Goal: Task Accomplishment & Management: Manage account settings

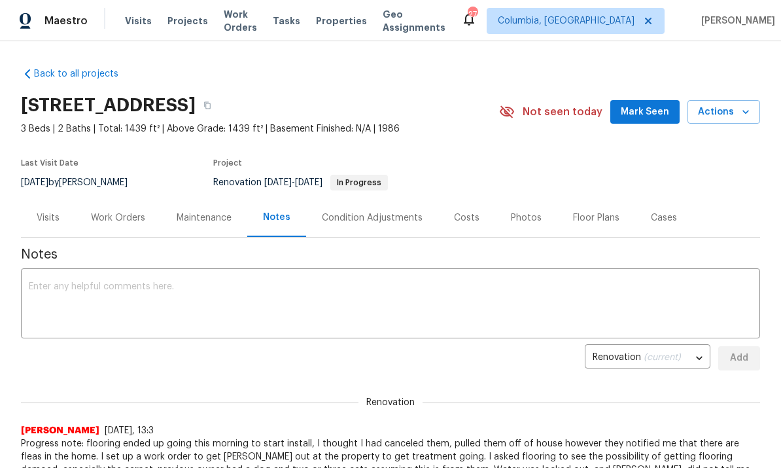
click at [112, 226] on div "Work Orders" at bounding box center [118, 217] width 86 height 39
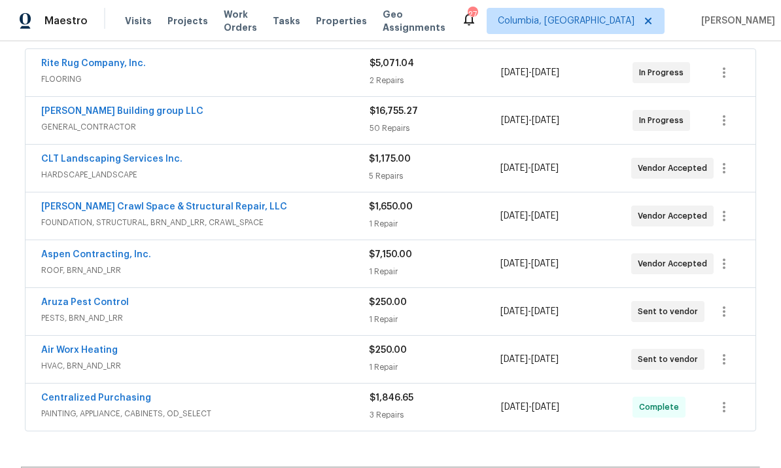
scroll to position [239, 0]
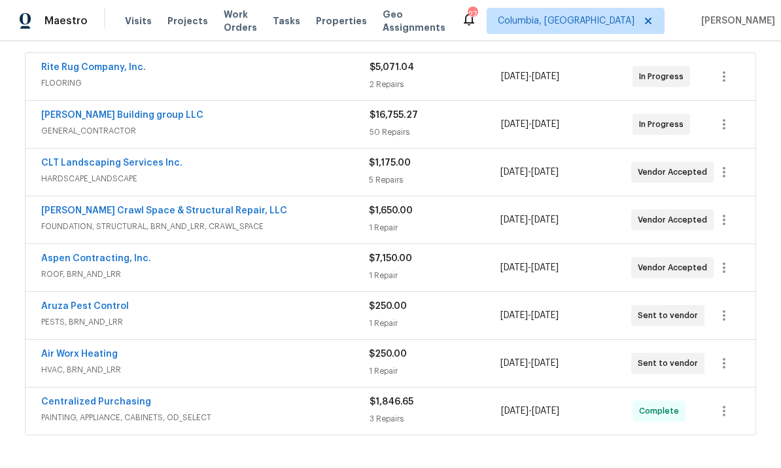
click at [65, 119] on link "[PERSON_NAME] Building group LLC" at bounding box center [122, 115] width 162 height 9
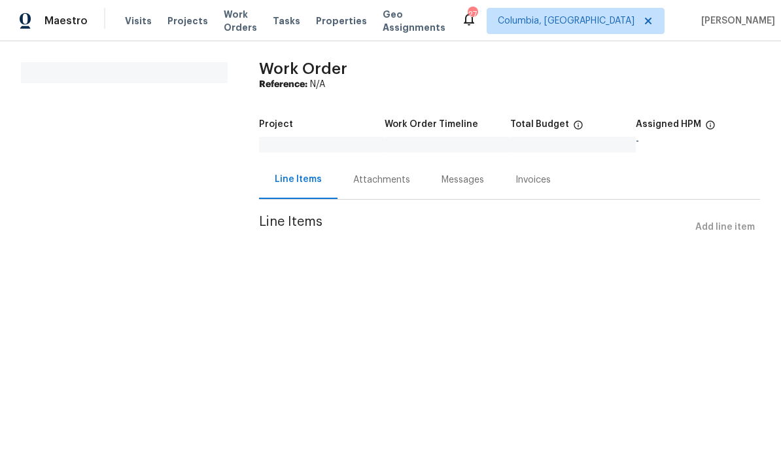
click at [367, 179] on div "Attachments" at bounding box center [381, 179] width 57 height 13
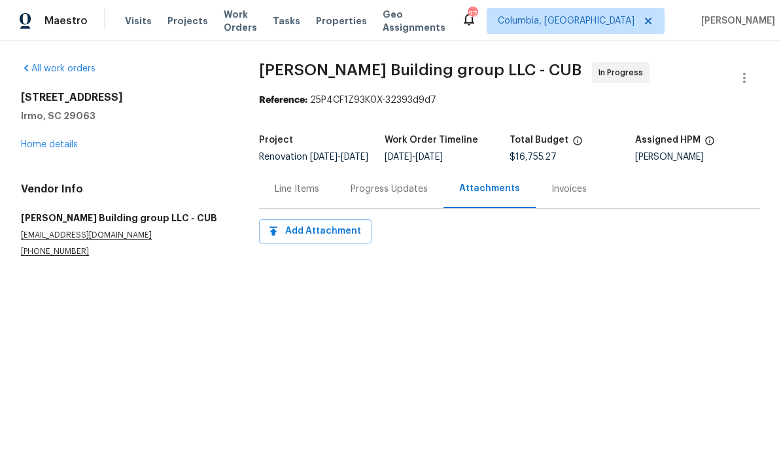
click at [377, 196] on div "Progress Updates" at bounding box center [389, 188] width 77 height 13
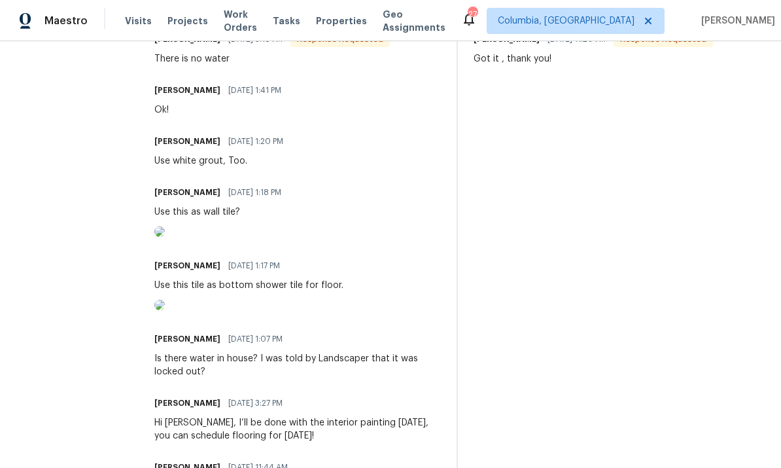
scroll to position [437, 0]
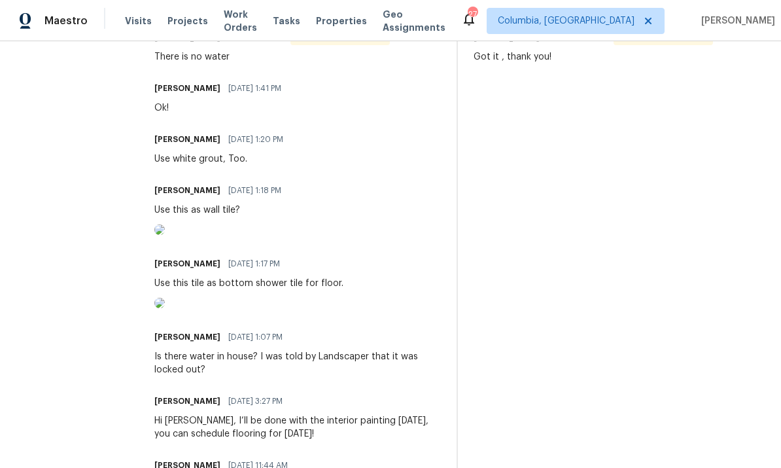
click at [165, 308] on img at bounding box center [159, 303] width 10 height 10
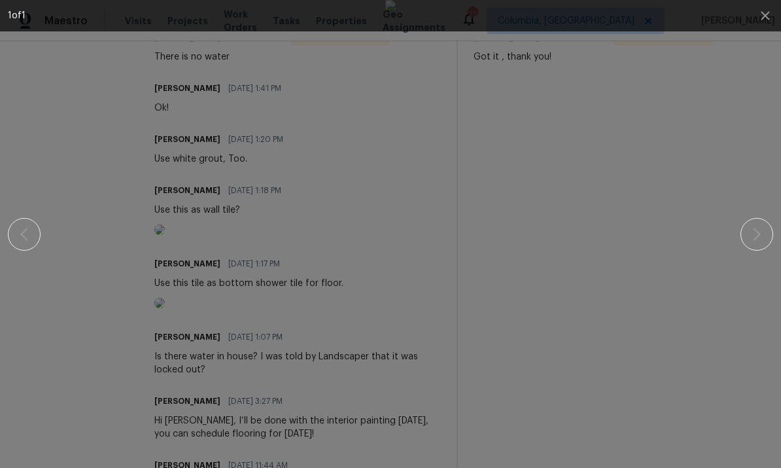
click at [396, 337] on img at bounding box center [390, 234] width 10 height 468
click at [776, 14] on button "button" at bounding box center [765, 15] width 31 height 31
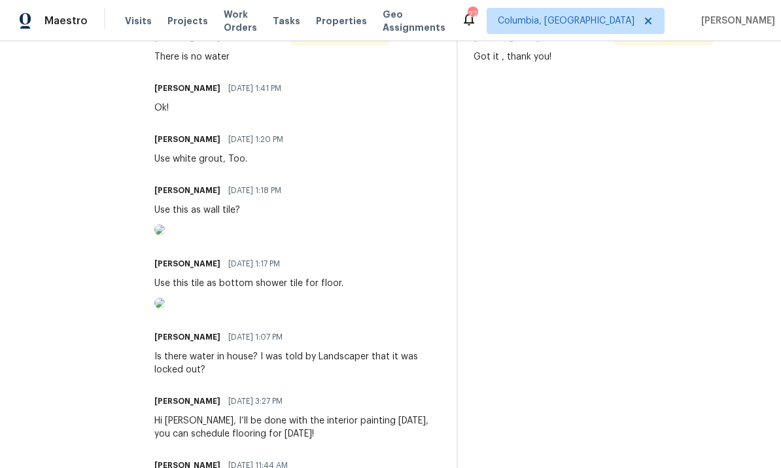
click at [165, 235] on img at bounding box center [159, 229] width 10 height 10
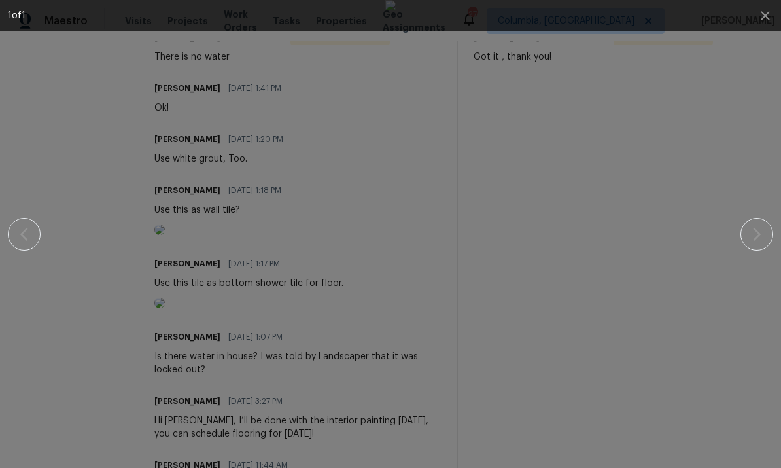
click at [776, 137] on div "1 of 1" at bounding box center [390, 234] width 781 height 468
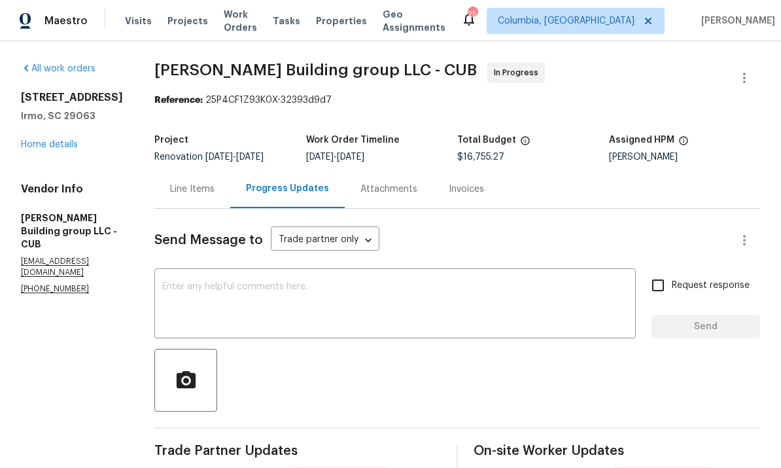
click at [40, 147] on link "Home details" at bounding box center [49, 144] width 57 height 9
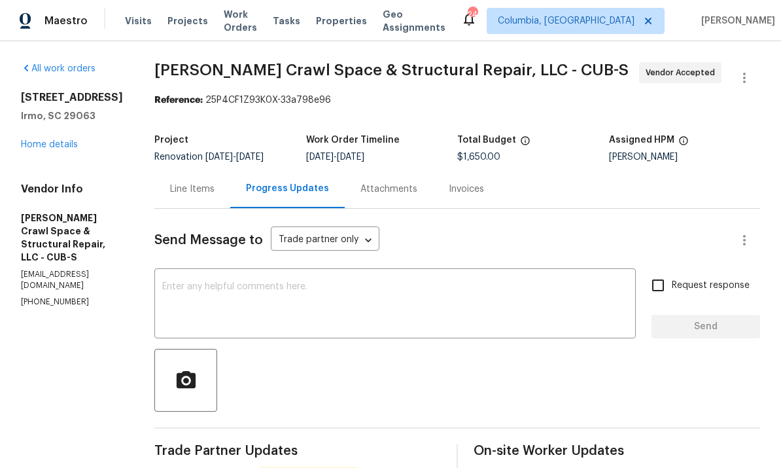
click at [39, 140] on link "Home details" at bounding box center [49, 144] width 57 height 9
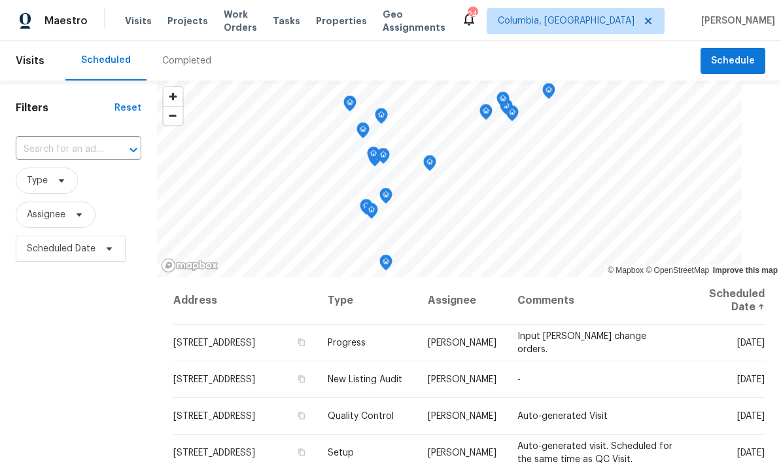
click at [340, 14] on span "Properties" at bounding box center [341, 20] width 51 height 13
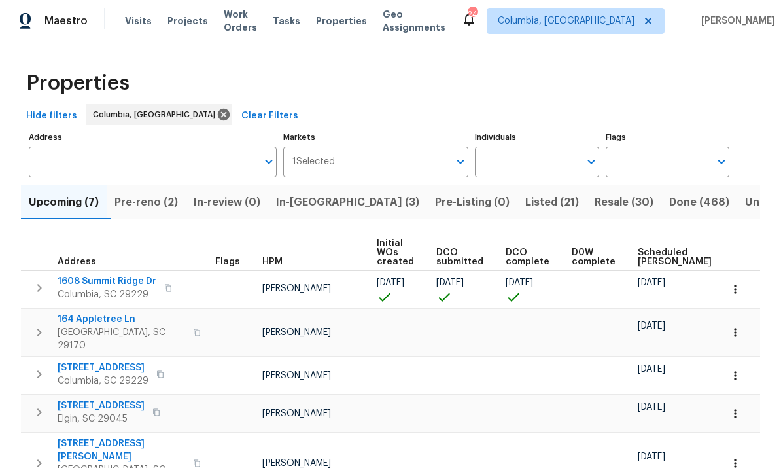
click at [314, 194] on span "In-reno (3)" at bounding box center [347, 202] width 143 height 18
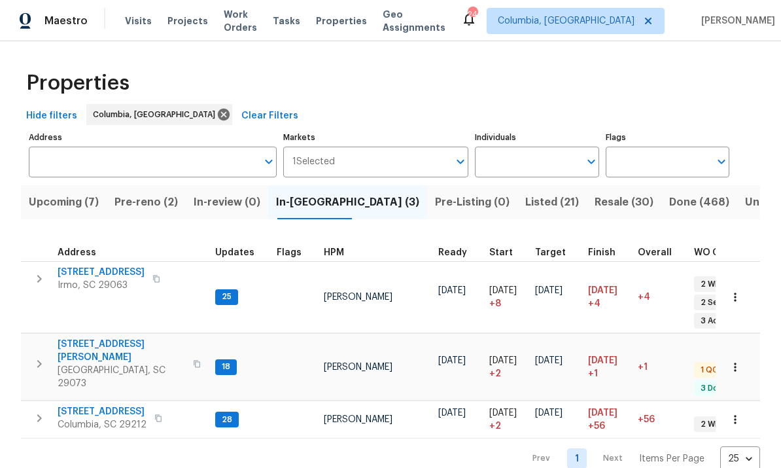
click at [161, 192] on button "Pre-reno (2)" at bounding box center [146, 202] width 79 height 34
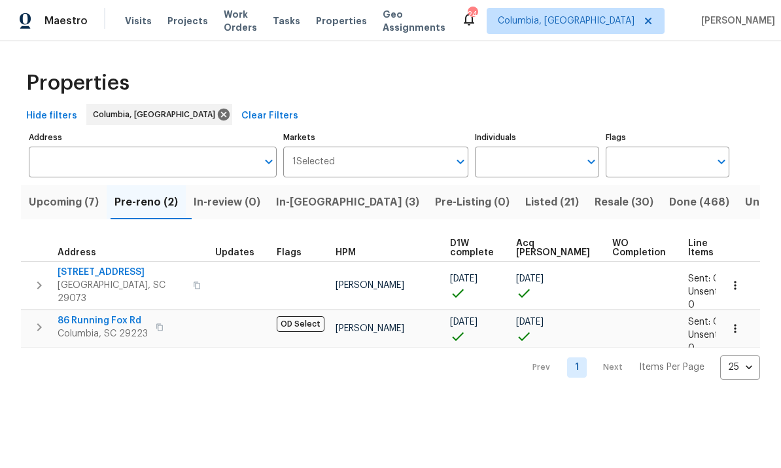
click at [98, 273] on span "105 Tea Olive Ave" at bounding box center [122, 272] width 128 height 13
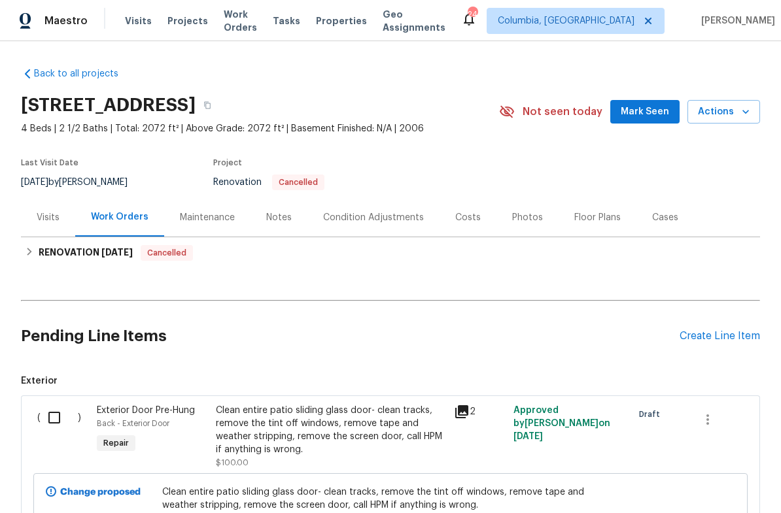
click at [281, 226] on div "Notes" at bounding box center [279, 217] width 57 height 39
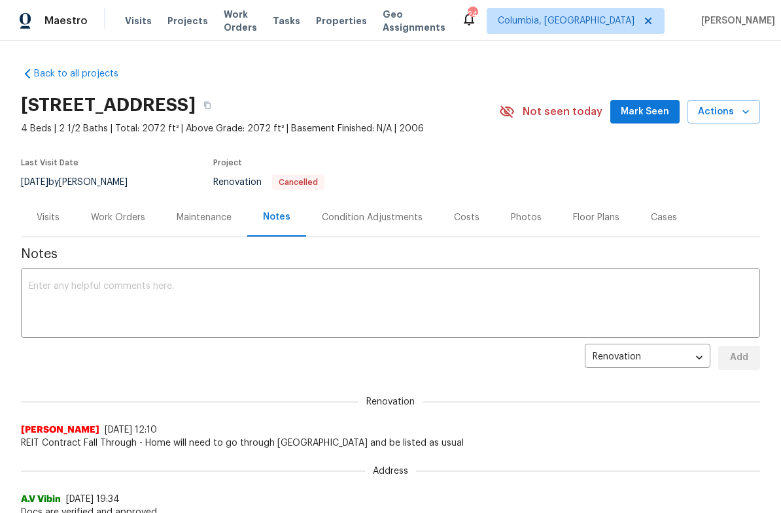
click at [123, 220] on div "Work Orders" at bounding box center [118, 217] width 54 height 13
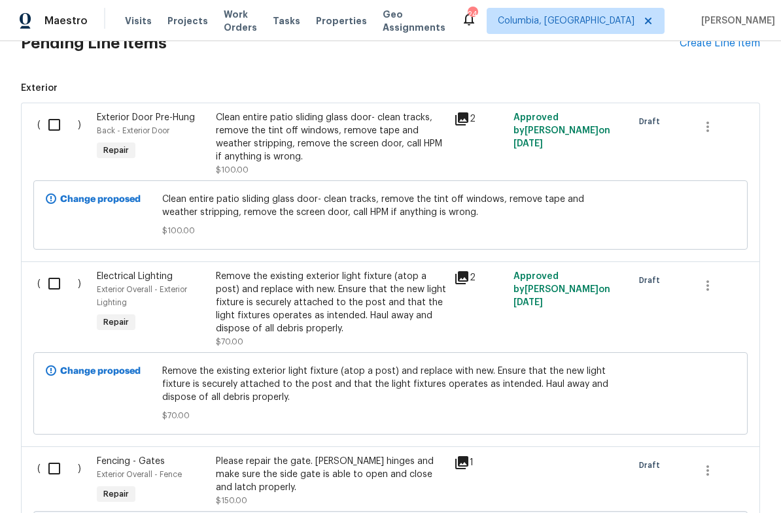
scroll to position [311, 0]
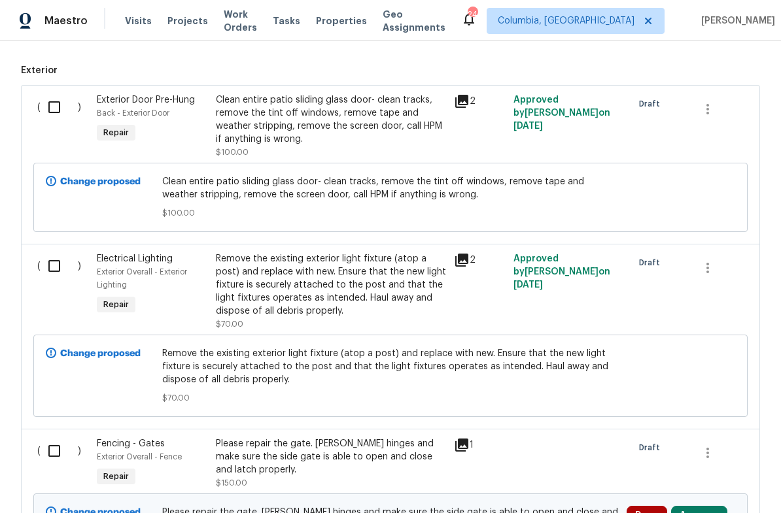
click at [59, 111] on input "checkbox" at bounding box center [59, 107] width 37 height 27
checkbox input "true"
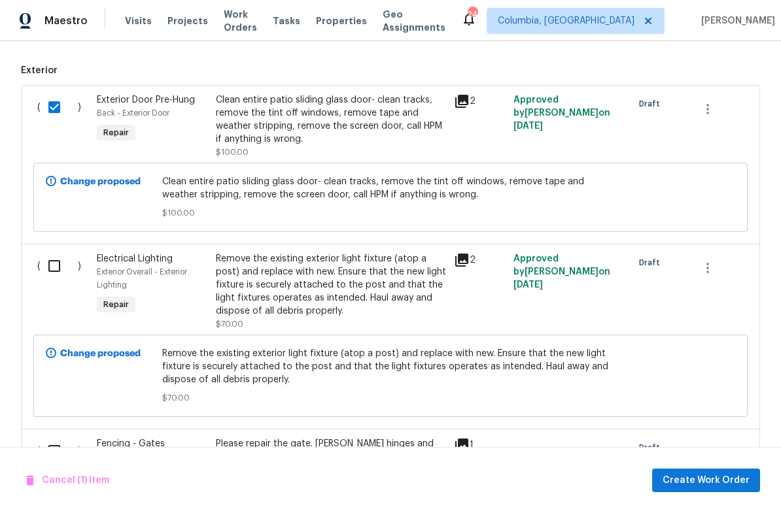
click at [65, 273] on input "checkbox" at bounding box center [59, 265] width 37 height 27
checkbox input "true"
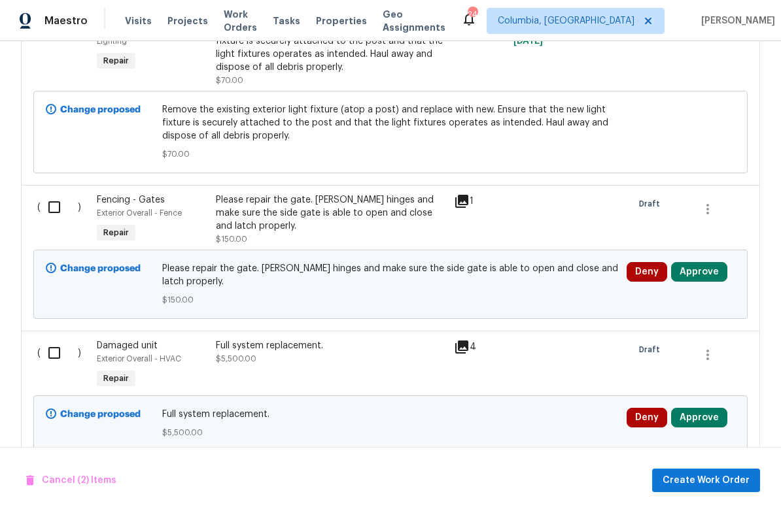
scroll to position [555, 0]
click at [61, 212] on input "checkbox" at bounding box center [59, 206] width 37 height 27
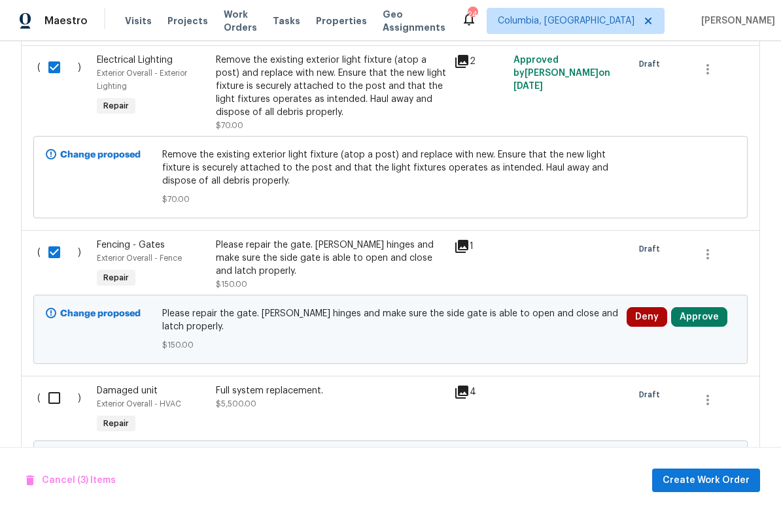
scroll to position [489, 0]
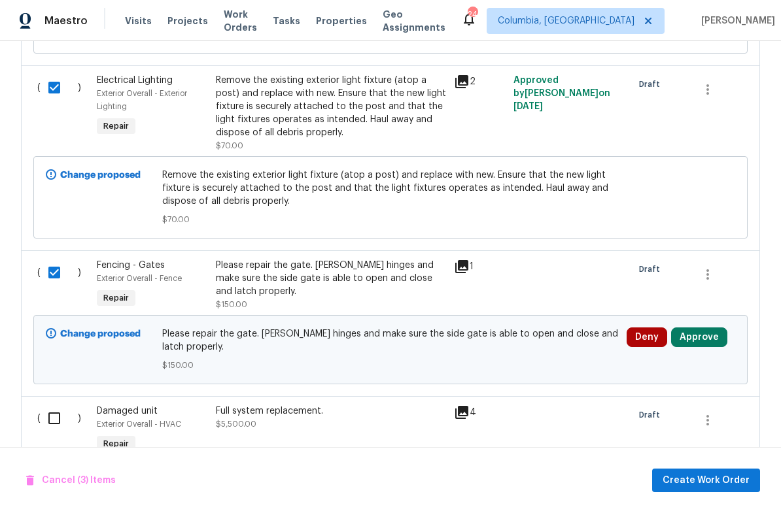
click at [63, 269] on input "checkbox" at bounding box center [59, 272] width 37 height 27
checkbox input "false"
click at [61, 97] on input "checkbox" at bounding box center [59, 87] width 37 height 27
checkbox input "false"
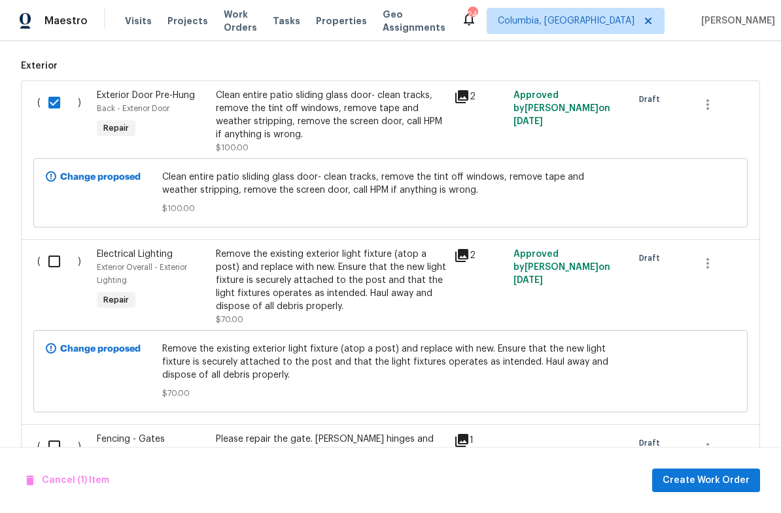
click at [59, 113] on input "checkbox" at bounding box center [59, 102] width 37 height 27
checkbox input "false"
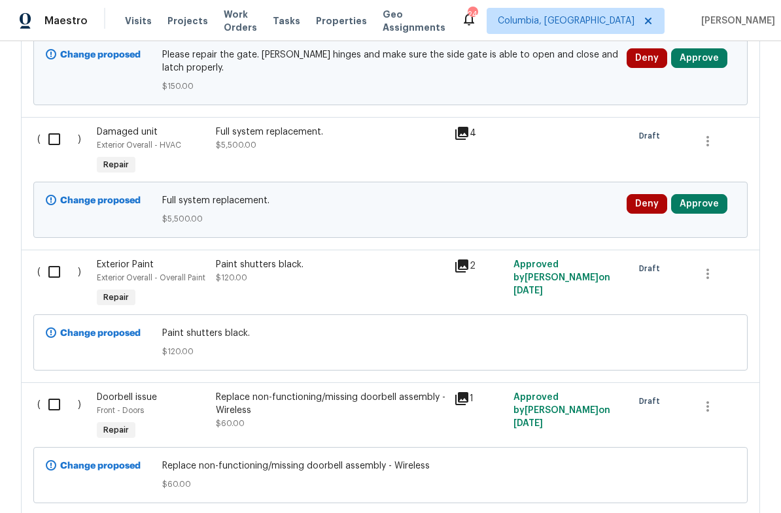
scroll to position [770, 0]
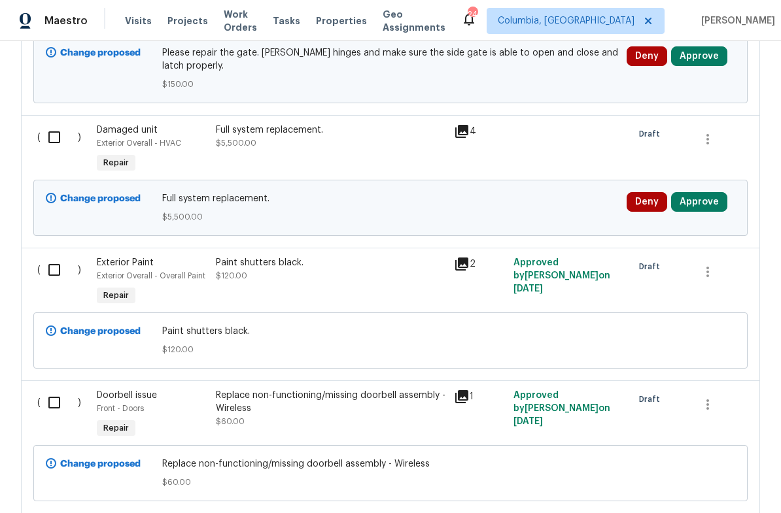
click at [51, 131] on input "checkbox" at bounding box center [59, 137] width 37 height 27
checkbox input "true"
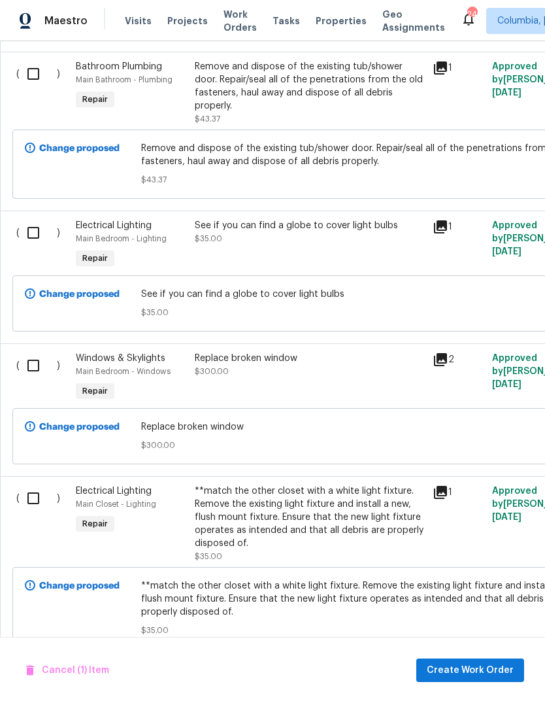
scroll to position [6271, 0]
click at [466, 513] on span "Create Work Order" at bounding box center [470, 671] width 87 height 16
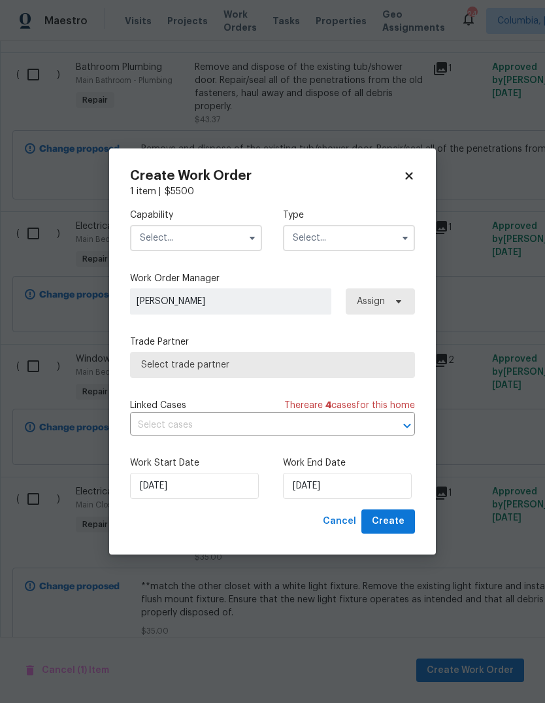
click at [180, 239] on input "text" at bounding box center [196, 238] width 132 height 26
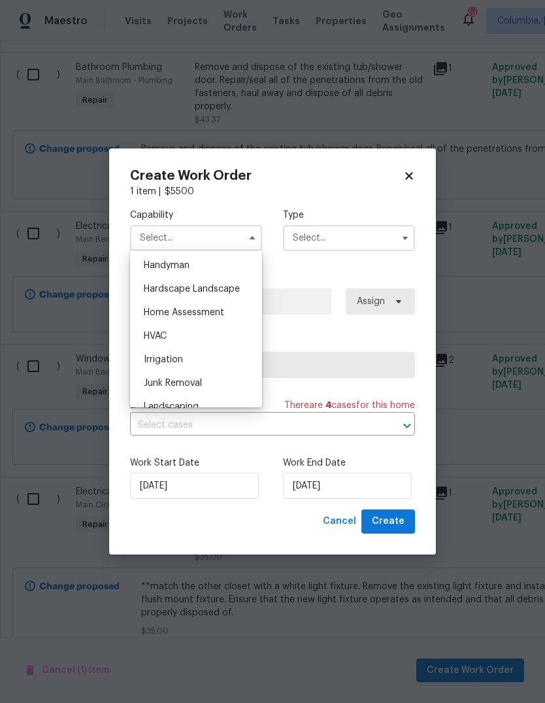
scroll to position [721, 0]
click at [170, 333] on div "HVAC" at bounding box center [196, 335] width 126 height 24
type input "HVAC"
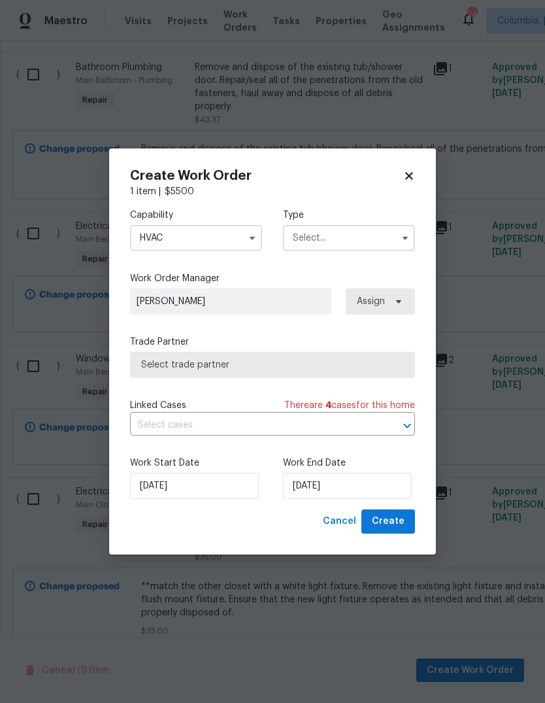
click at [328, 234] on input "text" at bounding box center [349, 238] width 132 height 26
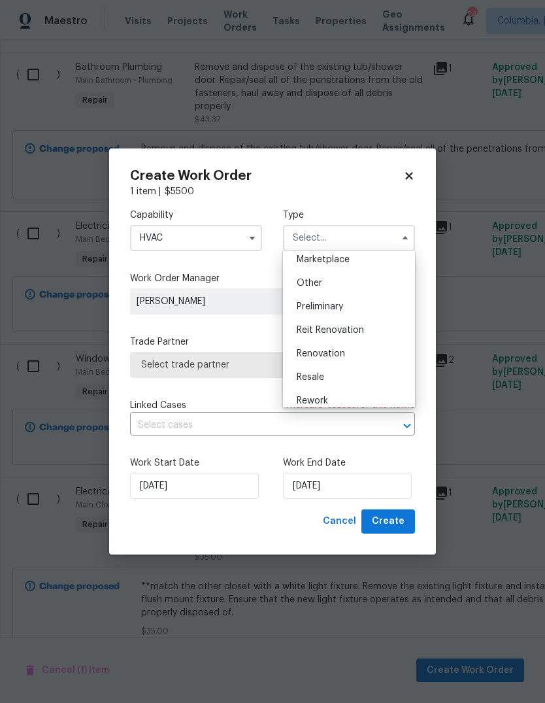
scroll to position [247, 0]
click at [341, 345] on span "Renovation" at bounding box center [321, 348] width 48 height 9
type input "Renovation"
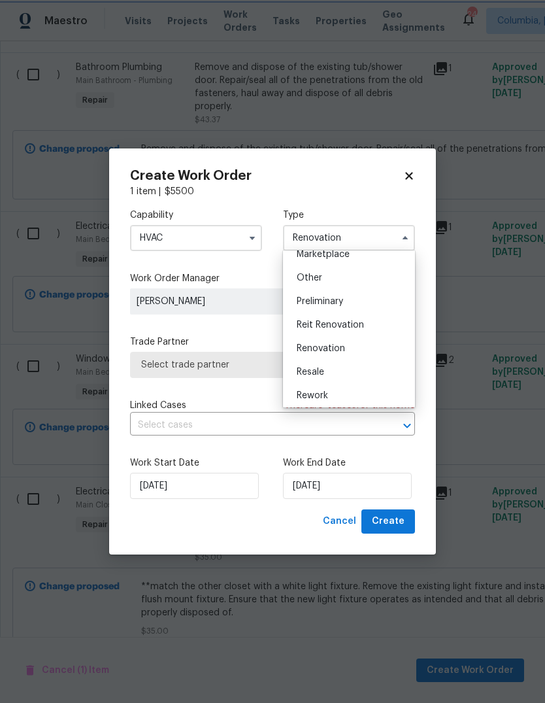
scroll to position [0, 0]
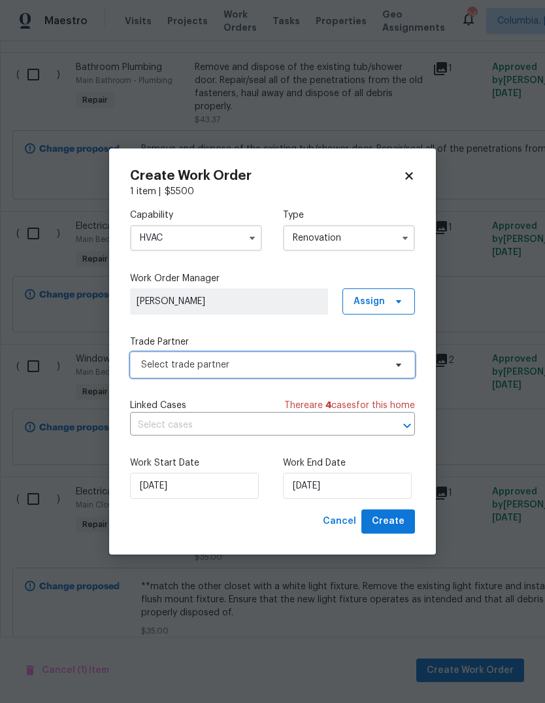
click at [208, 361] on span "Select trade partner" at bounding box center [263, 364] width 244 height 13
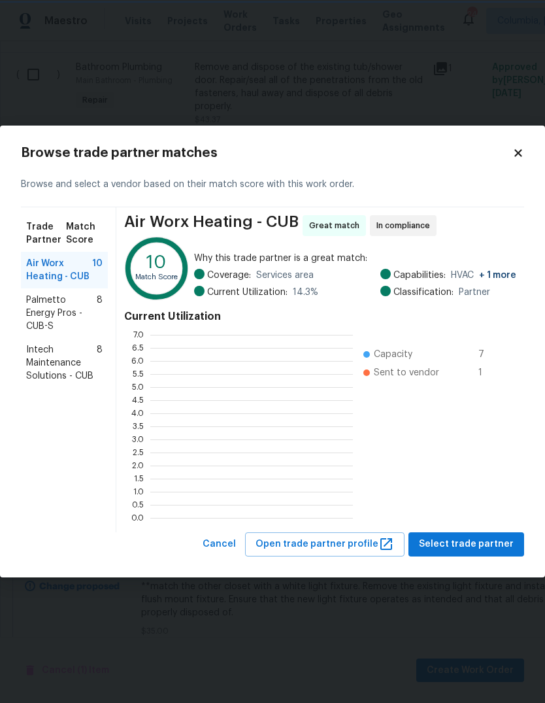
scroll to position [183, 203]
click at [72, 304] on span "Palmetto Energy Pros - CUB-S" at bounding box center [61, 313] width 71 height 39
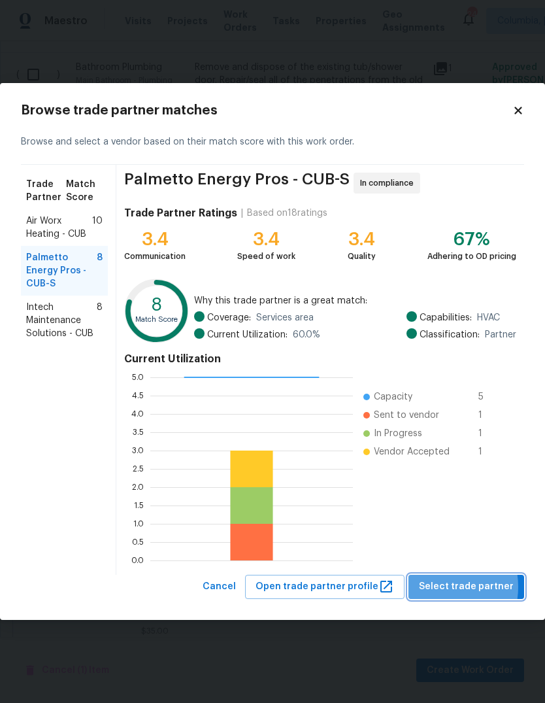
click at [445, 513] on span "Select trade partner" at bounding box center [466, 587] width 95 height 16
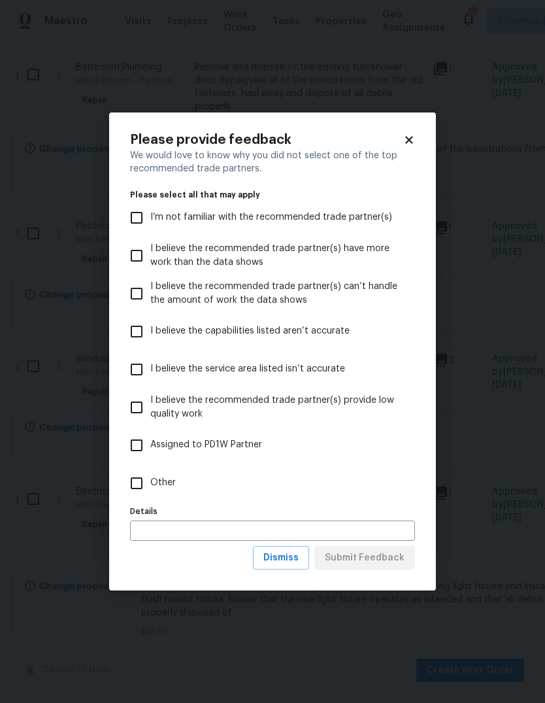
click at [136, 480] on input "Other" at bounding box center [136, 483] width 27 height 27
checkbox input "true"
click at [362, 513] on span "Submit Feedback" at bounding box center [365, 558] width 80 height 16
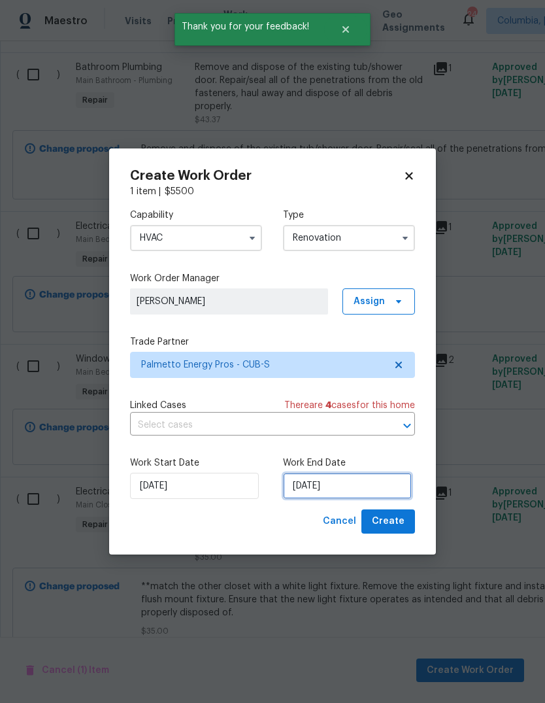
click at [366, 485] on input "8/28/2025" at bounding box center [347, 486] width 129 height 26
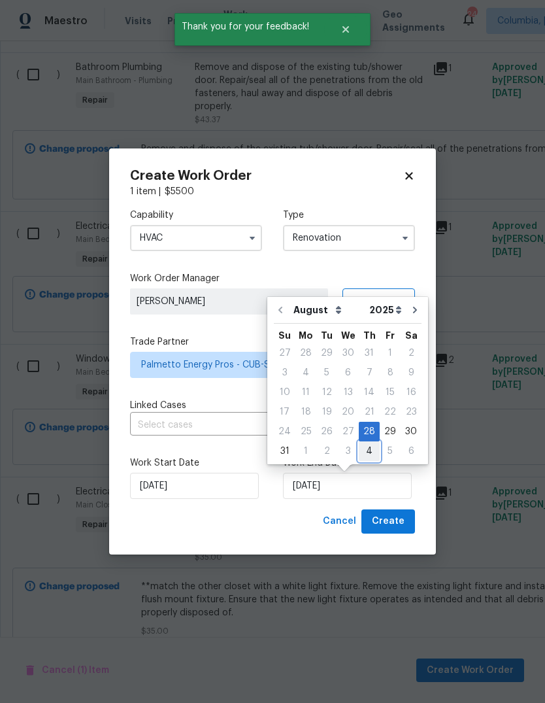
click at [366, 445] on div "4" at bounding box center [369, 451] width 21 height 18
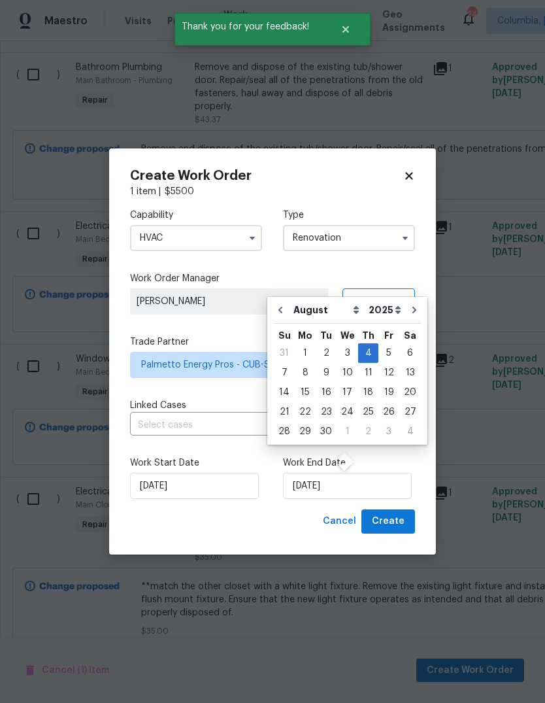
type input "9/4/2025"
select select "8"
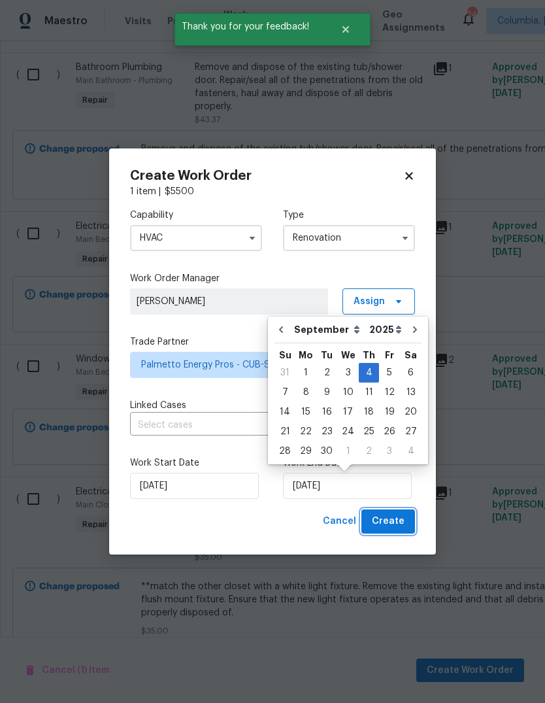
click at [387, 513] on span "Create" at bounding box center [388, 521] width 33 height 16
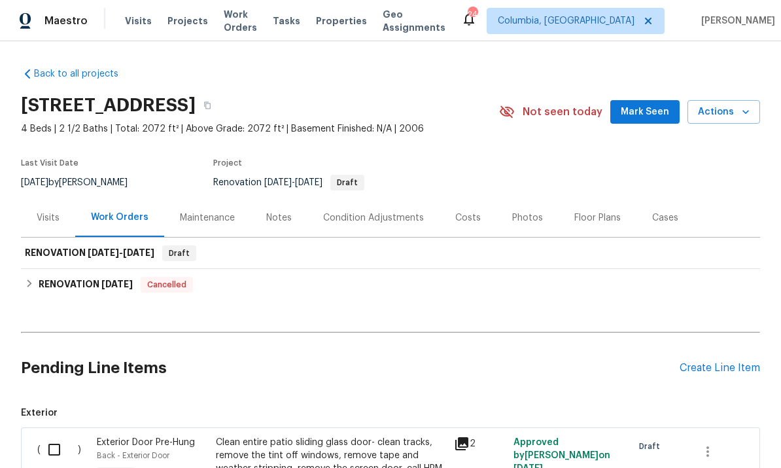
scroll to position [0, 0]
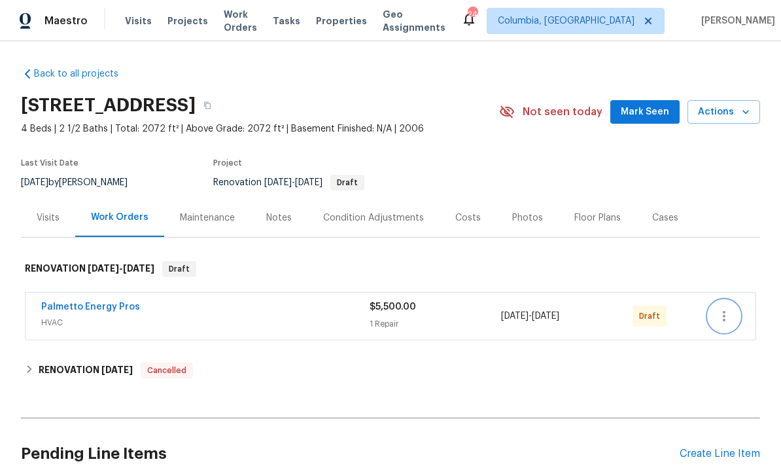
click at [733, 309] on button "button" at bounding box center [723, 315] width 31 height 31
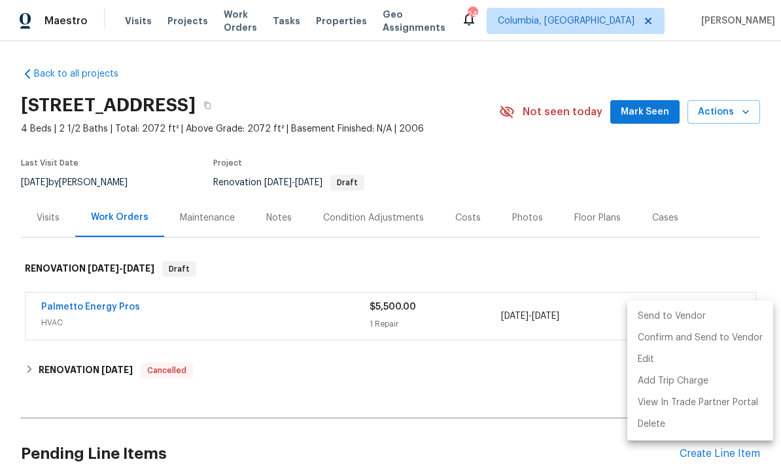
click at [664, 317] on li "Send to Vendor" at bounding box center [700, 316] width 146 height 22
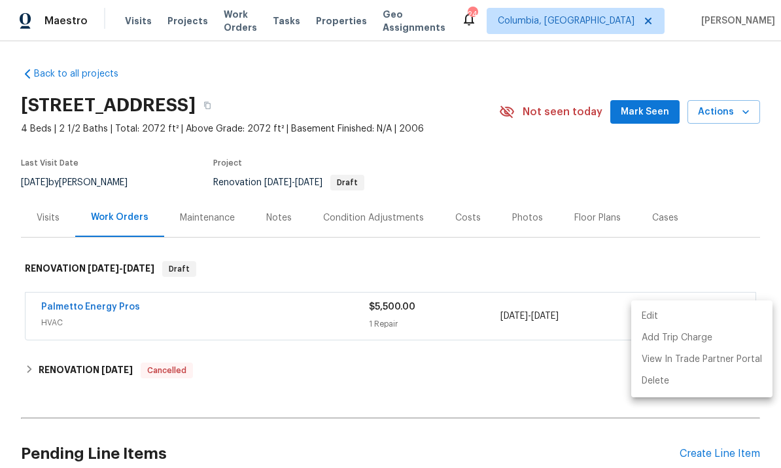
click at [89, 307] on div at bounding box center [390, 234] width 781 height 468
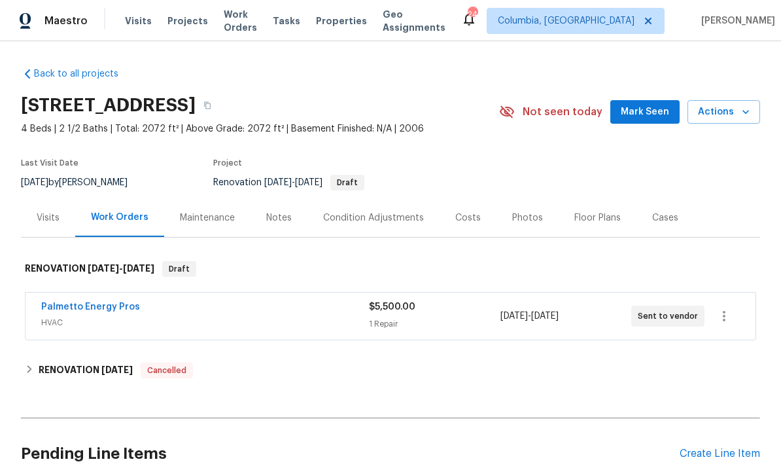
click at [89, 310] on link "Palmetto Energy Pros" at bounding box center [90, 306] width 99 height 9
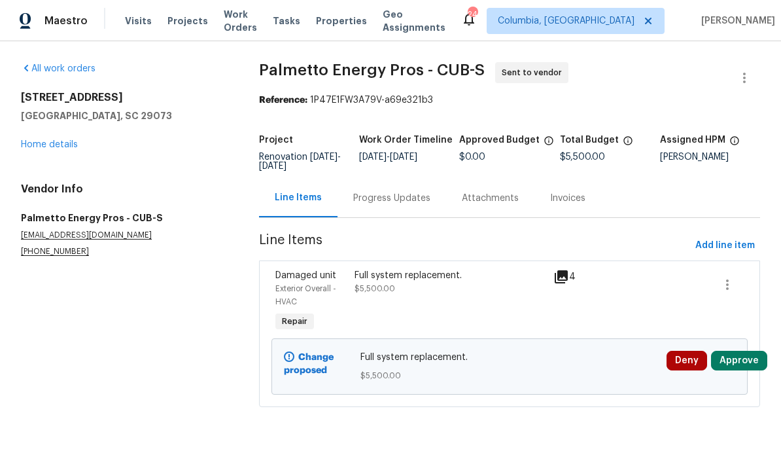
click at [372, 193] on div "Progress Updates" at bounding box center [391, 198] width 77 height 13
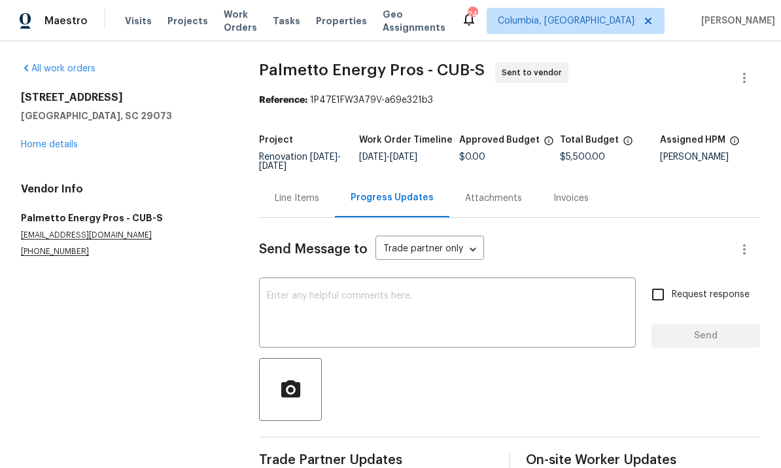
click at [303, 310] on textarea at bounding box center [447, 314] width 361 height 46
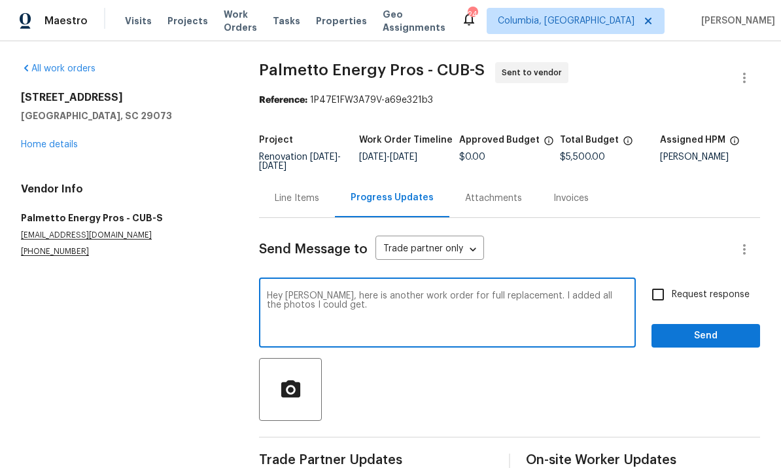
type textarea "Hey Jeff, here is another work order for full replacement. I added all the phot…"
click at [695, 345] on button "Send" at bounding box center [705, 336] width 109 height 24
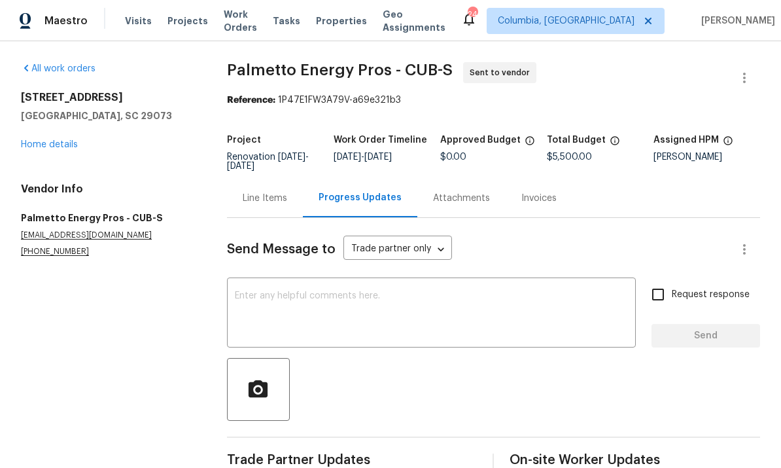
click at [46, 146] on link "Home details" at bounding box center [49, 144] width 57 height 9
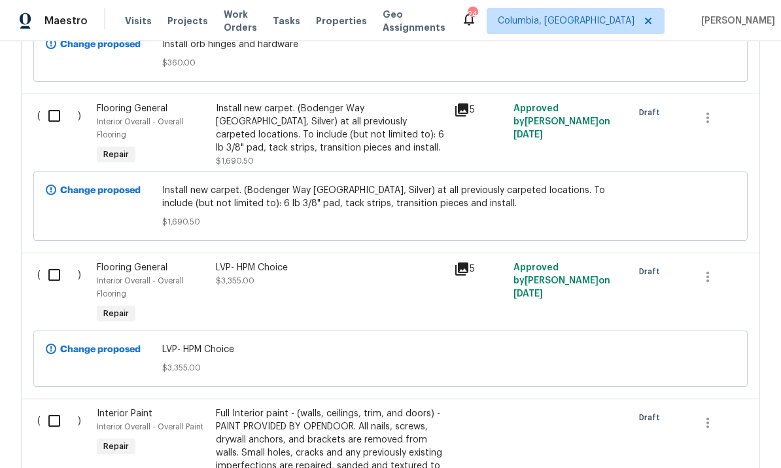
scroll to position [3575, 0]
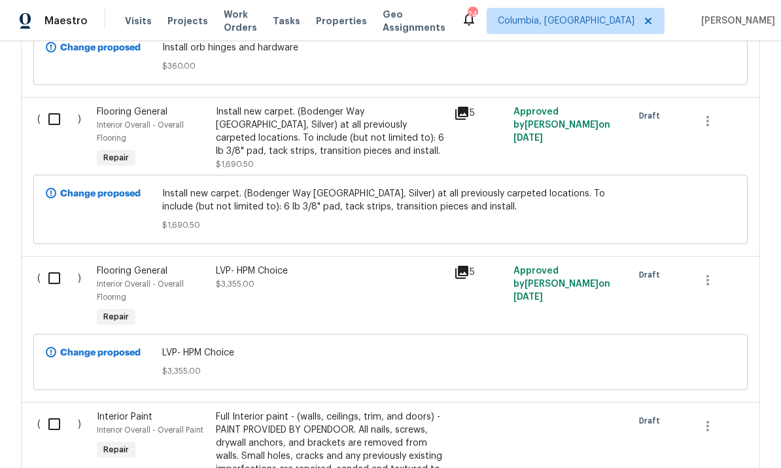
click at [53, 113] on input "checkbox" at bounding box center [59, 118] width 37 height 27
checkbox input "true"
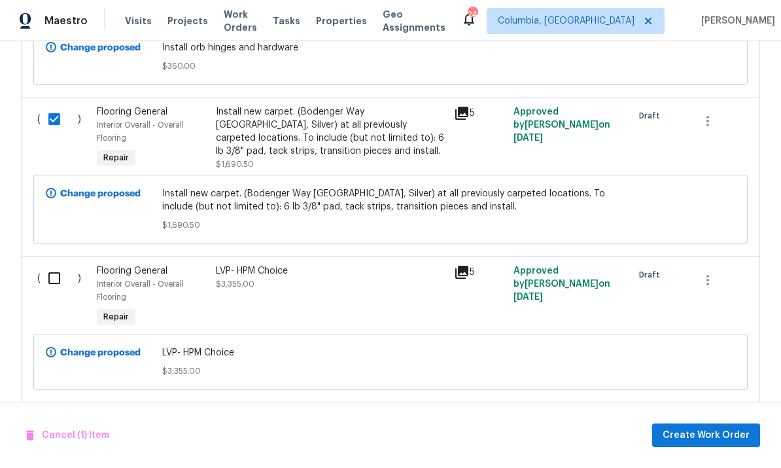
click at [56, 264] on input "checkbox" at bounding box center [59, 277] width 37 height 27
checkbox input "true"
click at [687, 438] on span "Create Work Order" at bounding box center [706, 435] width 87 height 16
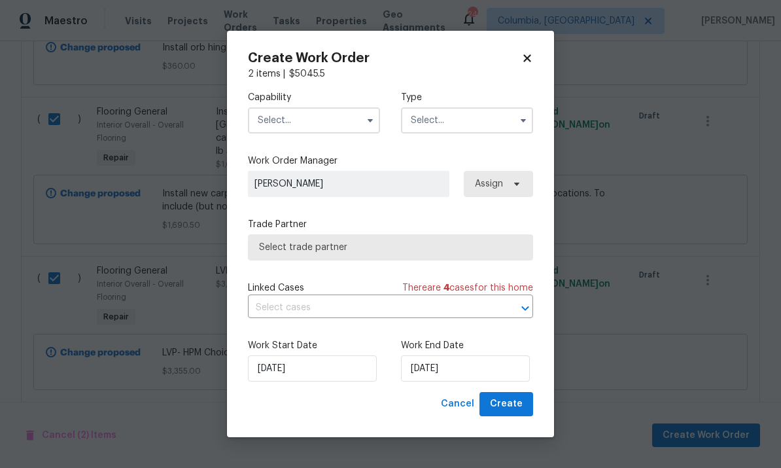
click at [315, 117] on input "text" at bounding box center [314, 120] width 132 height 26
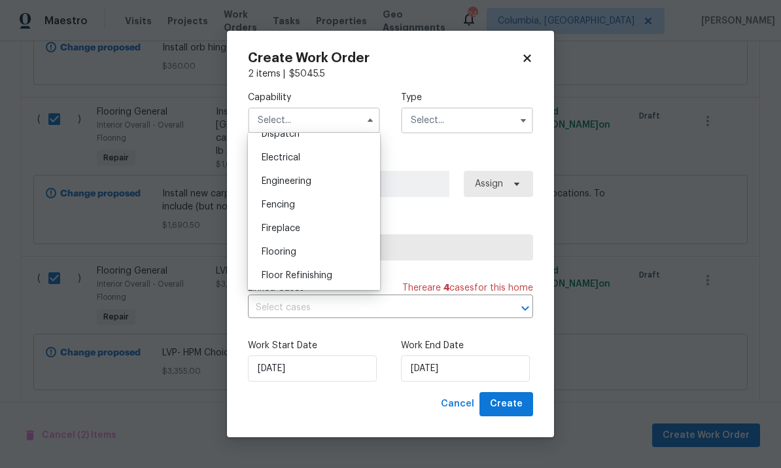
scroll to position [444, 0]
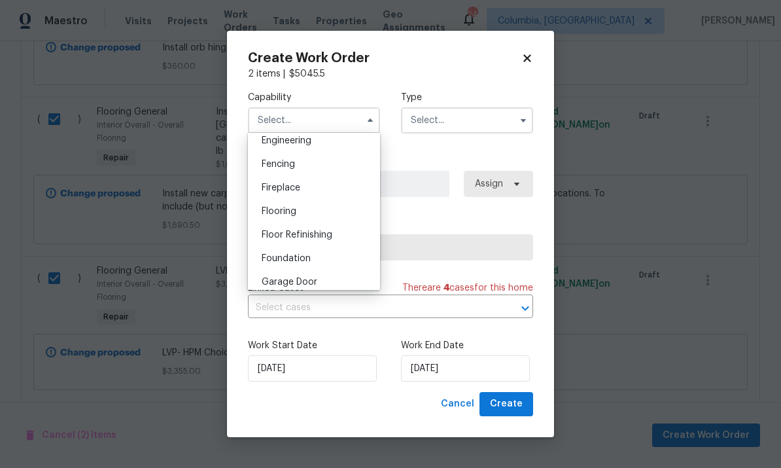
click at [303, 211] on div "Flooring" at bounding box center [314, 211] width 126 height 24
type input "Flooring"
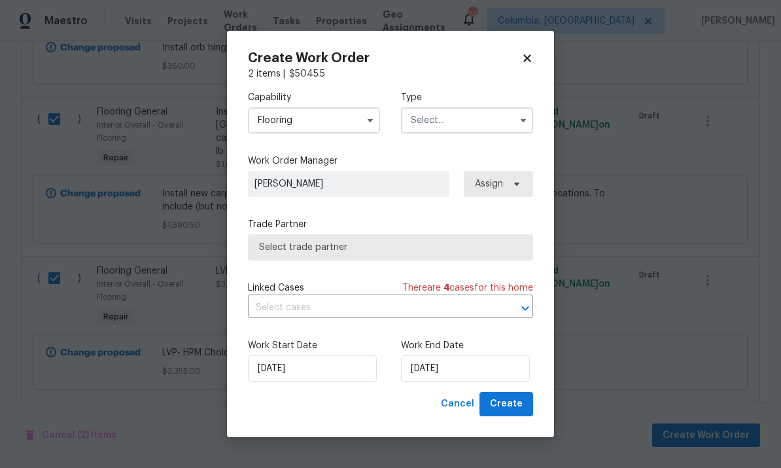
click at [445, 122] on input "text" at bounding box center [467, 120] width 132 height 26
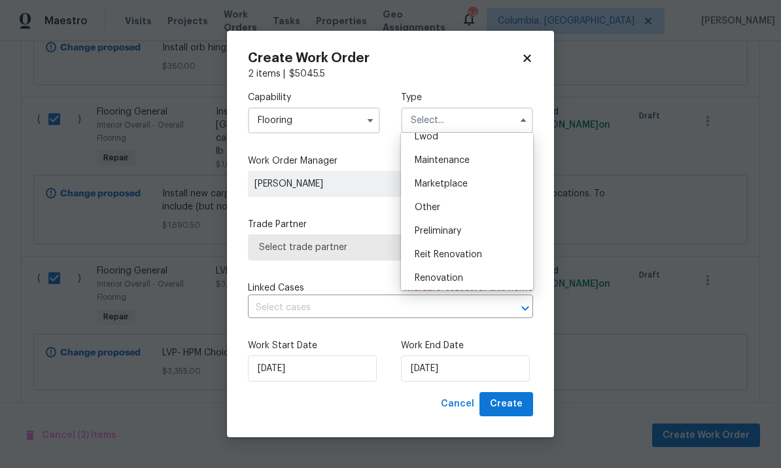
scroll to position [242, 0]
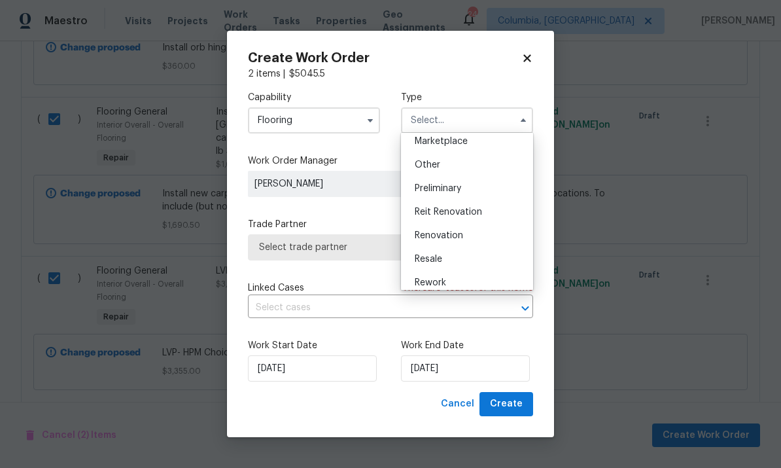
click at [456, 235] on span "Renovation" at bounding box center [439, 235] width 48 height 9
type input "Renovation"
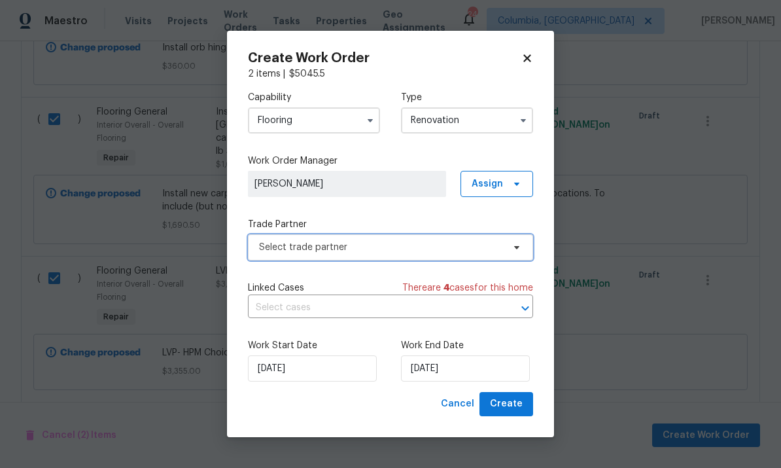
click at [402, 247] on span "Select trade partner" at bounding box center [381, 247] width 244 height 13
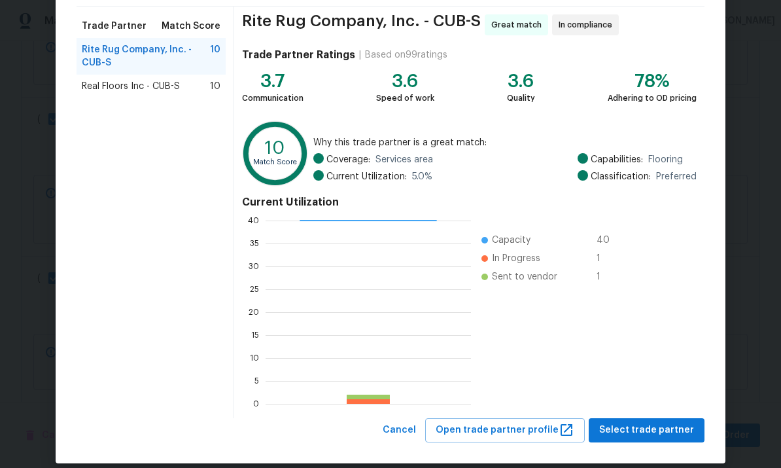
scroll to position [95, 0]
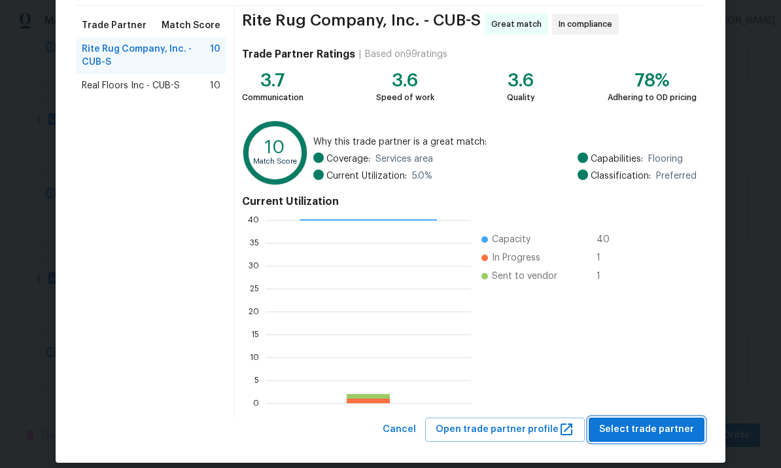
click at [622, 432] on span "Select trade partner" at bounding box center [646, 429] width 95 height 16
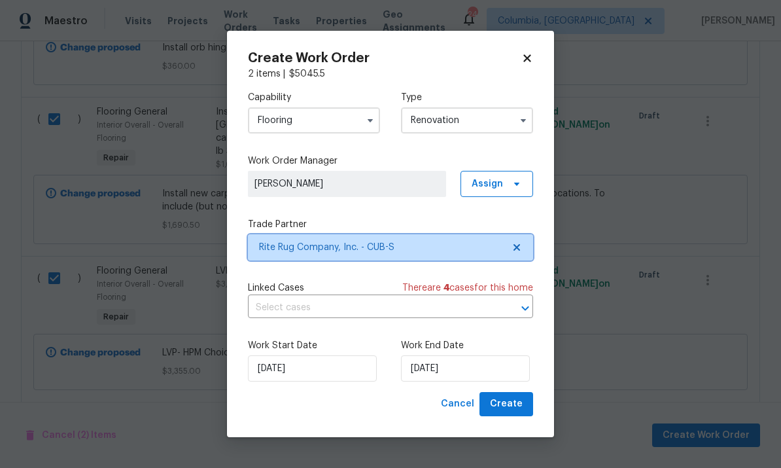
scroll to position [0, 0]
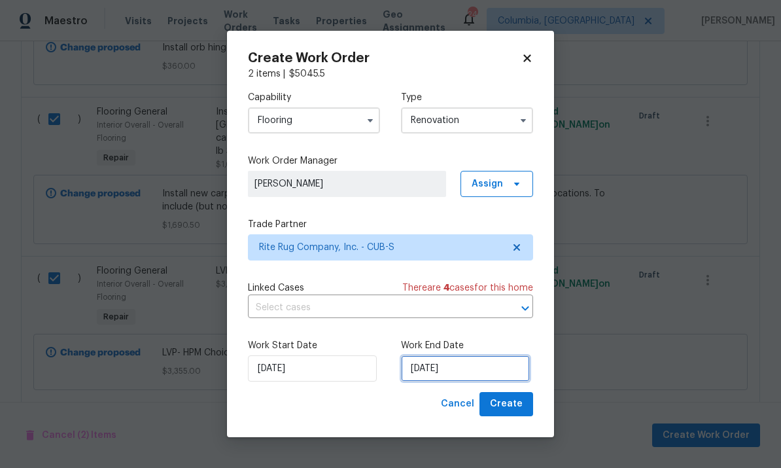
click at [481, 376] on input "8/28/2025" at bounding box center [465, 368] width 129 height 26
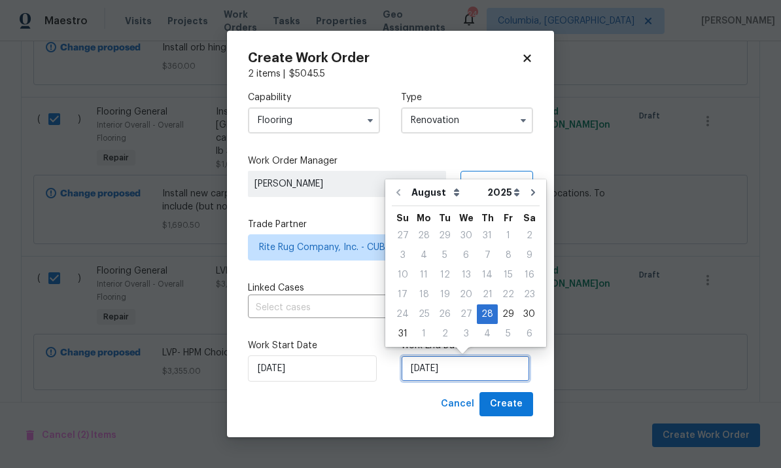
scroll to position [49, 0]
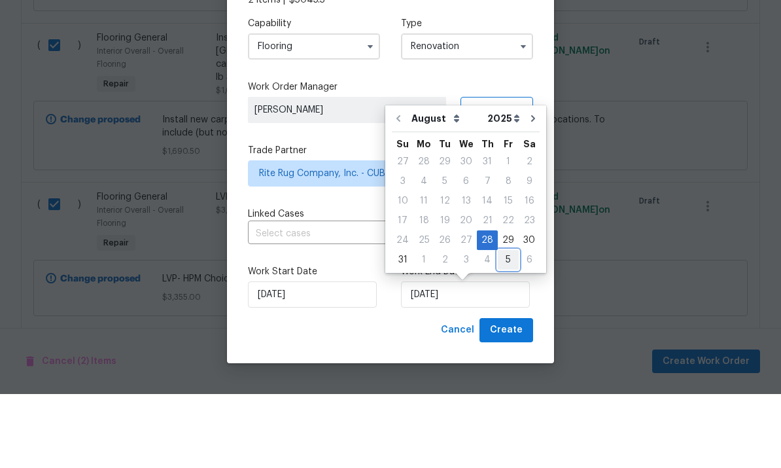
click at [501, 324] on div "5" at bounding box center [508, 333] width 21 height 18
type input "9/5/2025"
select select "8"
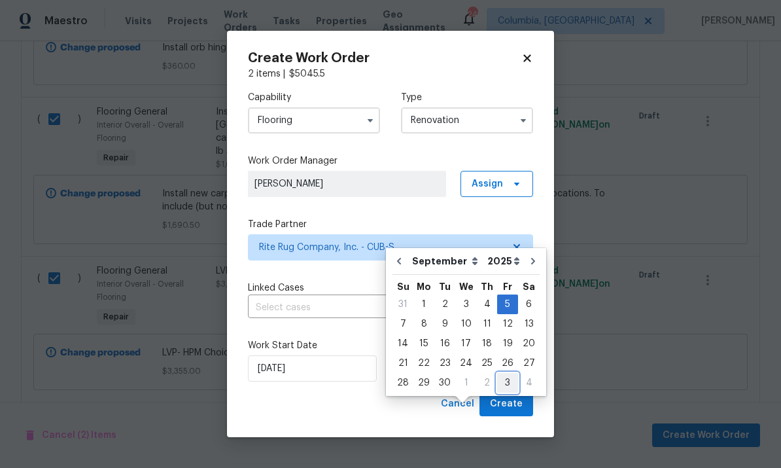
click at [511, 373] on div "3" at bounding box center [507, 382] width 21 height 18
type input "10/3/2025"
select select "9"
click at [507, 295] on div "3" at bounding box center [508, 304] width 22 height 18
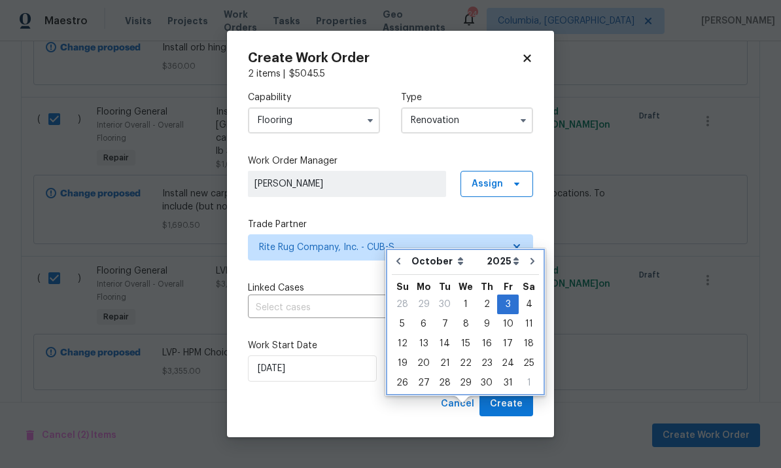
click at [395, 256] on icon "Go to previous month" at bounding box center [398, 261] width 10 height 10
type input "9/3/2025"
select select "8"
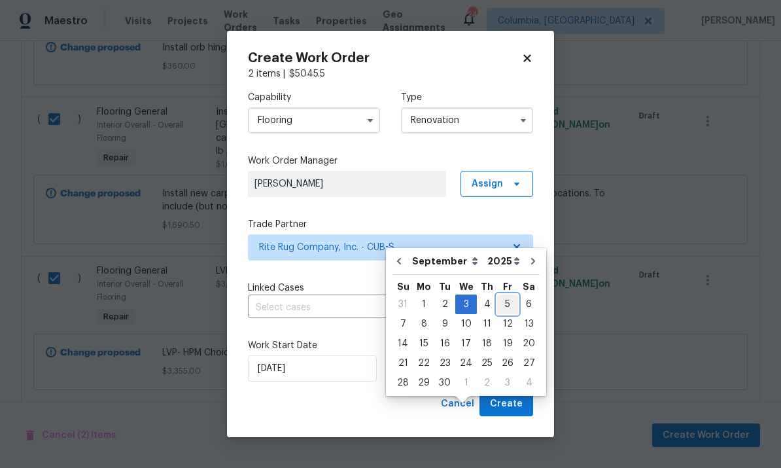
click at [499, 295] on div "5" at bounding box center [507, 304] width 21 height 18
type input "9/5/2025"
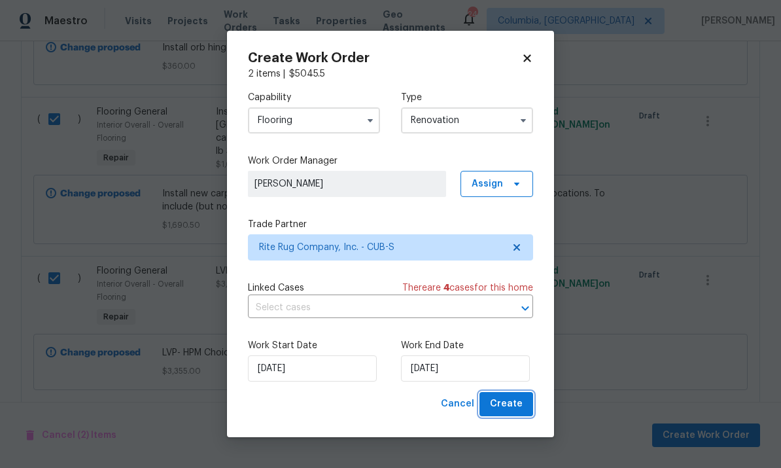
click at [514, 410] on span "Create" at bounding box center [506, 404] width 33 height 16
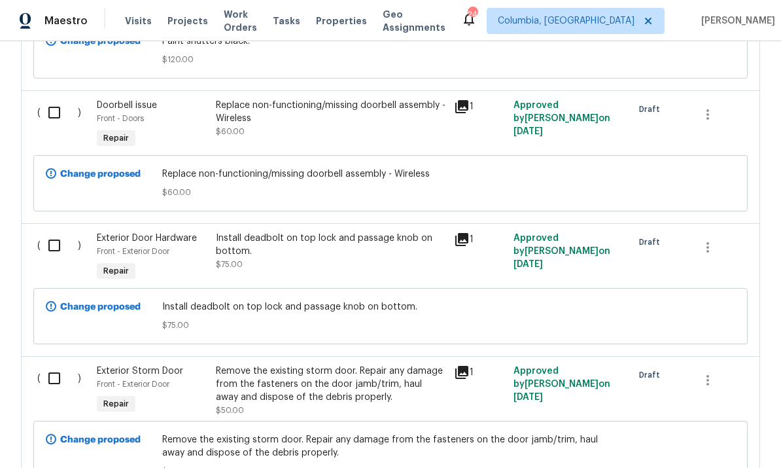
scroll to position [1033, 0]
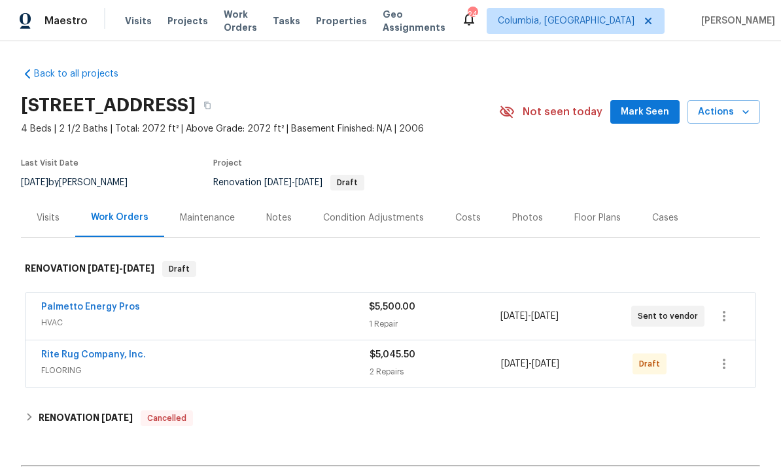
scroll to position [90, 0]
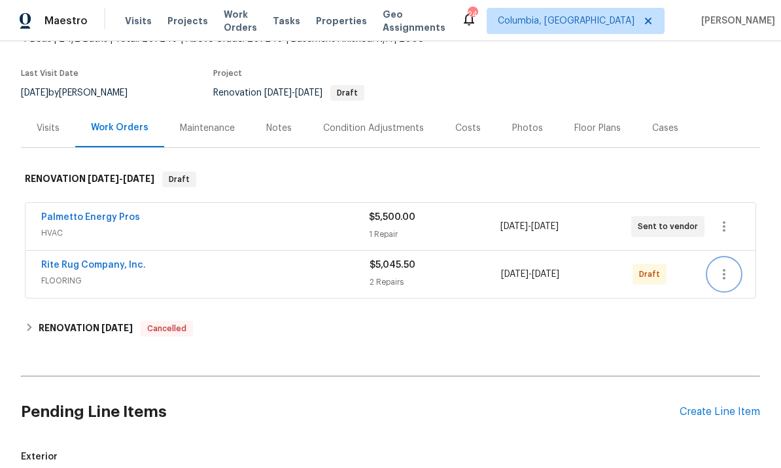
click at [725, 274] on icon "button" at bounding box center [724, 274] width 3 height 10
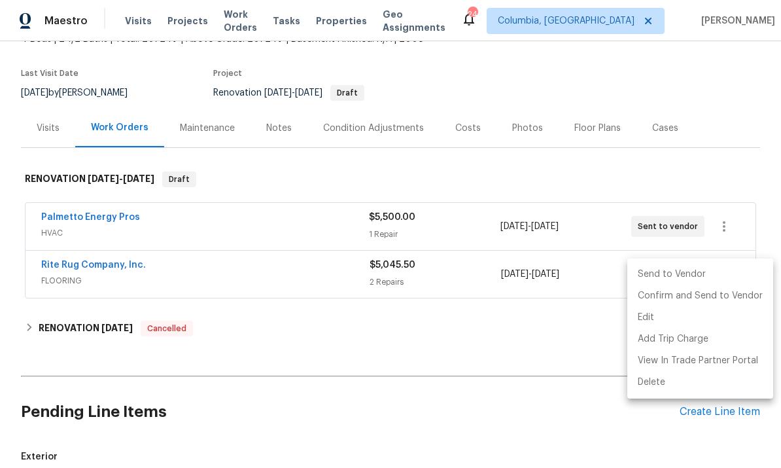
click at [657, 270] on li "Send to Vendor" at bounding box center [700, 275] width 146 height 22
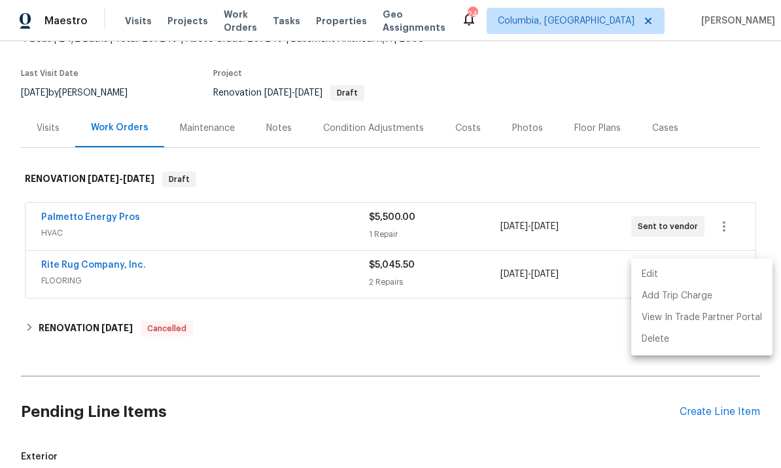
click at [119, 263] on div at bounding box center [390, 234] width 781 height 468
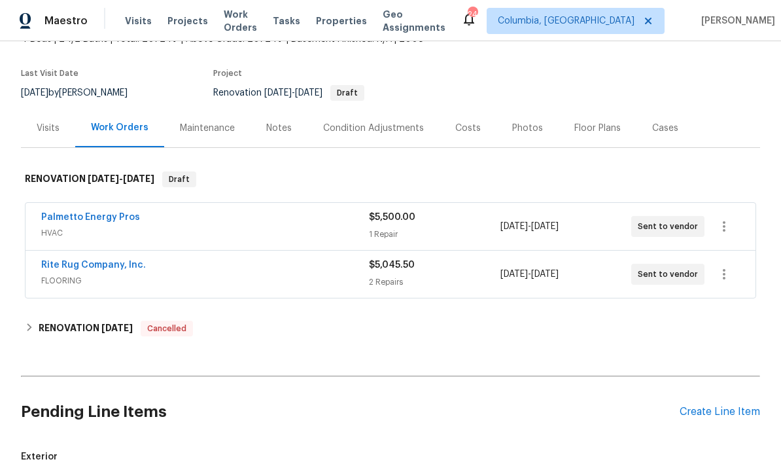
click at [114, 267] on link "Rite Rug Company, Inc." at bounding box center [93, 264] width 105 height 9
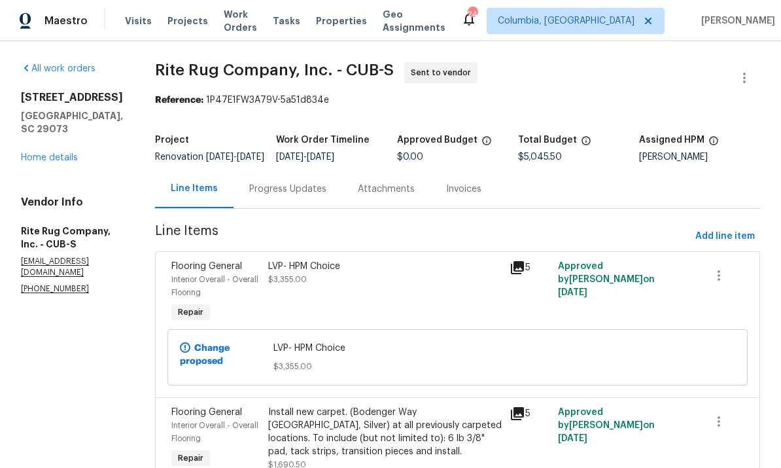
click at [296, 193] on div "Progress Updates" at bounding box center [287, 188] width 77 height 13
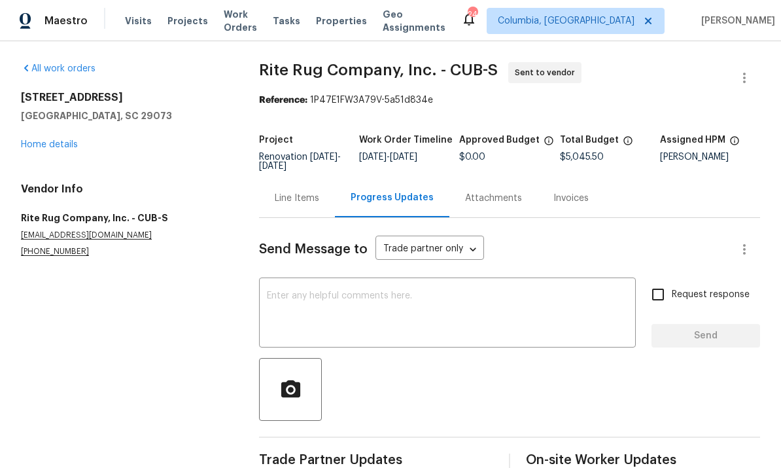
click at [331, 313] on textarea at bounding box center [447, 314] width 361 height 46
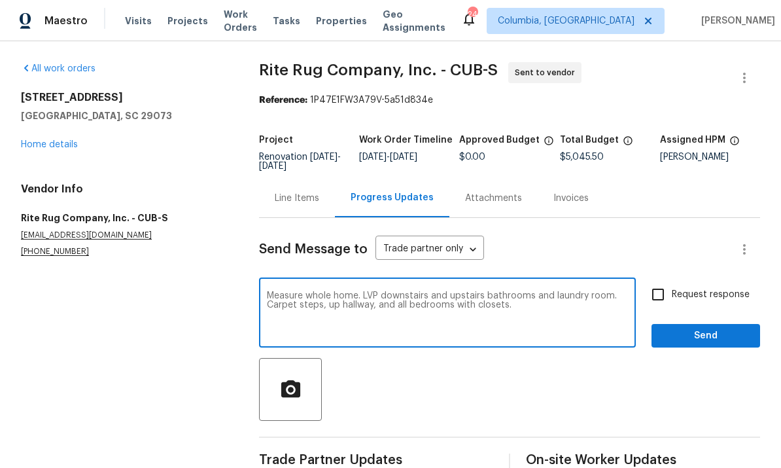
type textarea "Measure whole home. LVP downstairs and upstairs bathrooms and laundry room. Car…"
click at [704, 338] on span "Send" at bounding box center [706, 336] width 88 height 16
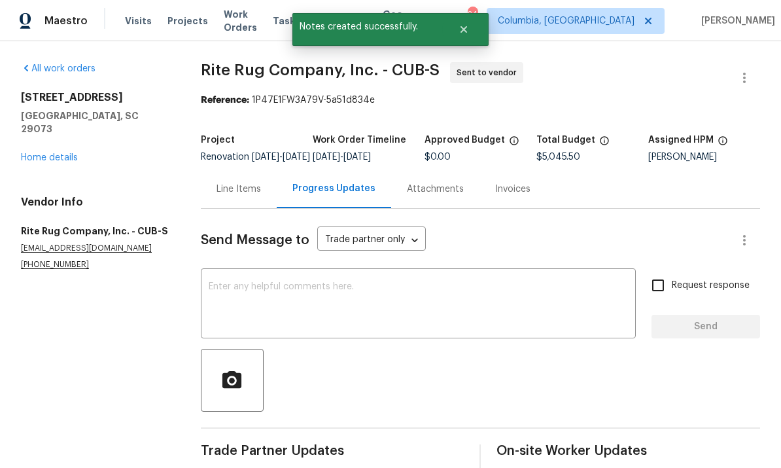
click at [243, 194] on div "Line Items" at bounding box center [238, 188] width 44 height 13
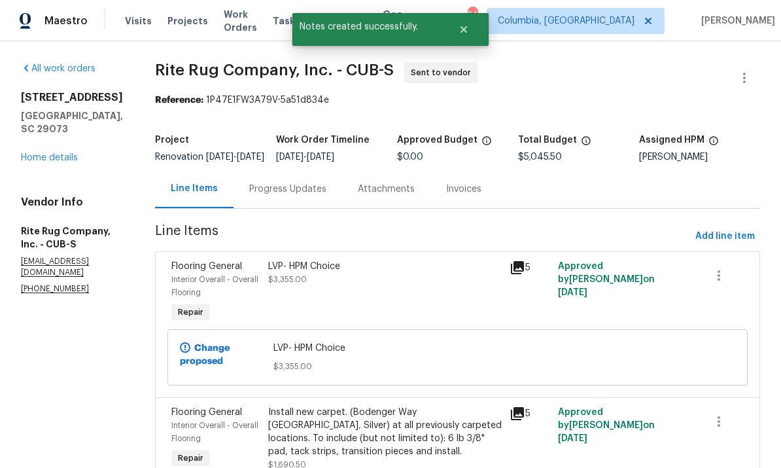
click at [64, 153] on link "Home details" at bounding box center [49, 157] width 57 height 9
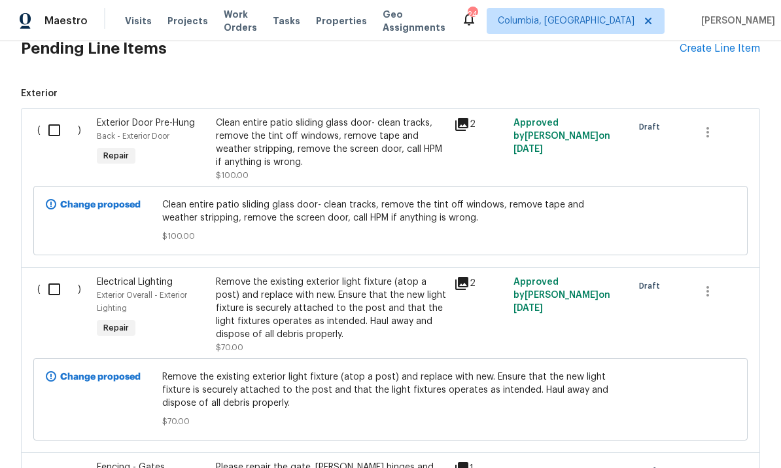
scroll to position [449, 0]
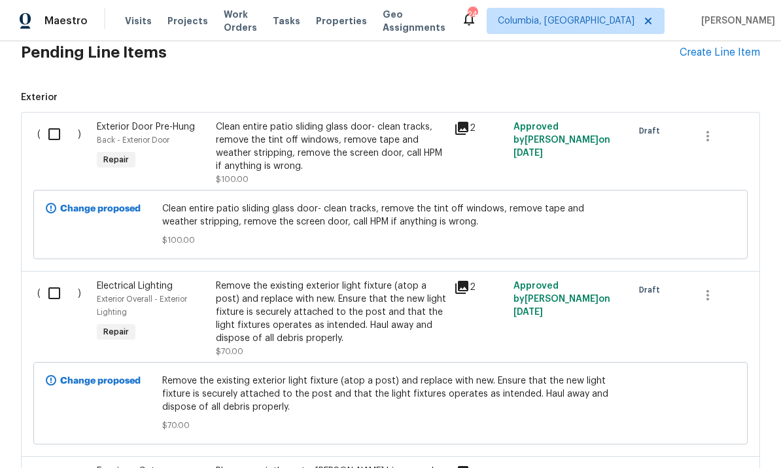
click at [46, 133] on input "checkbox" at bounding box center [59, 133] width 37 height 27
checkbox input "true"
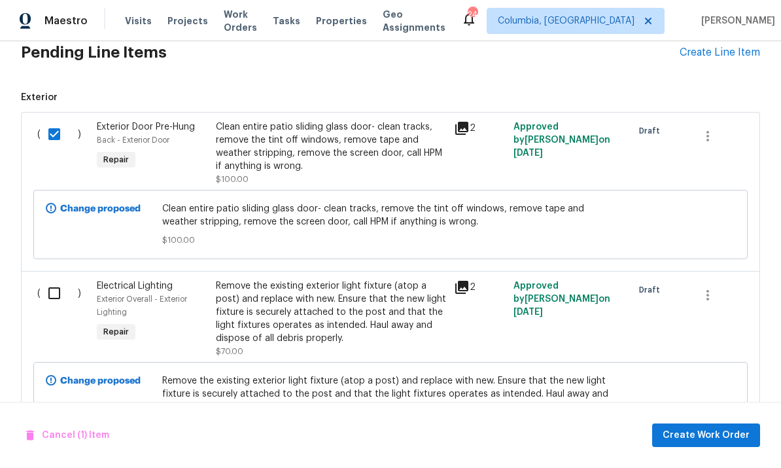
click at [59, 298] on input "checkbox" at bounding box center [59, 292] width 37 height 27
checkbox input "true"
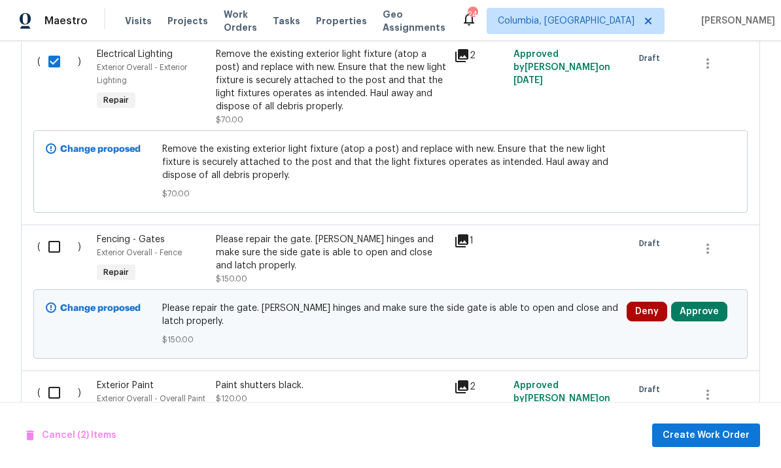
scroll to position [688, 0]
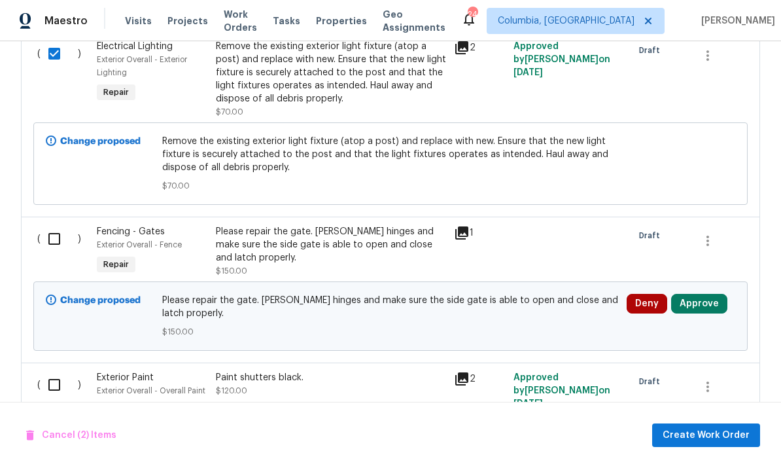
click at [69, 235] on input "checkbox" at bounding box center [59, 238] width 37 height 27
checkbox input "true"
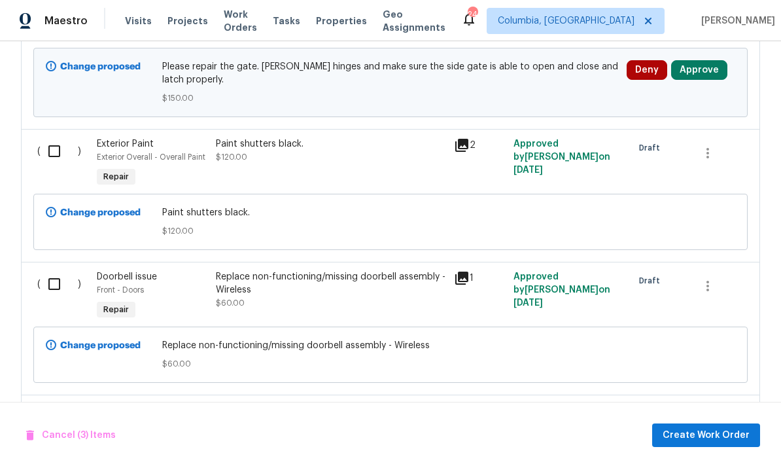
scroll to position [925, 0]
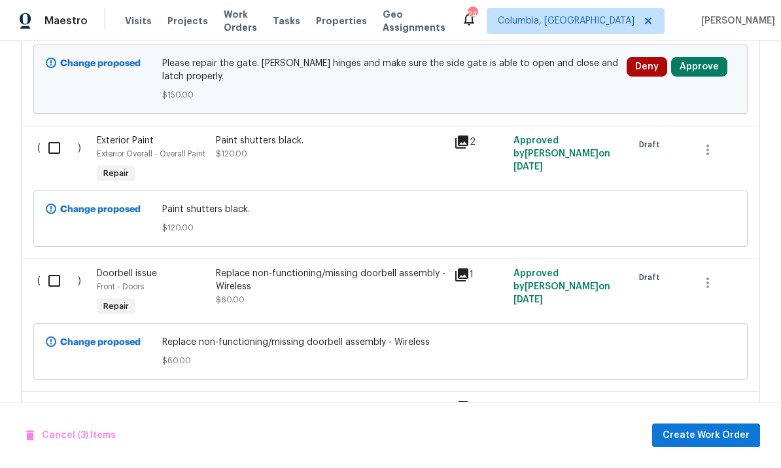
click at [63, 150] on input "checkbox" at bounding box center [59, 147] width 37 height 27
checkbox input "true"
click at [62, 294] on input "checkbox" at bounding box center [59, 280] width 37 height 27
checkbox input "true"
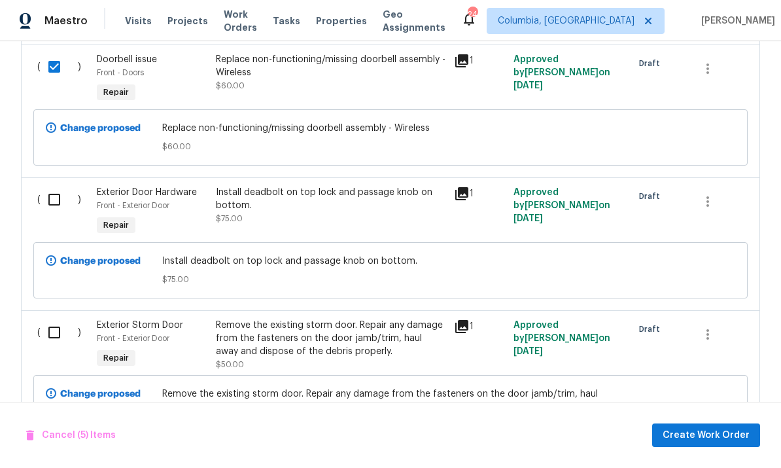
scroll to position [1139, 0]
click at [65, 211] on input "checkbox" at bounding box center [59, 198] width 37 height 27
checkbox input "true"
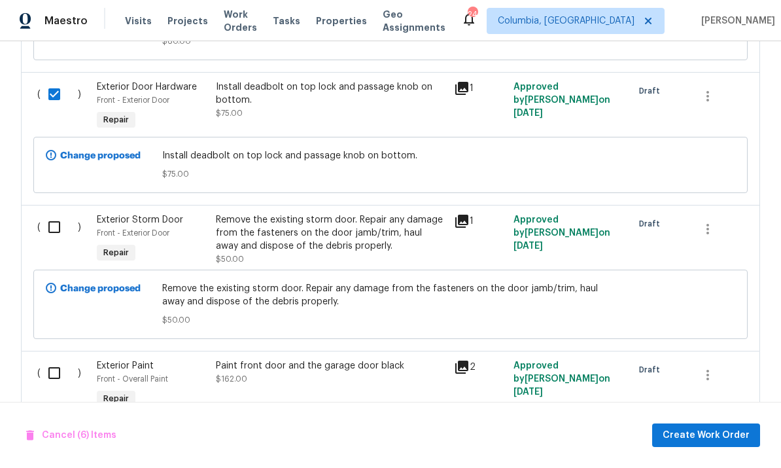
scroll to position [1253, 0]
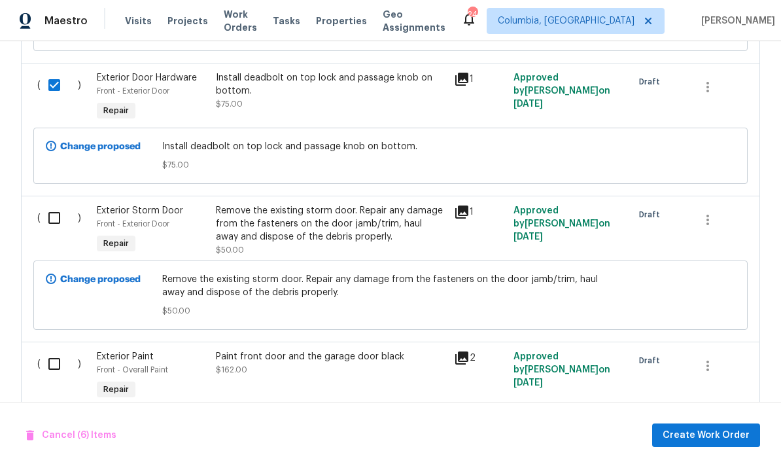
click at [48, 213] on input "checkbox" at bounding box center [59, 217] width 37 height 27
checkbox input "true"
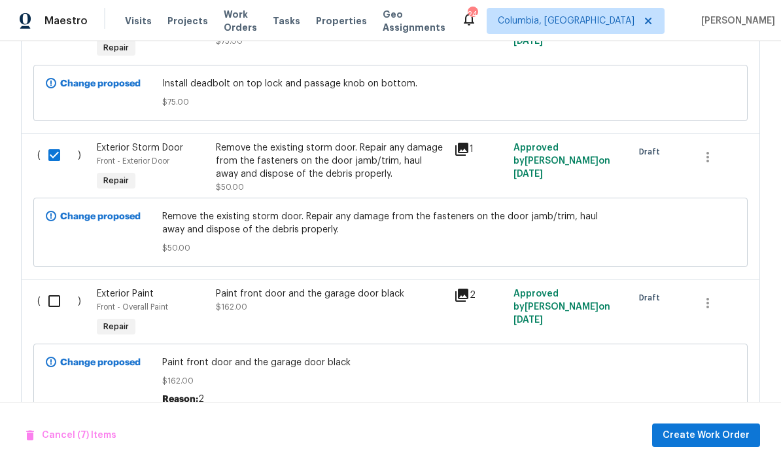
scroll to position [1362, 0]
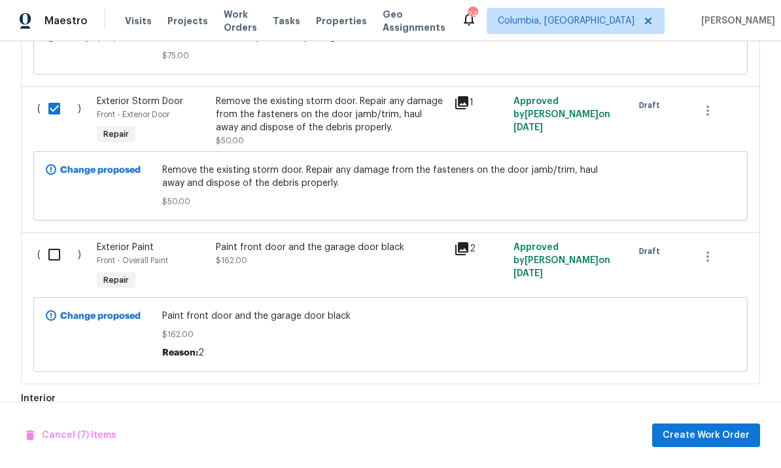
click at [59, 263] on input "checkbox" at bounding box center [59, 254] width 37 height 27
checkbox input "true"
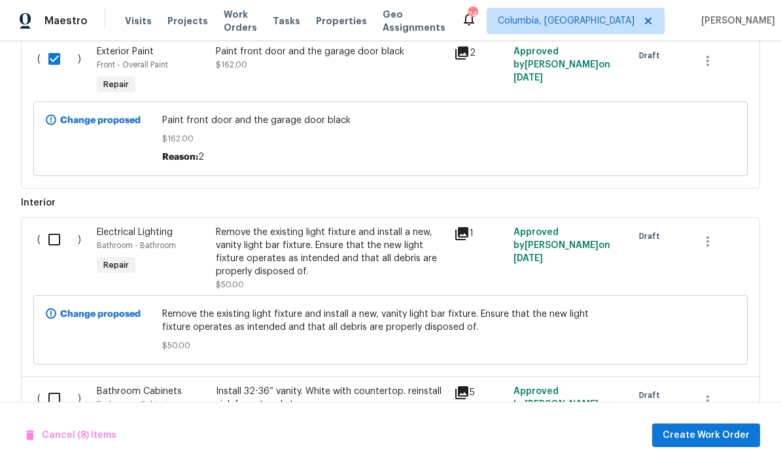
scroll to position [1561, 0]
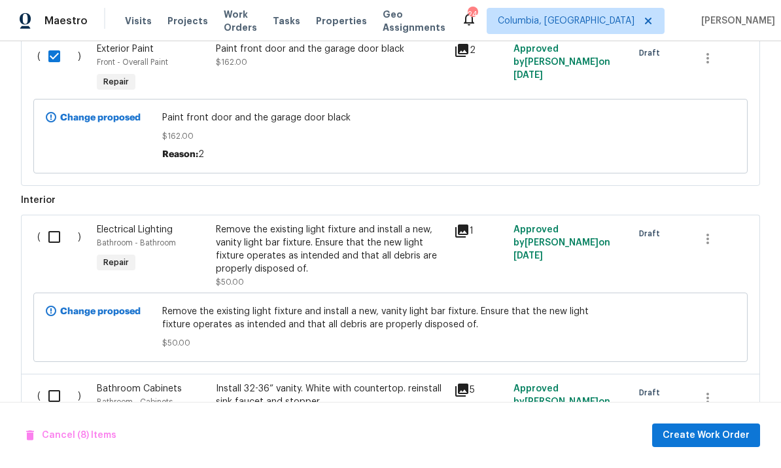
click at [50, 246] on input "checkbox" at bounding box center [59, 236] width 37 height 27
checkbox input "true"
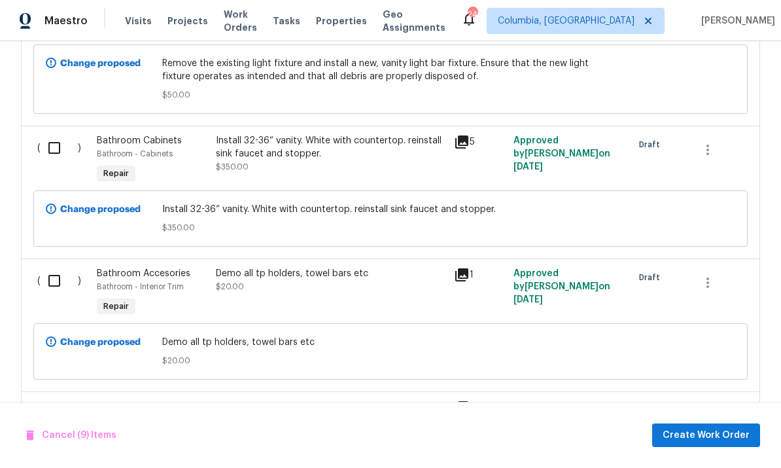
scroll to position [1807, 0]
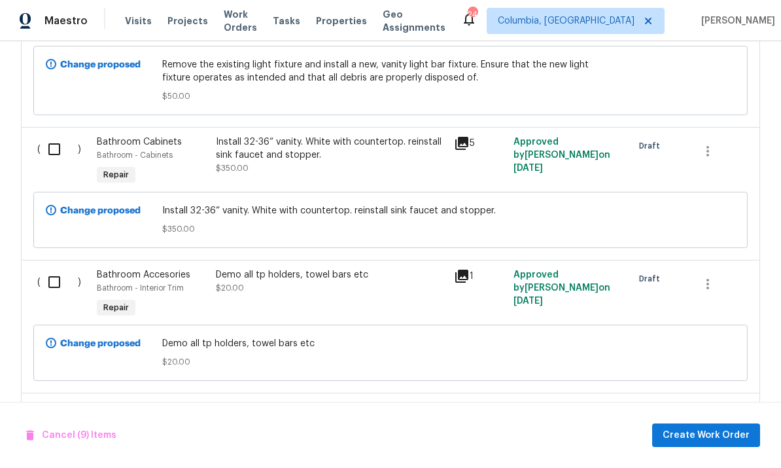
click at [51, 154] on input "checkbox" at bounding box center [59, 148] width 37 height 27
checkbox input "true"
click at [61, 296] on input "checkbox" at bounding box center [59, 281] width 37 height 27
checkbox input "true"
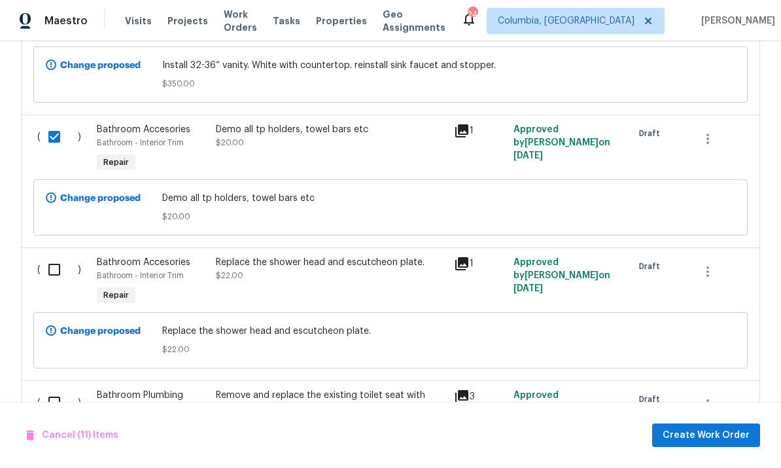
scroll to position [1956, 0]
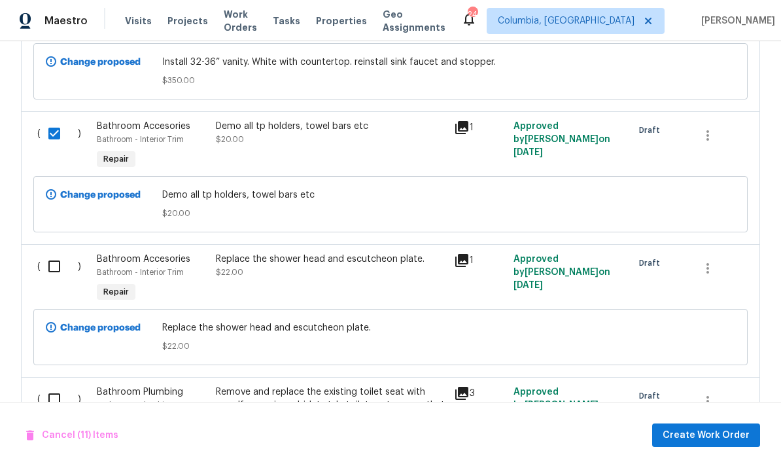
click at [54, 280] on input "checkbox" at bounding box center [59, 265] width 37 height 27
checkbox input "true"
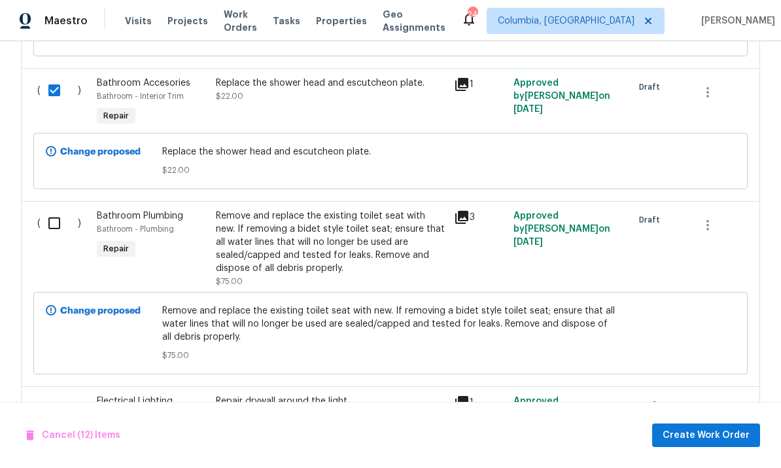
scroll to position [2133, 0]
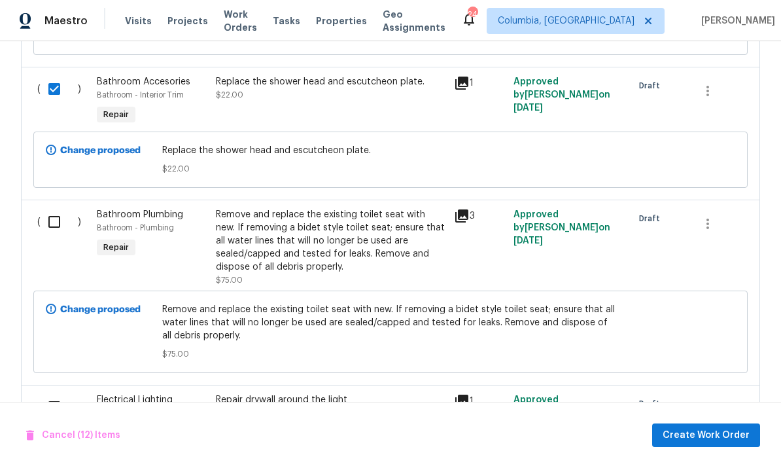
click at [56, 235] on input "checkbox" at bounding box center [59, 221] width 37 height 27
checkbox input "true"
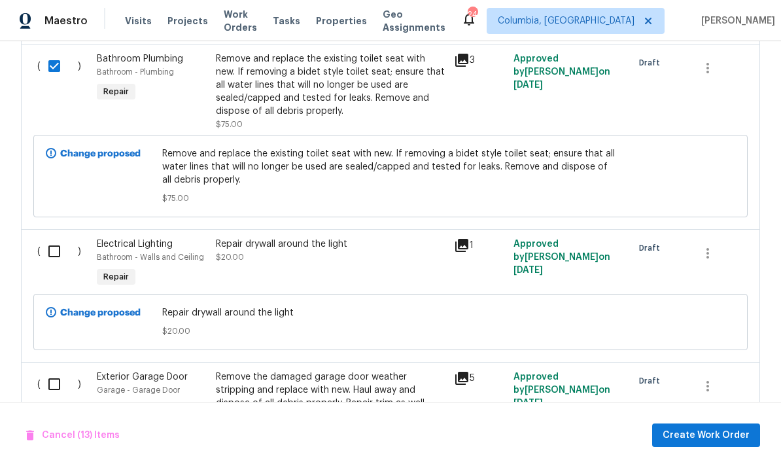
scroll to position [2289, 0]
click at [46, 252] on input "checkbox" at bounding box center [59, 250] width 37 height 27
checkbox input "true"
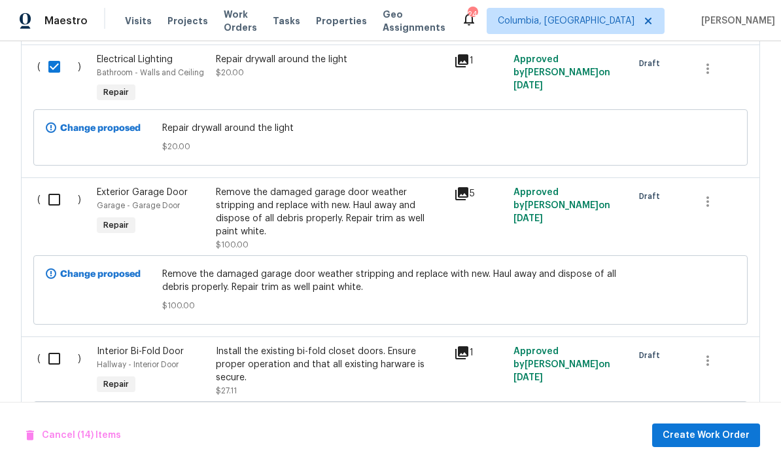
scroll to position [2490, 0]
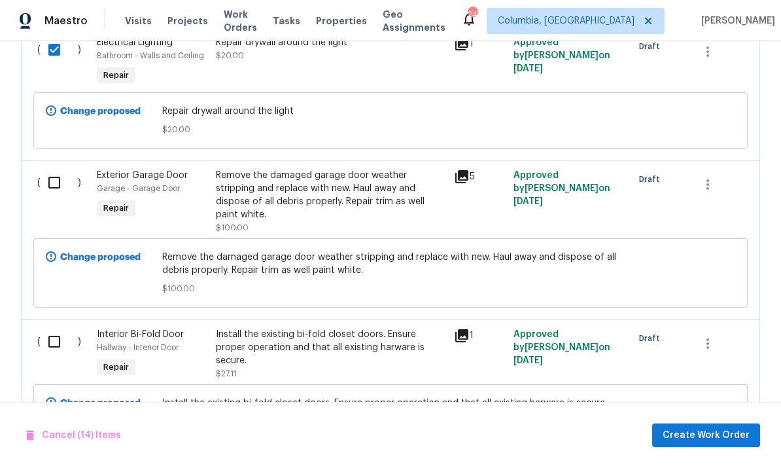
click at [58, 196] on input "checkbox" at bounding box center [59, 182] width 37 height 27
checkbox input "true"
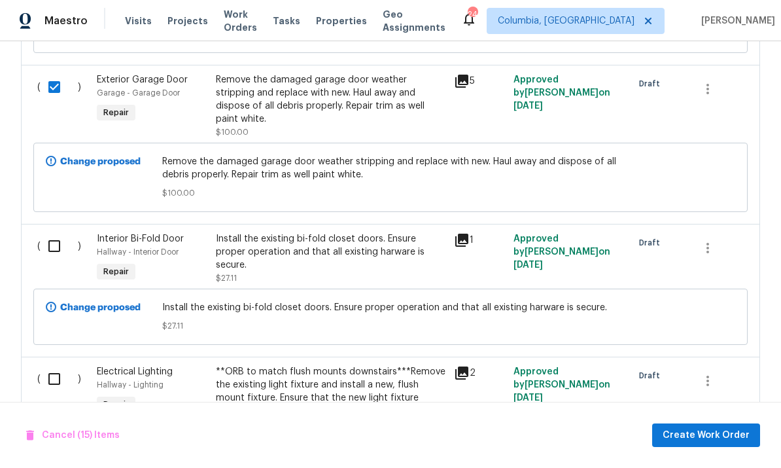
scroll to position [2586, 0]
click at [60, 242] on input "checkbox" at bounding box center [59, 245] width 37 height 27
checkbox input "true"
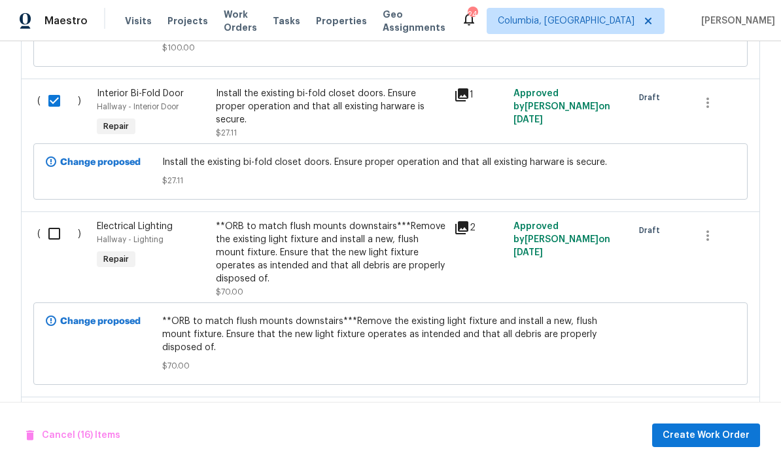
scroll to position [2732, 0]
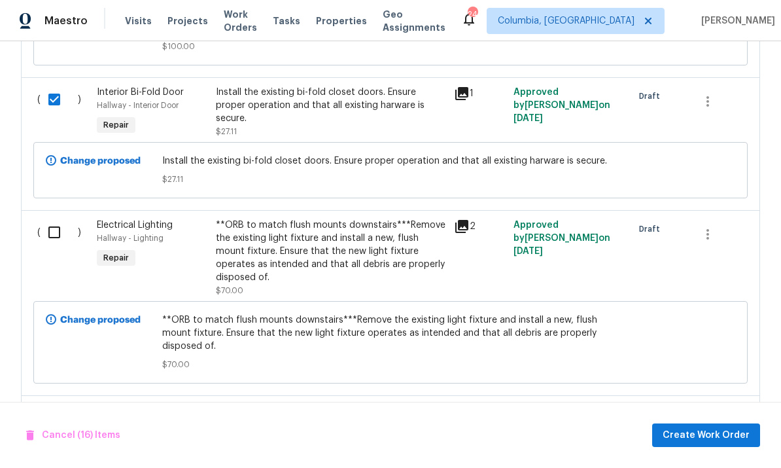
click at [50, 239] on input "checkbox" at bounding box center [59, 231] width 37 height 27
checkbox input "true"
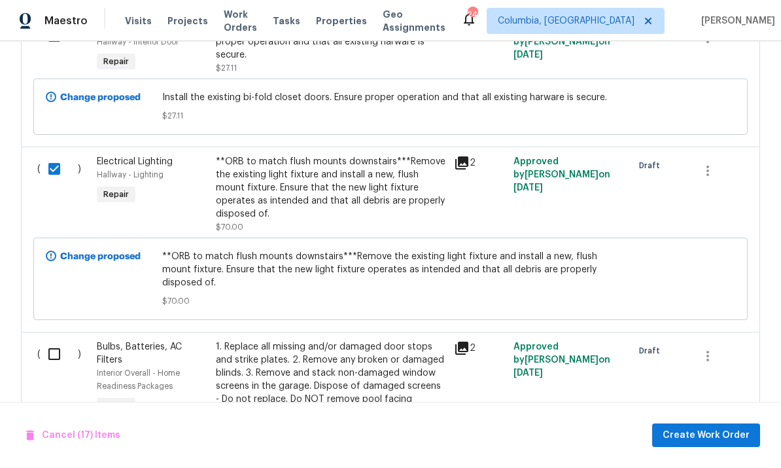
scroll to position [2797, 0]
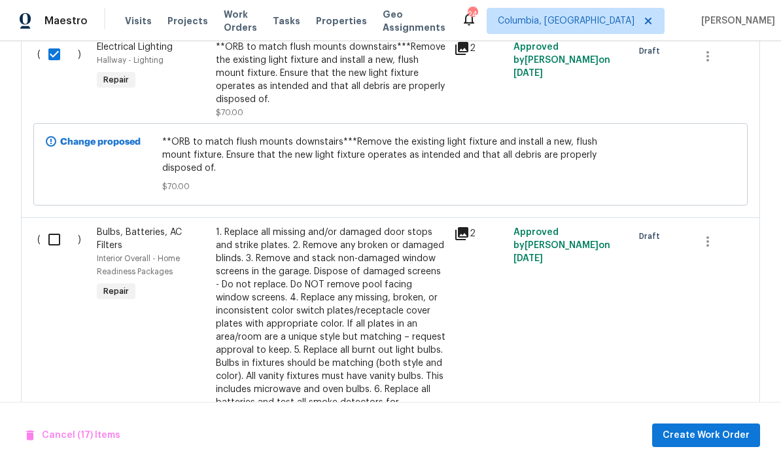
click at [63, 234] on input "checkbox" at bounding box center [59, 239] width 37 height 27
checkbox input "true"
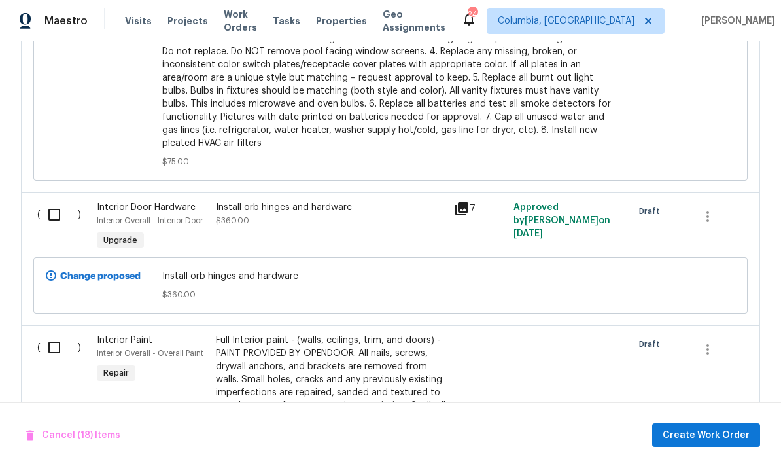
scroll to position [3420, 0]
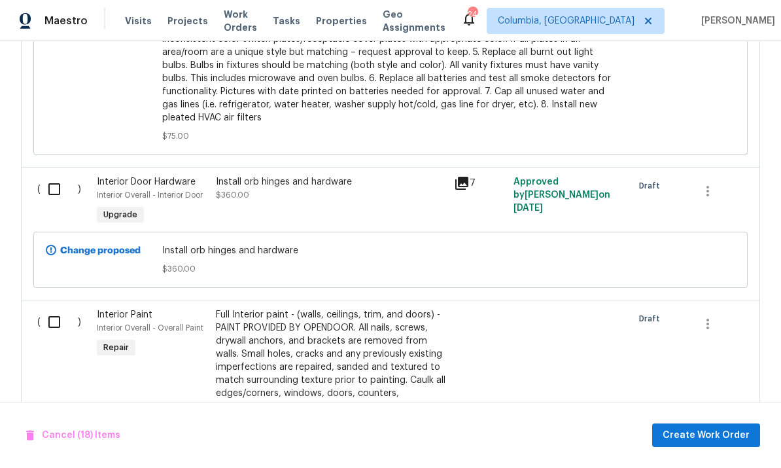
click at [58, 175] on input "checkbox" at bounding box center [59, 188] width 37 height 27
checkbox input "true"
click at [53, 314] on input "checkbox" at bounding box center [59, 321] width 37 height 27
checkbox input "true"
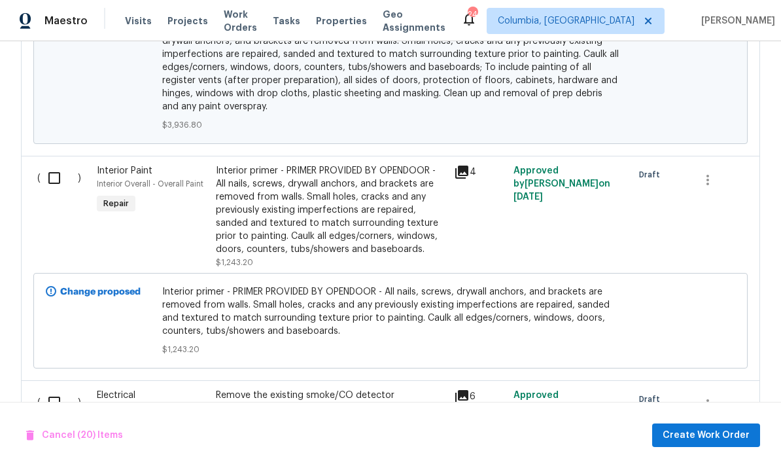
scroll to position [3908, 0]
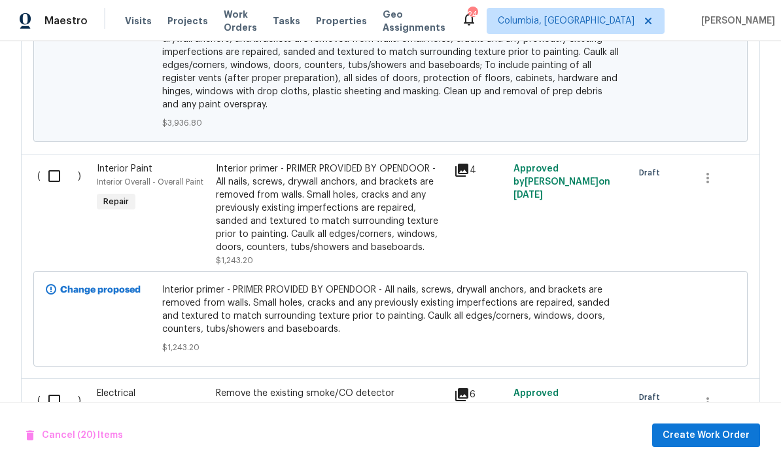
click at [75, 175] on input "checkbox" at bounding box center [59, 175] width 37 height 27
checkbox input "true"
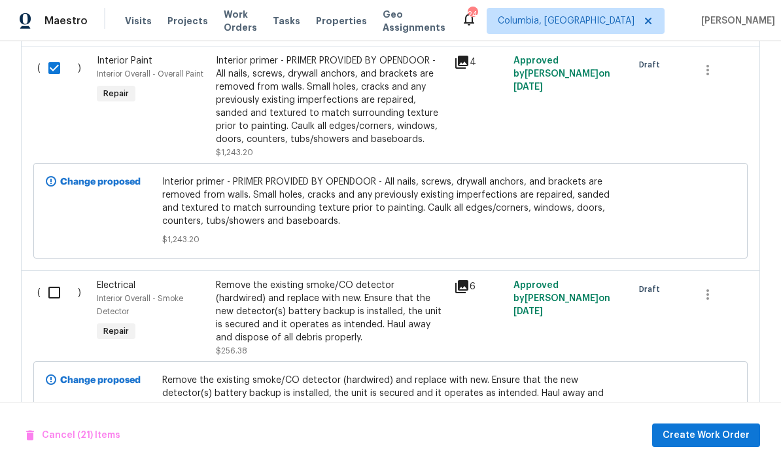
scroll to position [4029, 0]
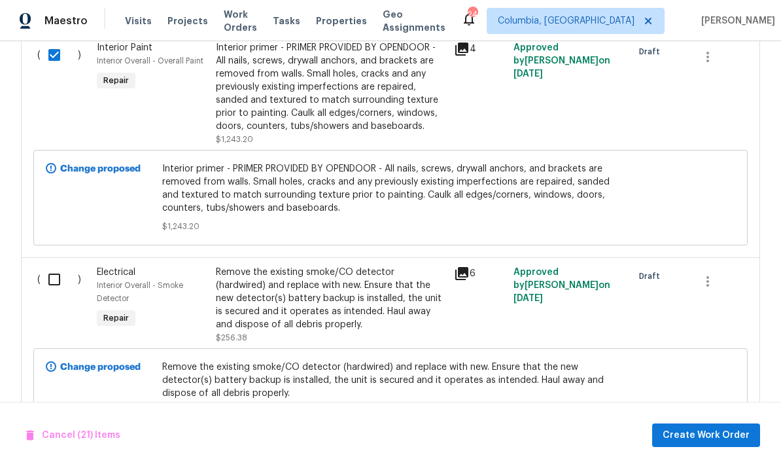
click at [74, 266] on input "checkbox" at bounding box center [59, 279] width 37 height 27
checkbox input "true"
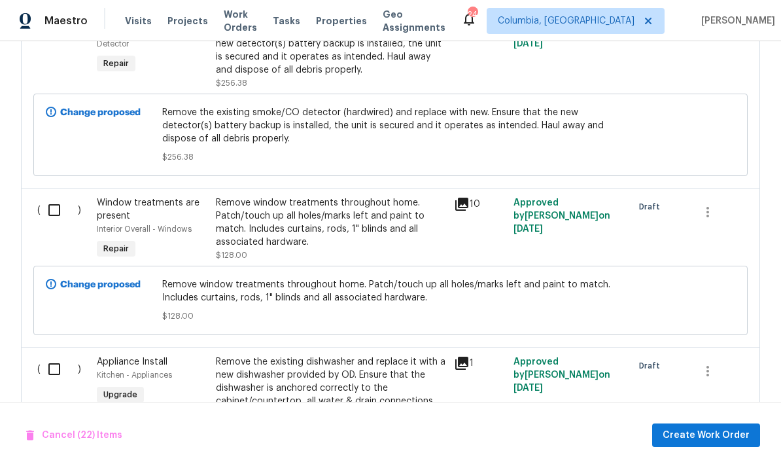
scroll to position [4284, 0]
click at [55, 205] on input "checkbox" at bounding box center [59, 209] width 37 height 27
checkbox input "true"
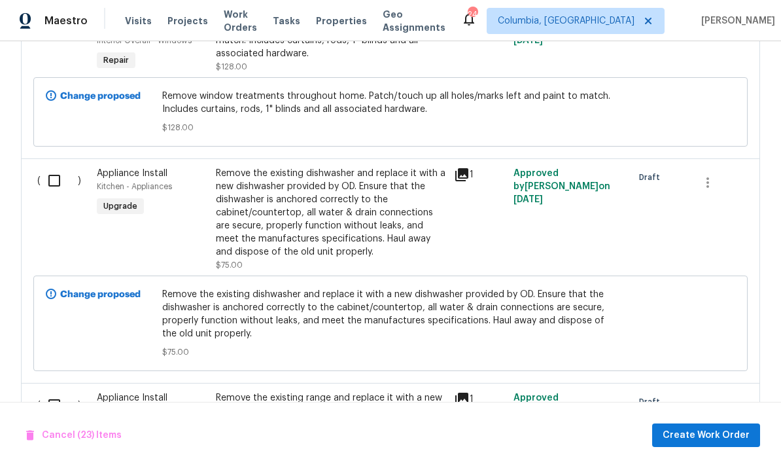
click at [56, 179] on input "checkbox" at bounding box center [59, 180] width 37 height 27
checkbox input "true"
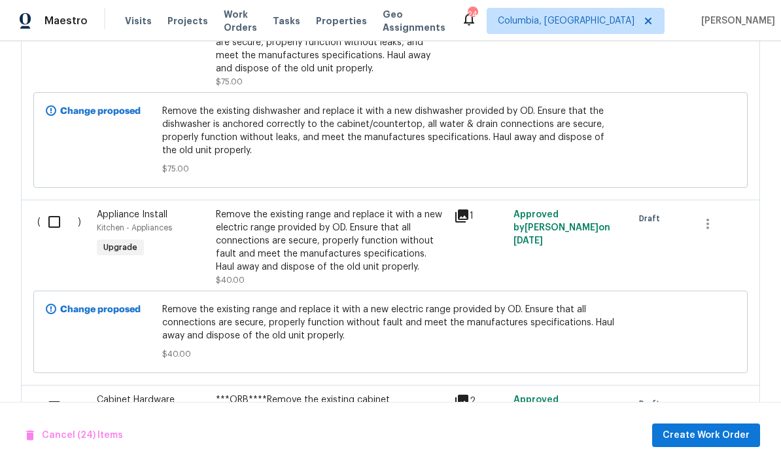
scroll to position [4667, 0]
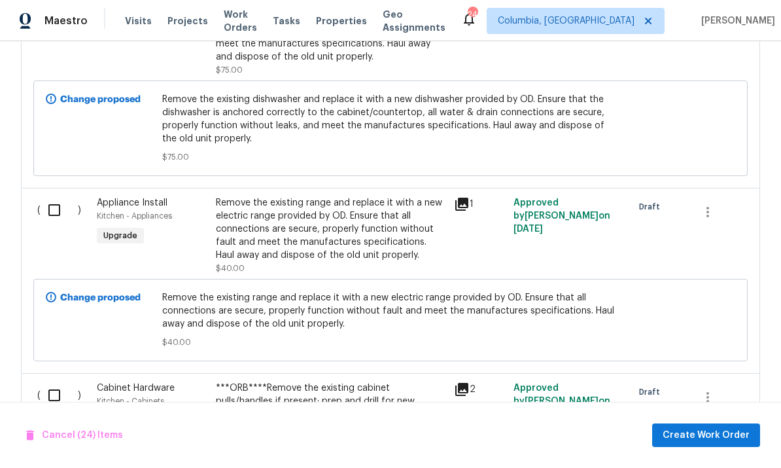
click at [54, 199] on input "checkbox" at bounding box center [59, 209] width 37 height 27
checkbox input "true"
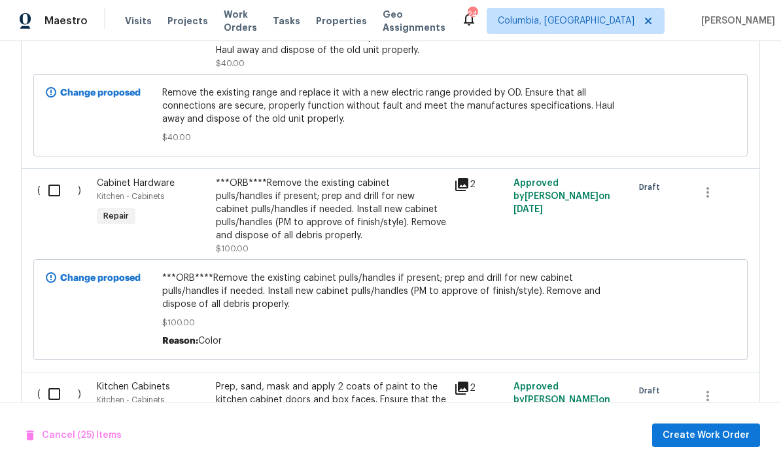
scroll to position [4894, 0]
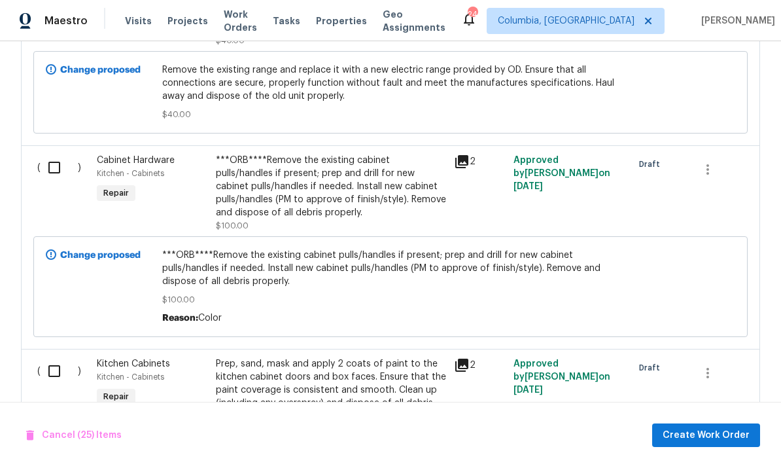
click at [59, 165] on input "checkbox" at bounding box center [59, 167] width 37 height 27
checkbox input "true"
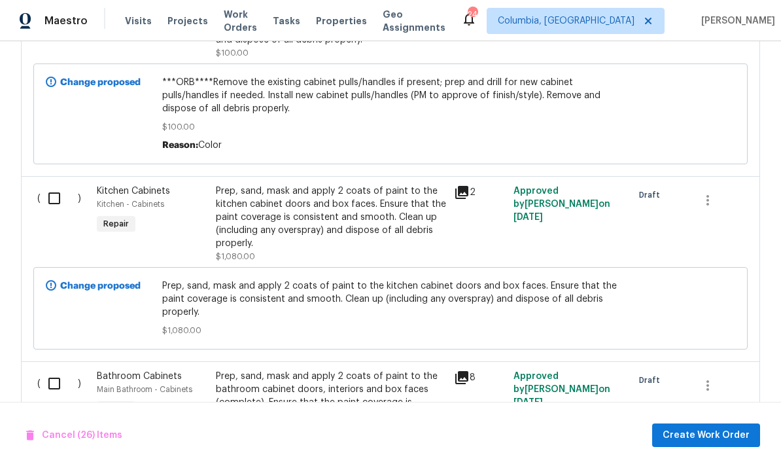
scroll to position [5068, 0]
click at [56, 190] on input "checkbox" at bounding box center [59, 197] width 37 height 27
checkbox input "true"
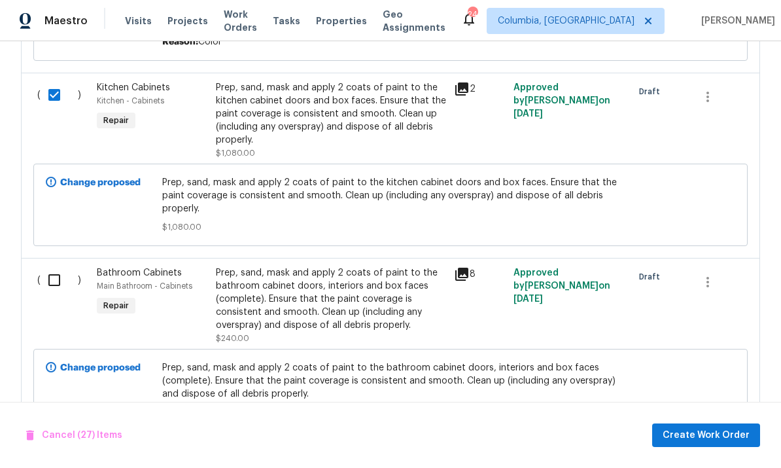
scroll to position [5173, 0]
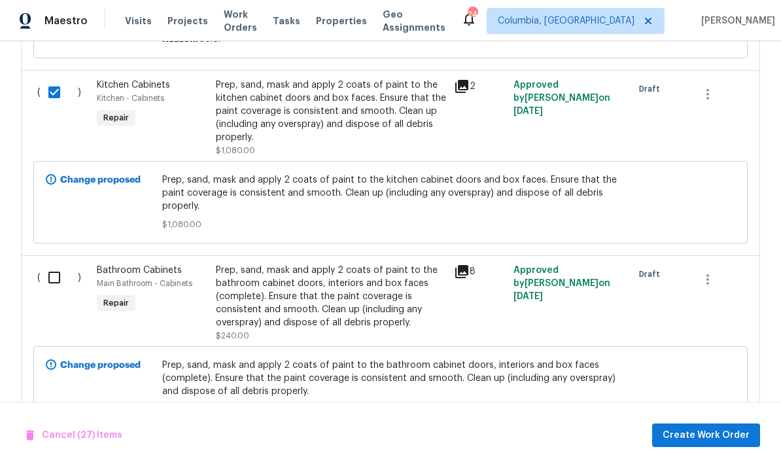
click at [59, 268] on input "checkbox" at bounding box center [59, 277] width 37 height 27
checkbox input "true"
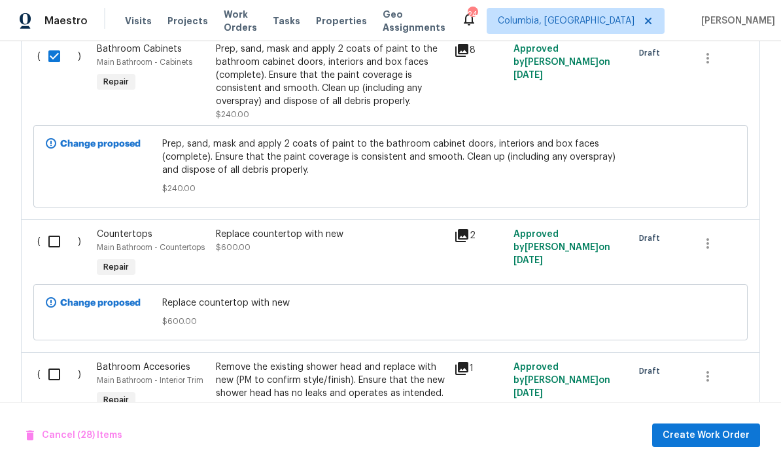
scroll to position [5396, 0]
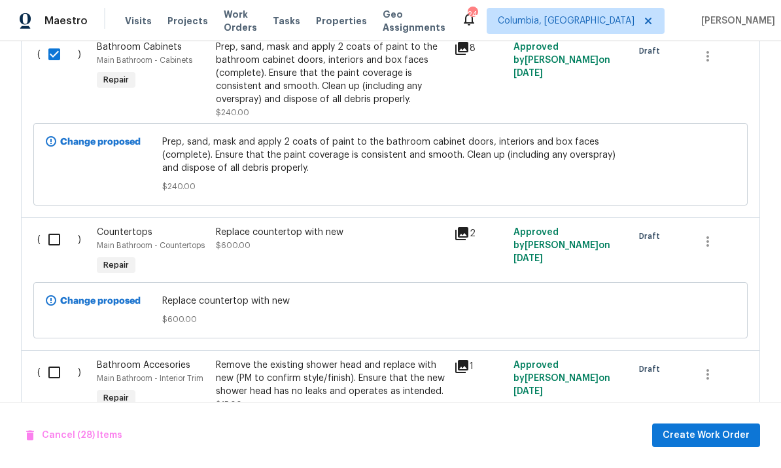
click at [70, 233] on input "checkbox" at bounding box center [59, 239] width 37 height 27
checkbox input "true"
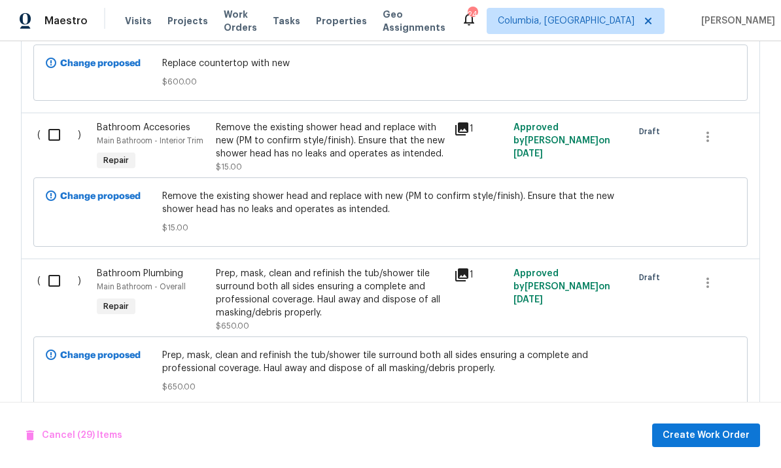
scroll to position [5630, 0]
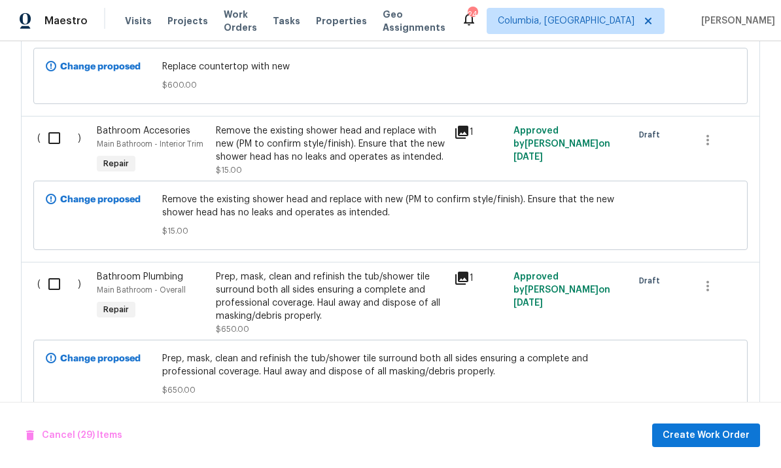
click at [59, 138] on input "checkbox" at bounding box center [59, 137] width 37 height 27
checkbox input "true"
click at [59, 278] on input "checkbox" at bounding box center [59, 283] width 37 height 27
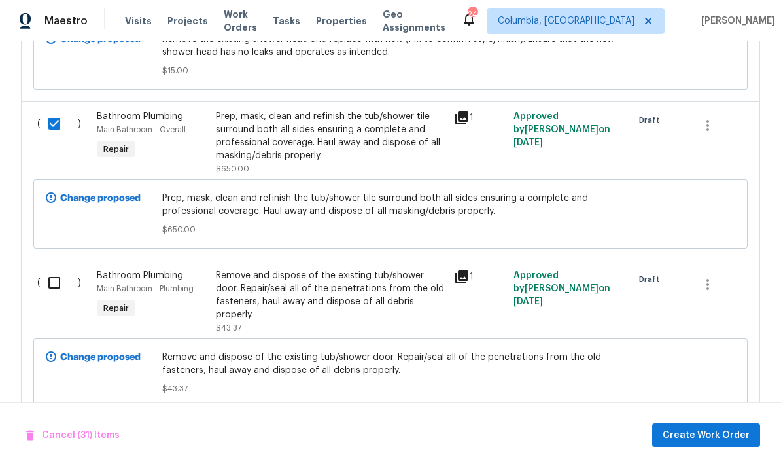
scroll to position [5792, 0]
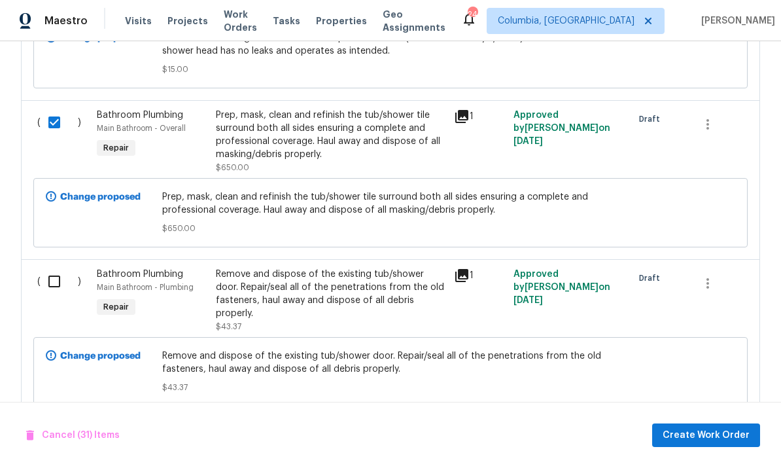
click at [56, 120] on input "checkbox" at bounding box center [59, 122] width 37 height 27
checkbox input "false"
click at [63, 289] on input "checkbox" at bounding box center [59, 281] width 37 height 27
checkbox input "true"
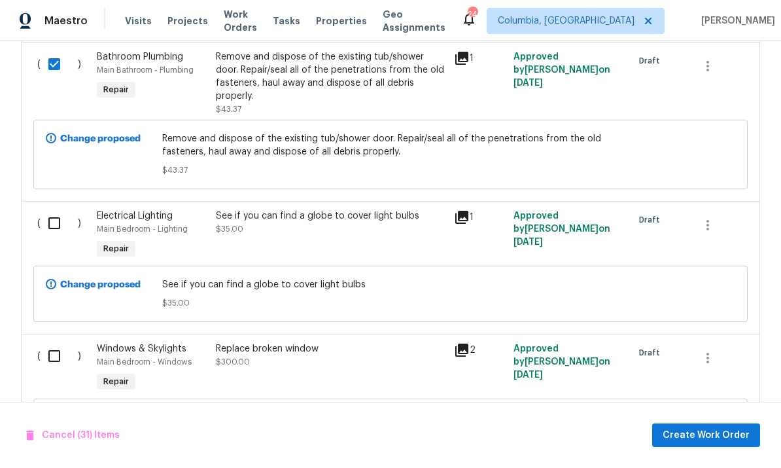
scroll to position [6010, 0]
click at [51, 215] on input "checkbox" at bounding box center [59, 222] width 37 height 27
checkbox input "true"
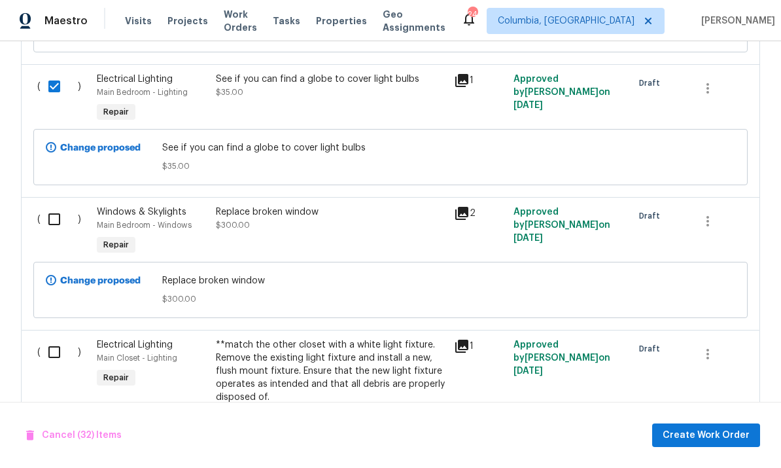
scroll to position [6145, 0]
click at [50, 213] on input "checkbox" at bounding box center [59, 219] width 37 height 27
checkbox input "true"
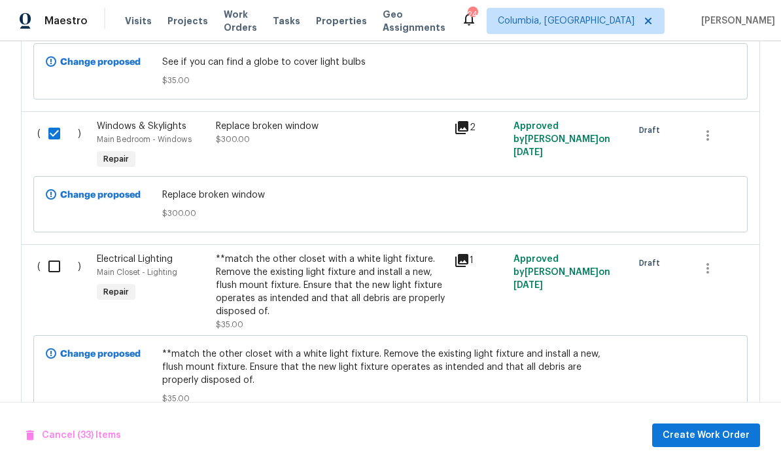
scroll to position [6231, 0]
click at [60, 270] on input "checkbox" at bounding box center [59, 266] width 37 height 27
checkbox input "true"
click at [721, 440] on span "Create Work Order" at bounding box center [706, 435] width 87 height 16
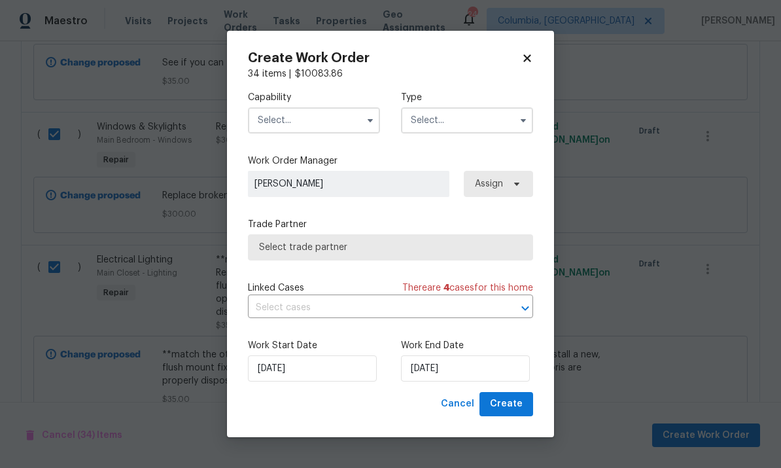
click at [303, 118] on input "text" at bounding box center [314, 120] width 132 height 26
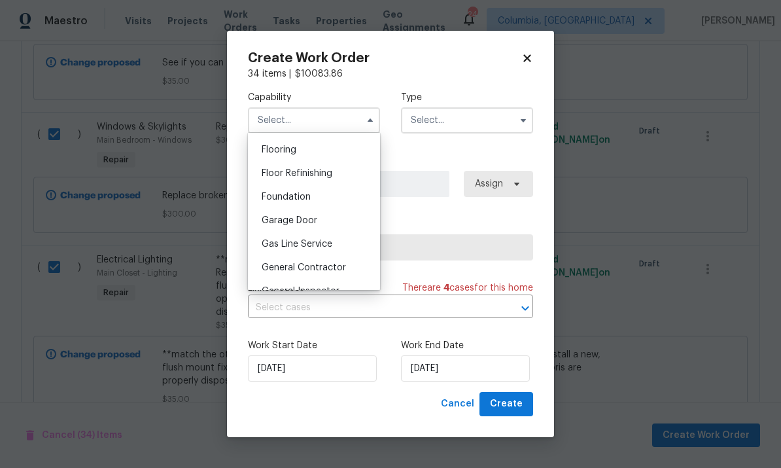
scroll to position [542, 0]
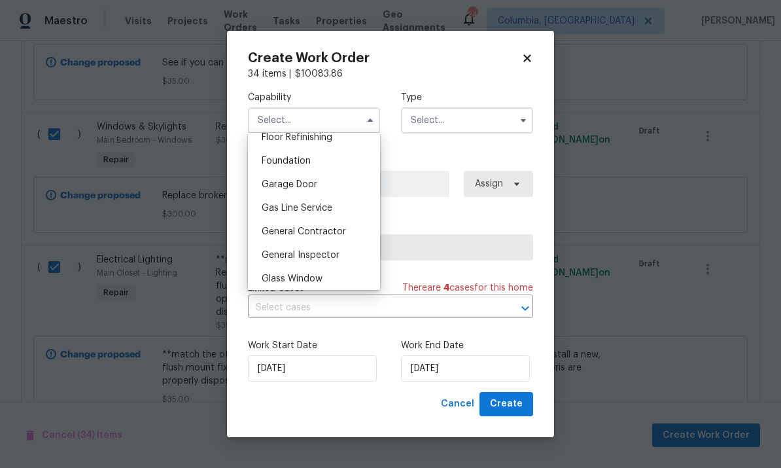
click at [336, 236] on div "General Contractor" at bounding box center [314, 232] width 126 height 24
type input "General Contractor"
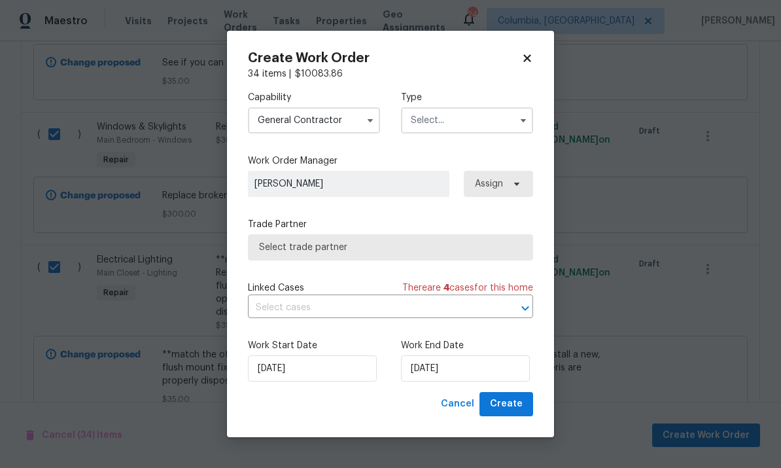
click at [471, 121] on input "text" at bounding box center [467, 120] width 132 height 26
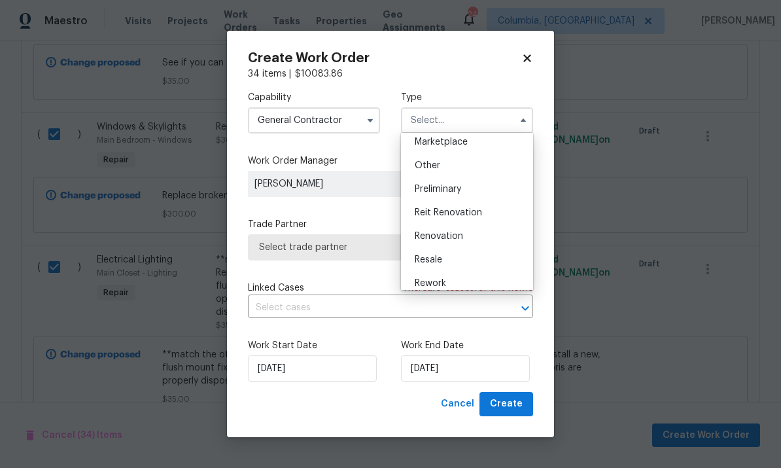
scroll to position [243, 0]
click at [453, 239] on div "Renovation" at bounding box center [467, 234] width 126 height 24
type input "Renovation"
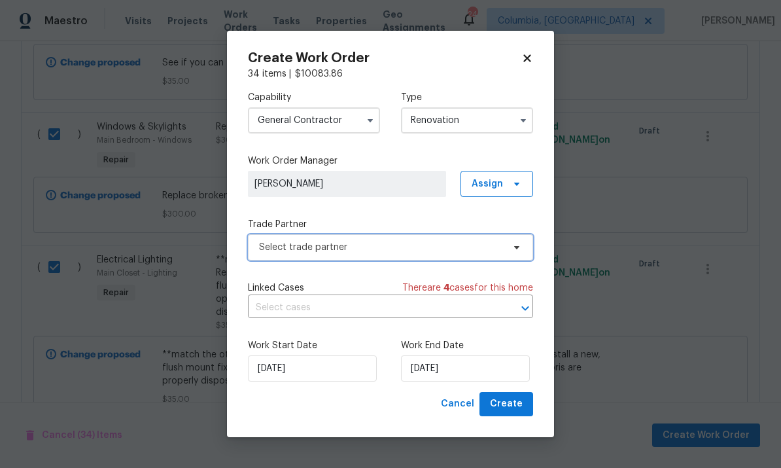
click at [422, 250] on span "Select trade partner" at bounding box center [381, 247] width 244 height 13
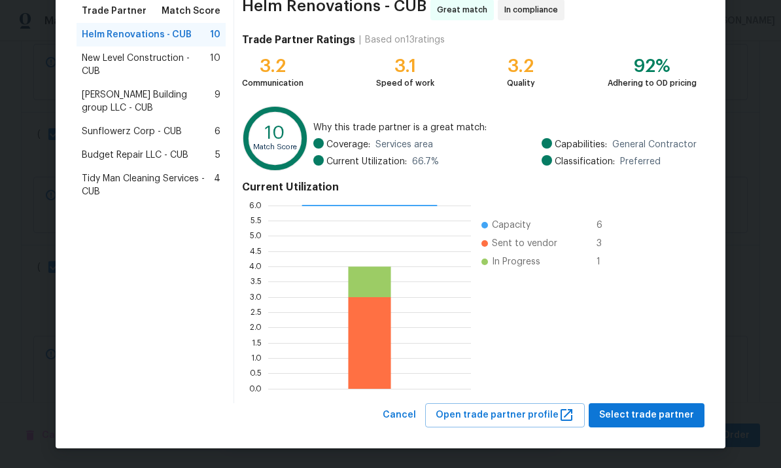
scroll to position [109, 0]
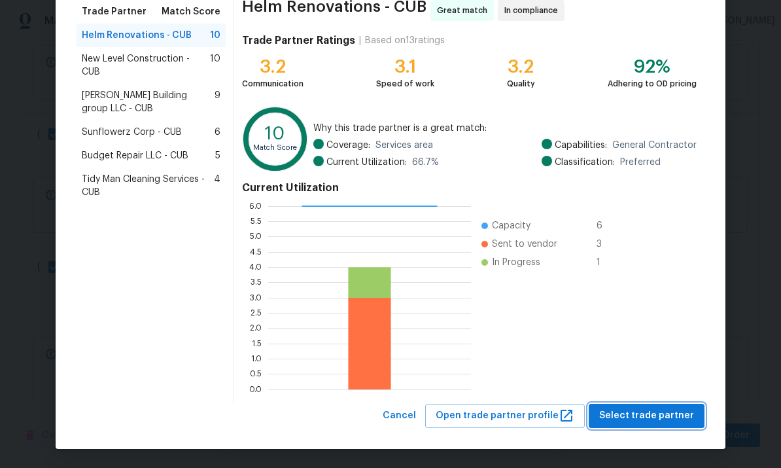
click at [649, 419] on span "Select trade partner" at bounding box center [646, 415] width 95 height 16
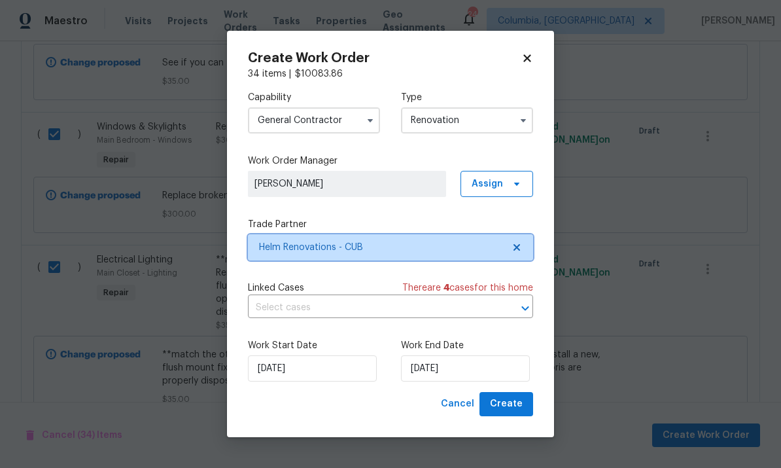
scroll to position [0, 0]
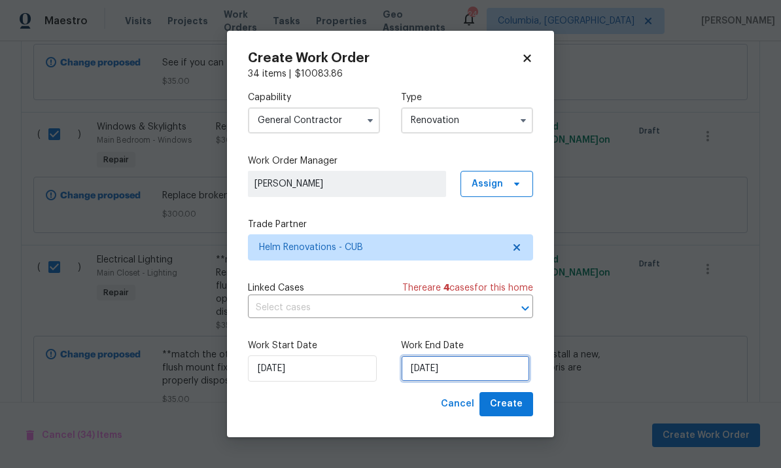
click at [476, 374] on input "[DATE]" at bounding box center [465, 368] width 129 height 26
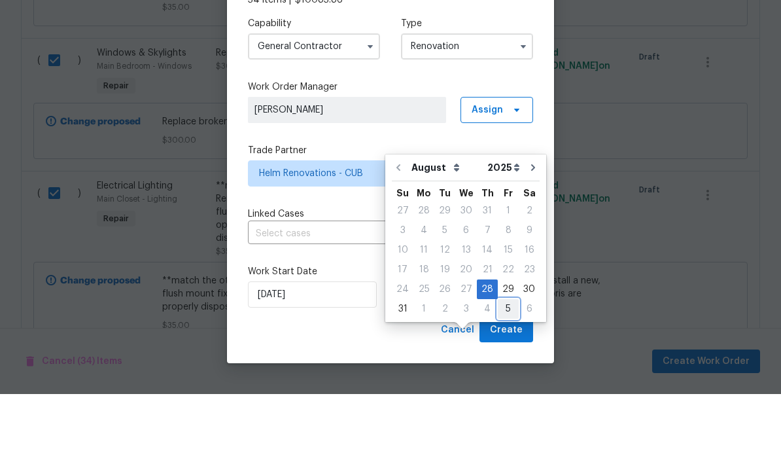
click at [505, 373] on div "5" at bounding box center [508, 382] width 21 height 18
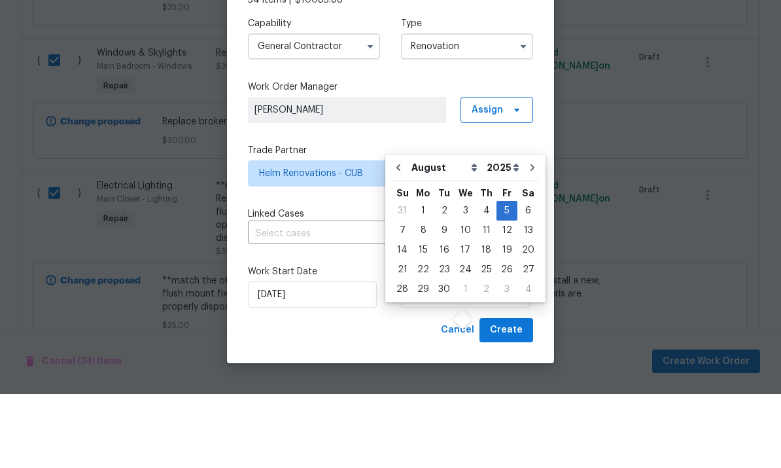
type input "9/5/2025"
select select "8"
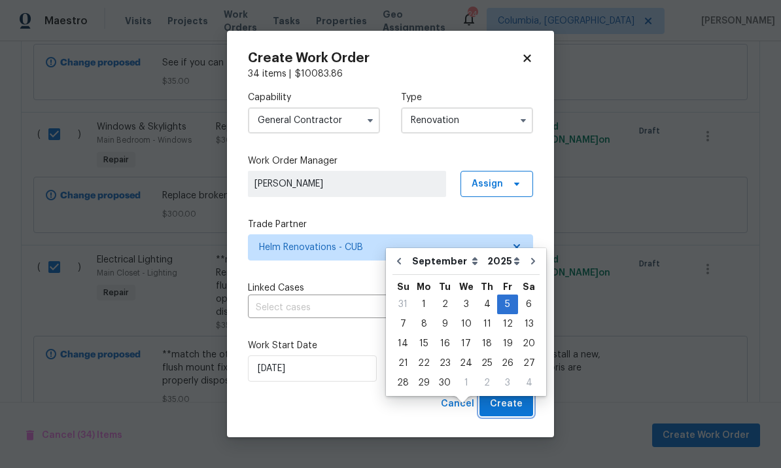
click at [511, 407] on span "Create" at bounding box center [506, 404] width 33 height 16
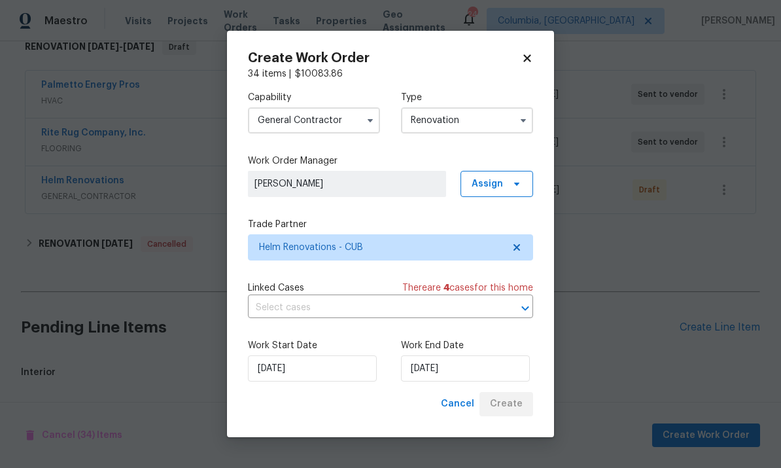
scroll to position [172, 0]
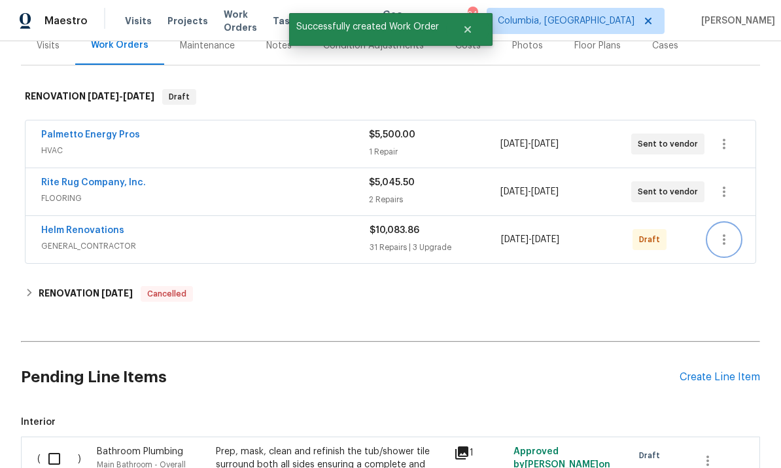
click at [724, 232] on icon "button" at bounding box center [724, 240] width 16 height 16
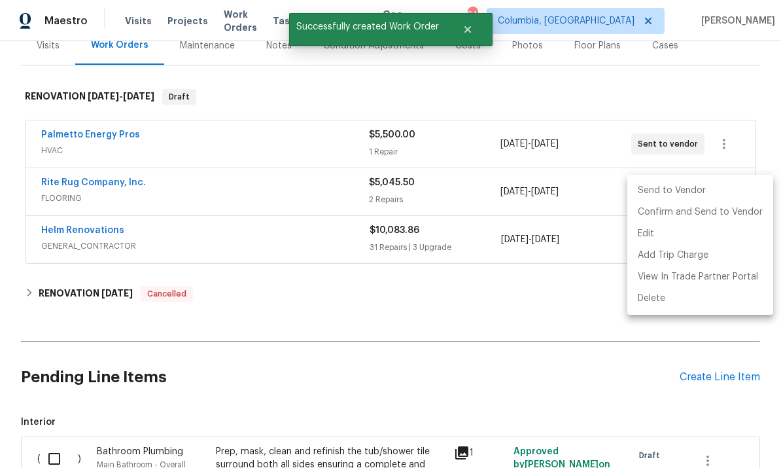
click at [689, 197] on li "Send to Vendor" at bounding box center [700, 191] width 146 height 22
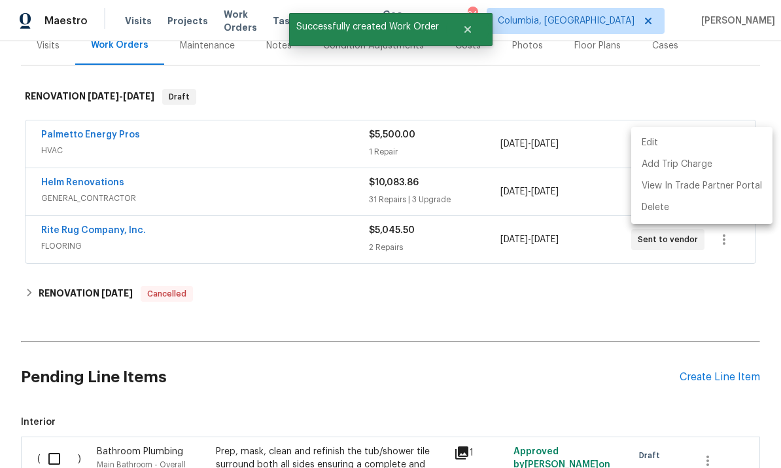
click at [529, 262] on div at bounding box center [390, 234] width 781 height 468
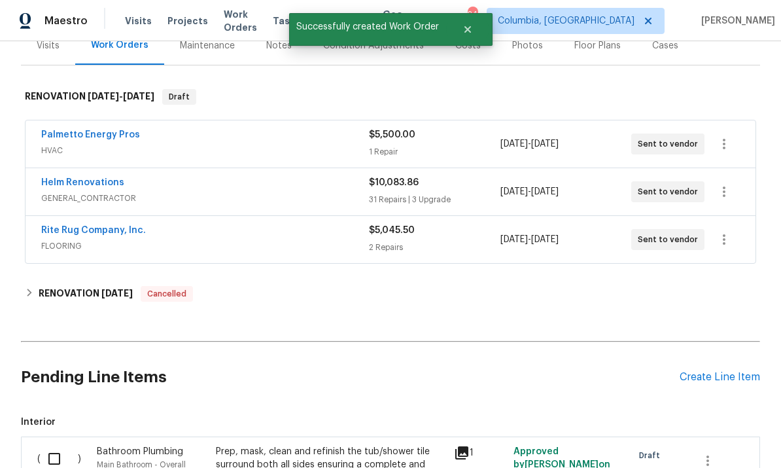
click at [100, 178] on link "Helm Renovations" at bounding box center [82, 182] width 83 height 9
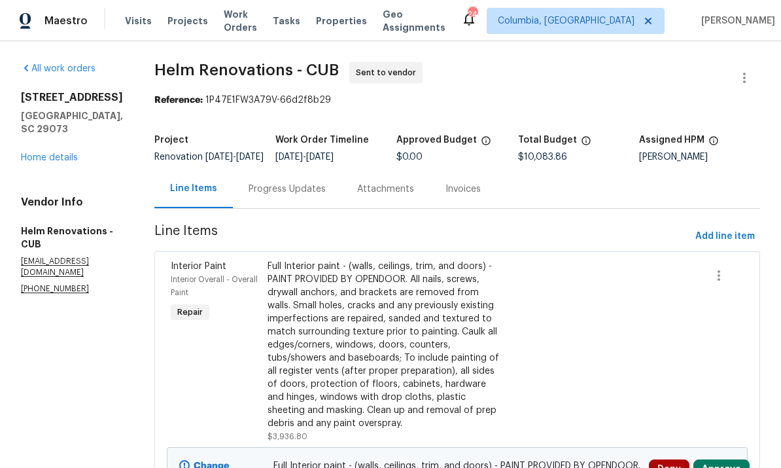
click at [50, 153] on link "Home details" at bounding box center [49, 157] width 57 height 9
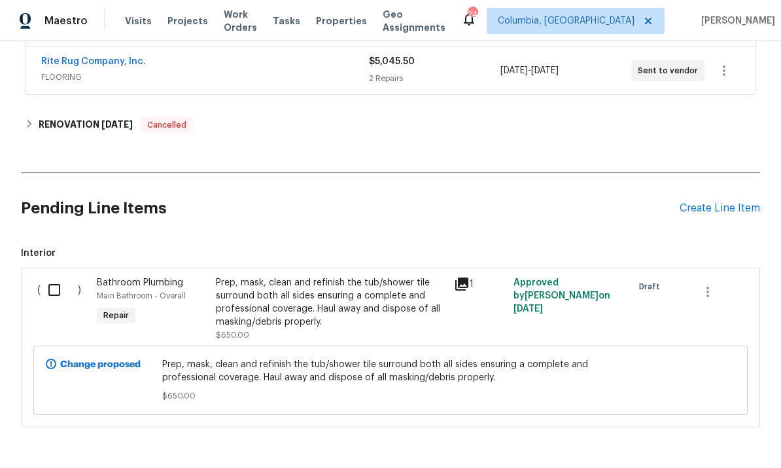
scroll to position [340, 0]
click at [61, 290] on input "checkbox" at bounding box center [59, 290] width 37 height 27
checkbox input "true"
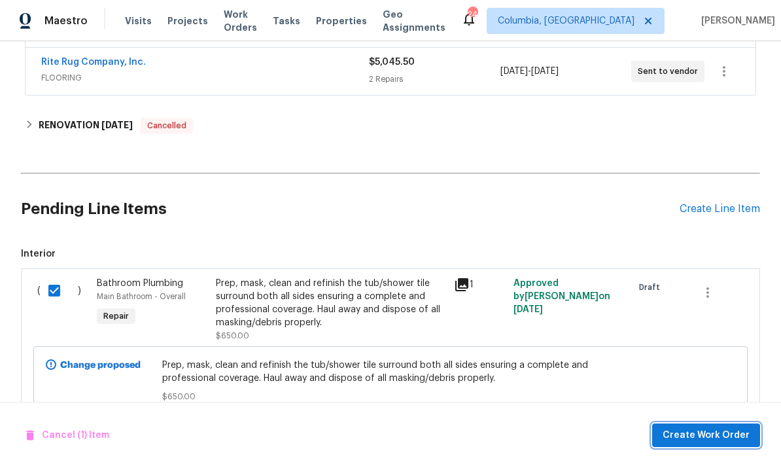
click at [680, 433] on span "Create Work Order" at bounding box center [706, 435] width 87 height 16
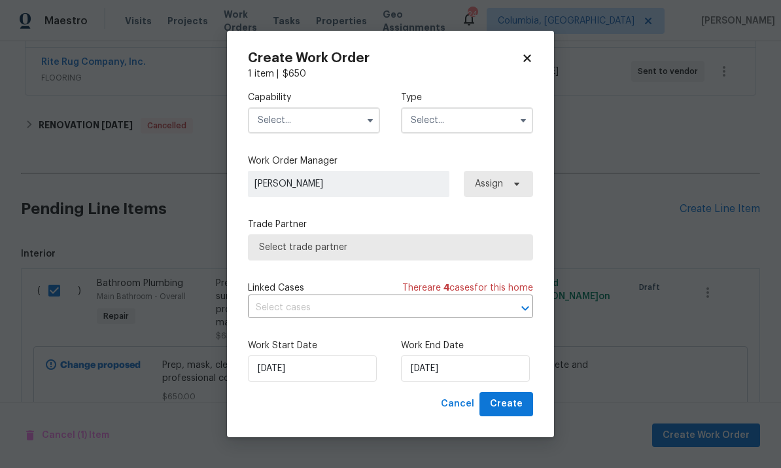
click at [321, 116] on input "text" at bounding box center [314, 120] width 132 height 26
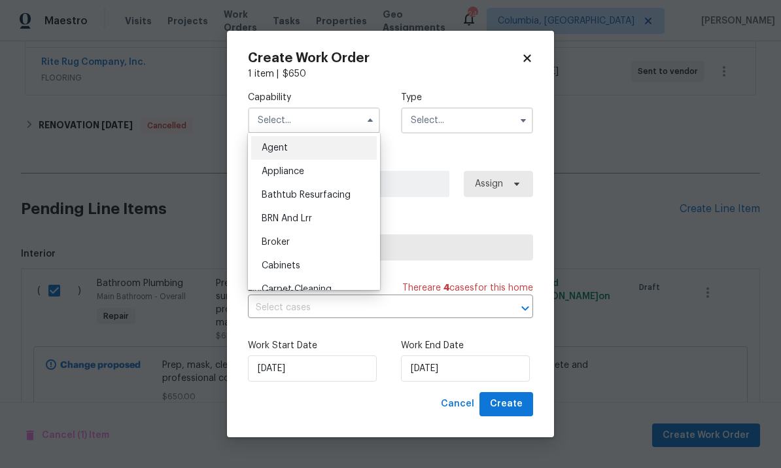
scroll to position [0, 0]
click at [463, 116] on input "text" at bounding box center [467, 120] width 132 height 26
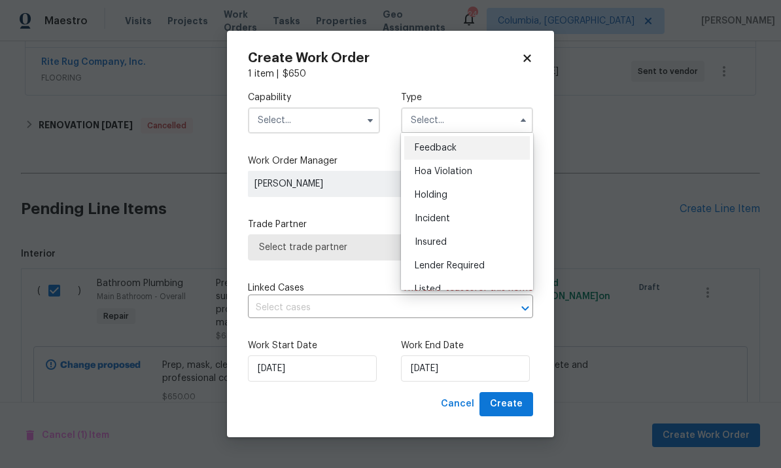
click at [318, 124] on input "text" at bounding box center [314, 120] width 132 height 26
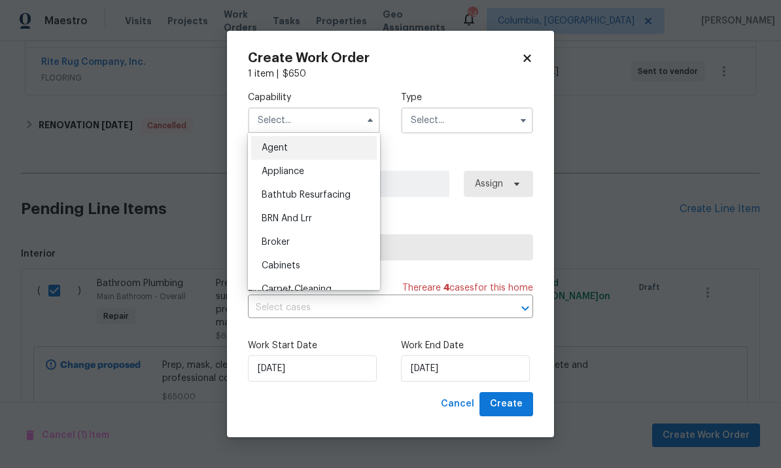
click at [318, 123] on input "text" at bounding box center [314, 120] width 132 height 26
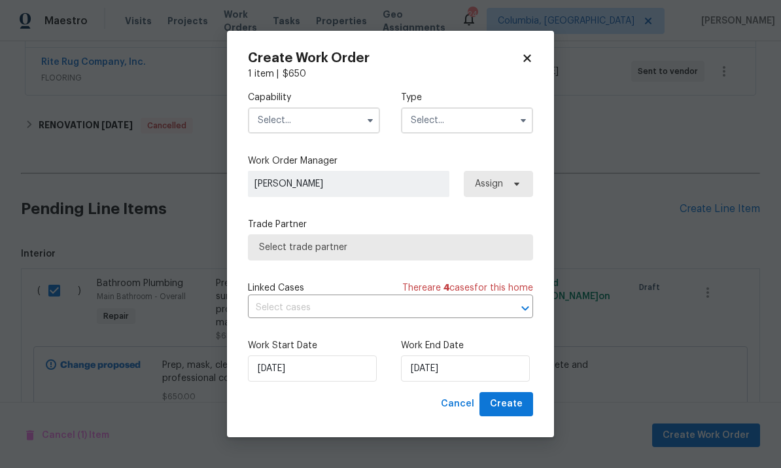
click at [339, 118] on input "text" at bounding box center [314, 120] width 132 height 26
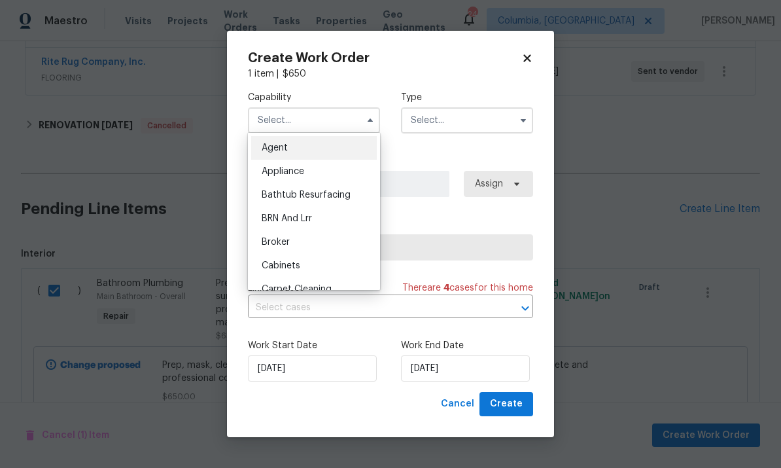
click at [335, 199] on span "Bathtub Resurfacing" at bounding box center [306, 194] width 89 height 9
type input "Bathtub Resurfacing"
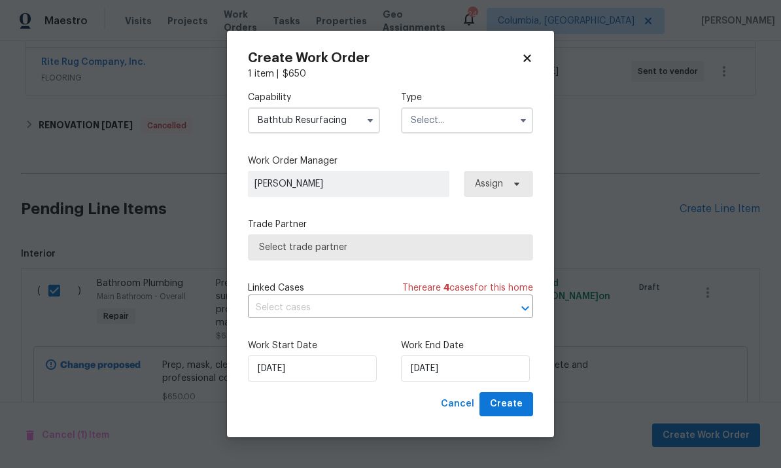
click at [472, 122] on input "text" at bounding box center [467, 120] width 132 height 26
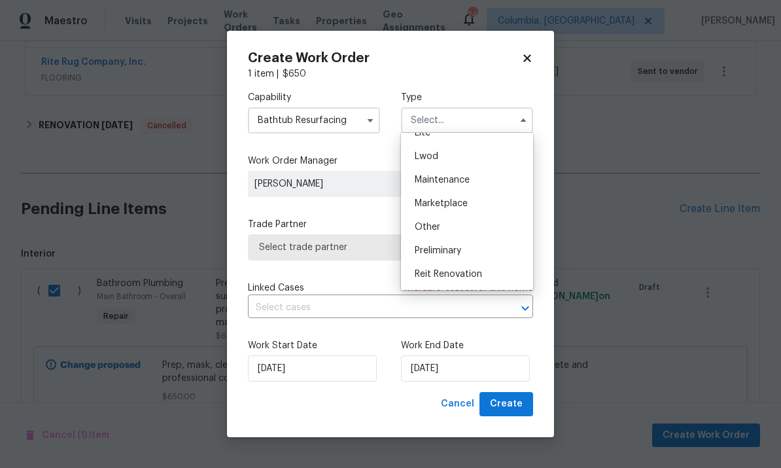
scroll to position [215, 0]
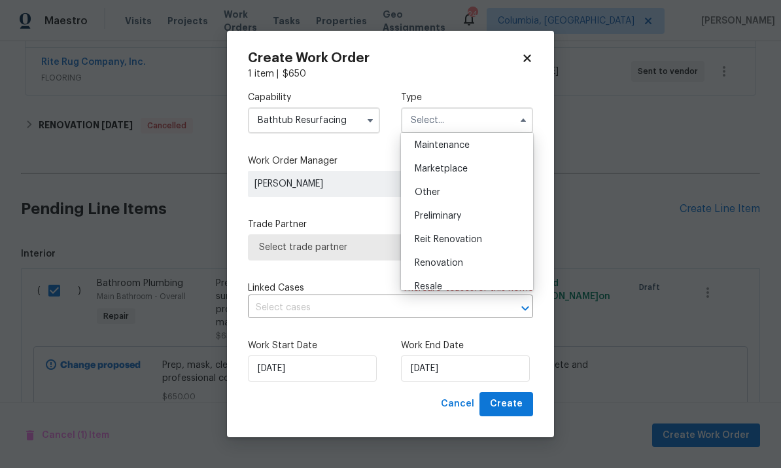
click at [459, 264] on span "Renovation" at bounding box center [439, 262] width 48 height 9
type input "Renovation"
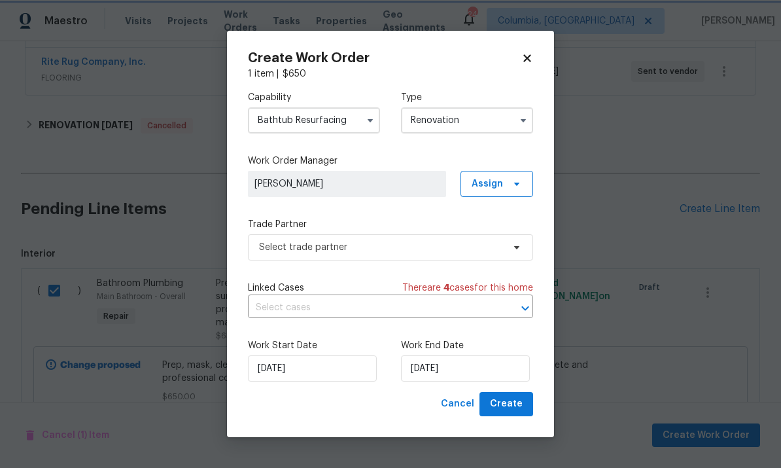
scroll to position [0, 0]
click at [428, 245] on span "Select trade partner" at bounding box center [381, 247] width 244 height 13
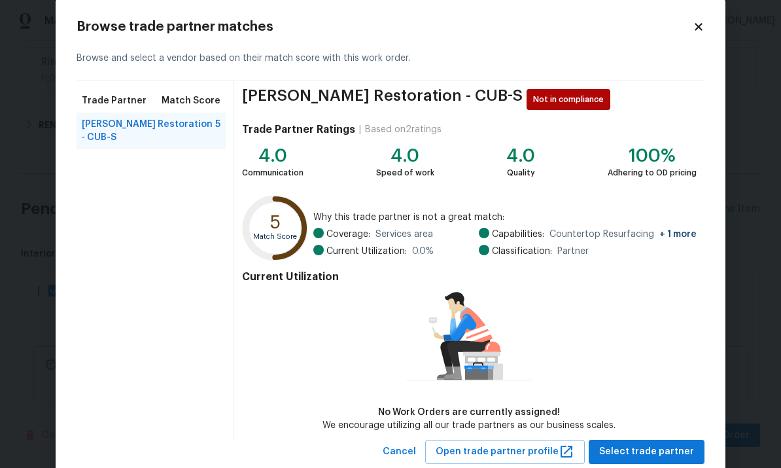
scroll to position [22, 0]
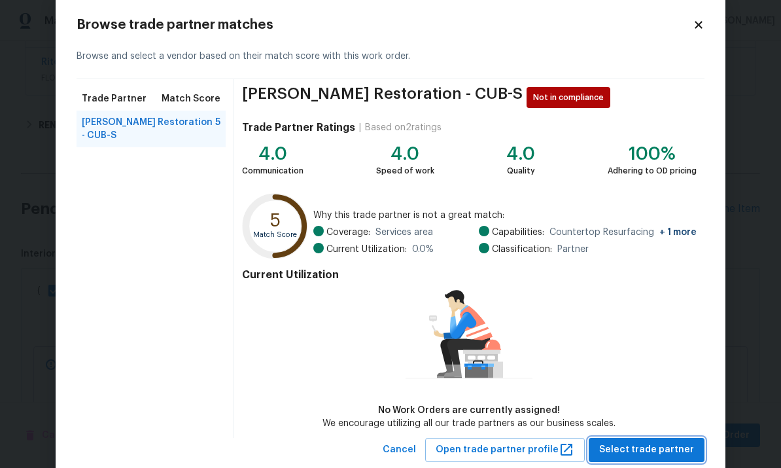
click at [634, 459] on button "Select trade partner" at bounding box center [647, 450] width 116 height 24
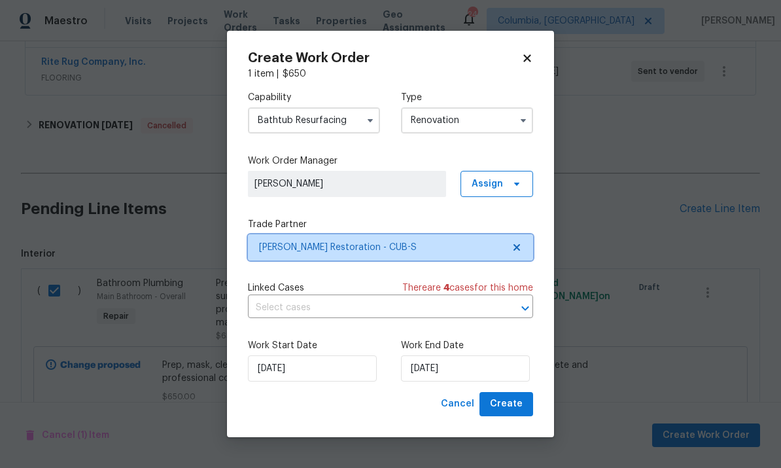
scroll to position [0, 0]
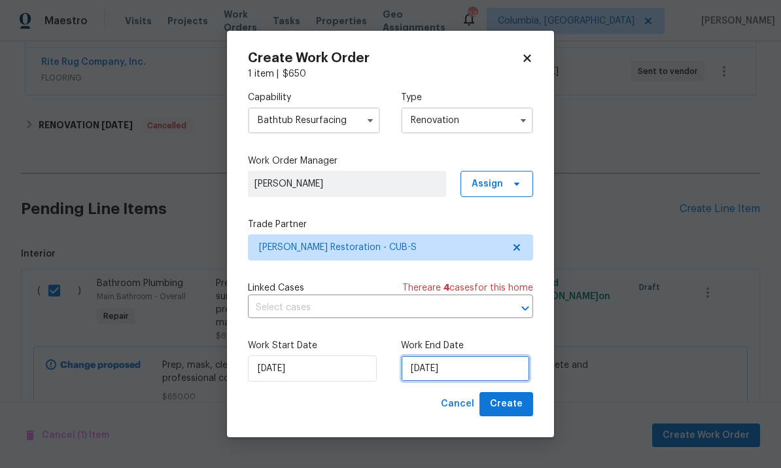
click at [505, 366] on input "[DATE]" at bounding box center [465, 368] width 129 height 26
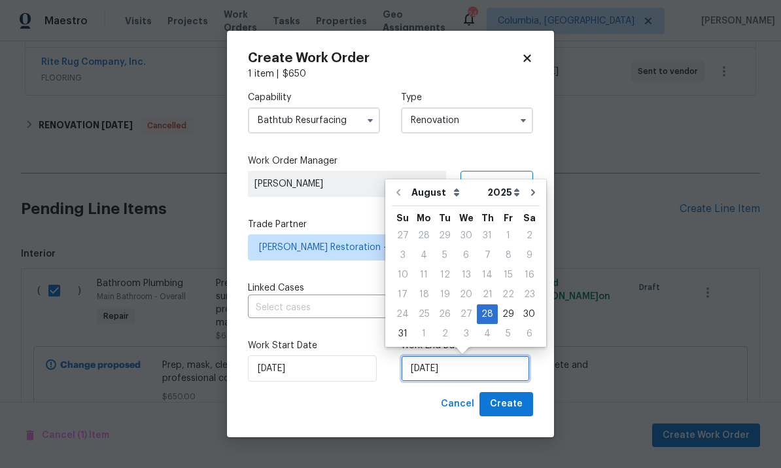
scroll to position [49, 0]
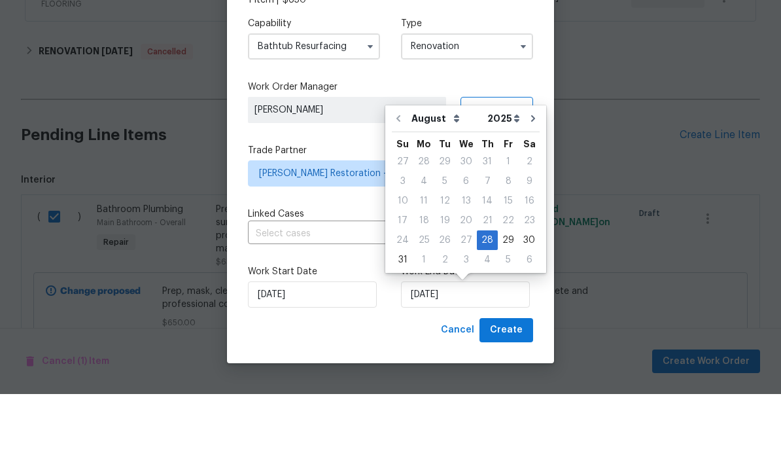
click at [490, 298] on input "text" at bounding box center [372, 308] width 249 height 20
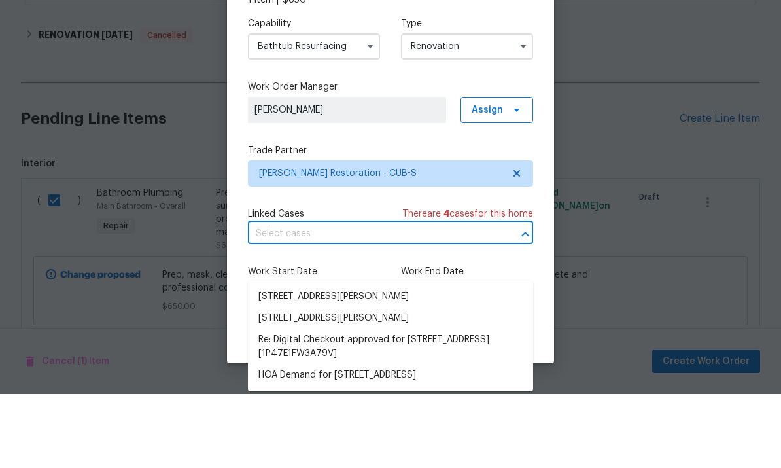
click at [490, 298] on input "text" at bounding box center [372, 308] width 249 height 20
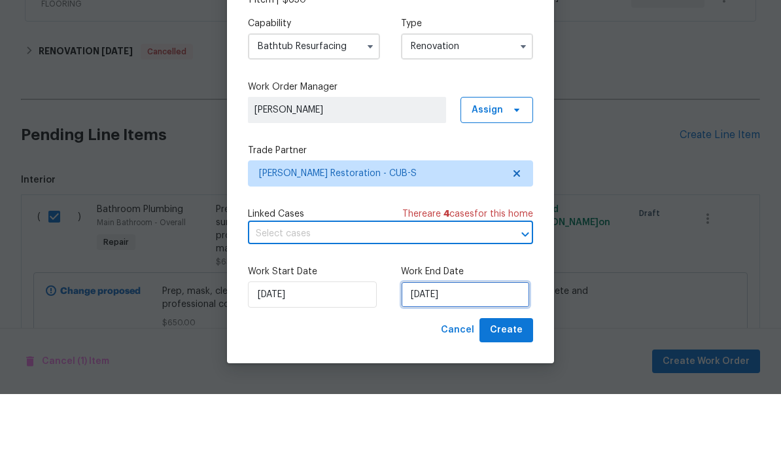
click at [496, 355] on input "[DATE]" at bounding box center [465, 368] width 129 height 26
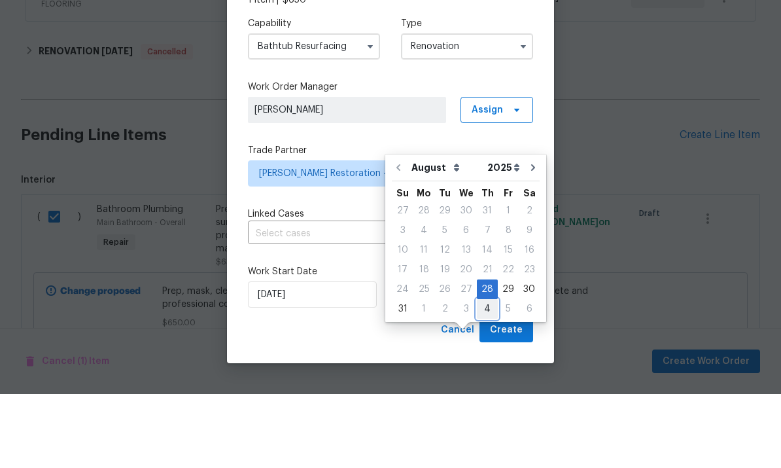
click at [491, 373] on div "4" at bounding box center [487, 382] width 21 height 18
type input "9/4/2025"
select select "8"
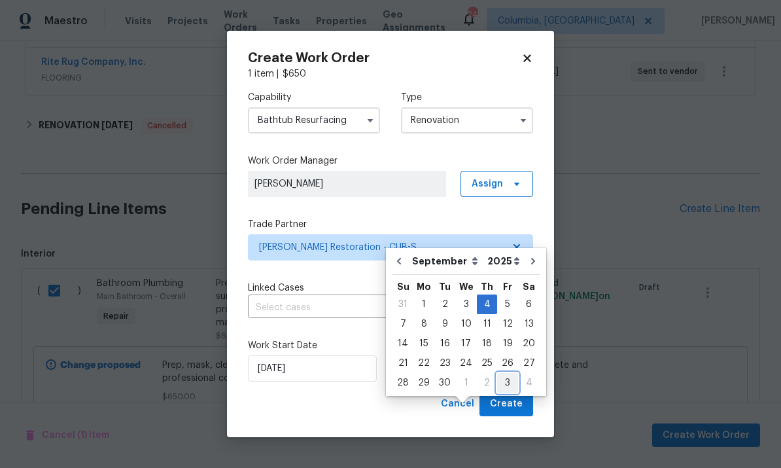
click at [511, 373] on div "28 29 30 1 2 3 4" at bounding box center [465, 383] width 147 height 20
click at [518, 402] on span "Create" at bounding box center [506, 404] width 33 height 16
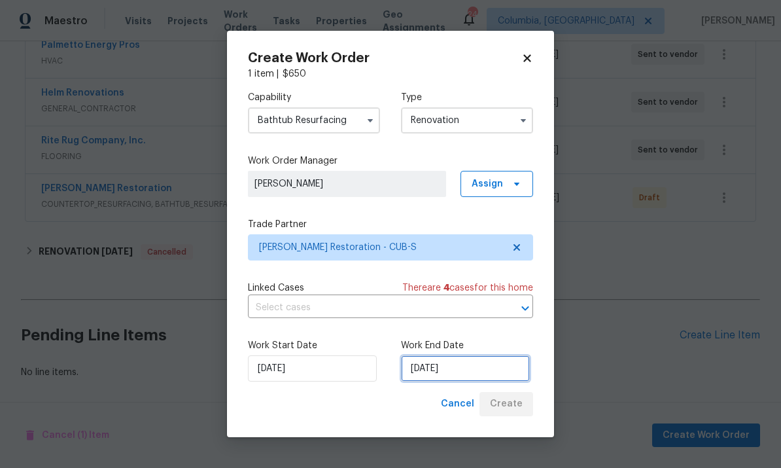
click at [466, 377] on input "9/4/2025" at bounding box center [465, 368] width 129 height 26
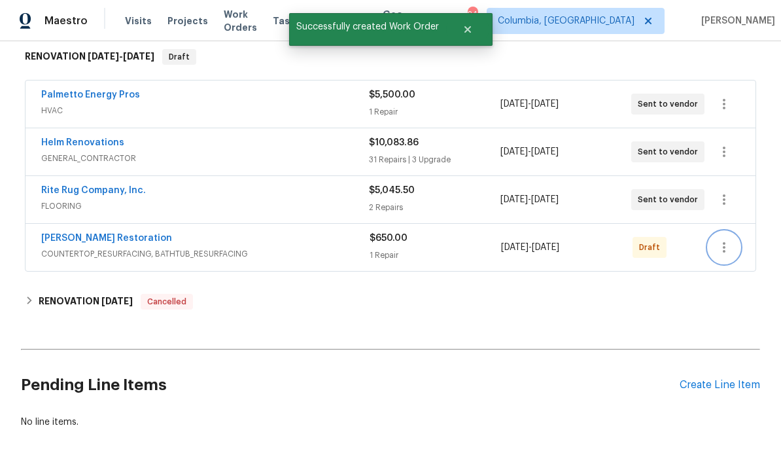
click at [727, 239] on icon "button" at bounding box center [724, 247] width 16 height 16
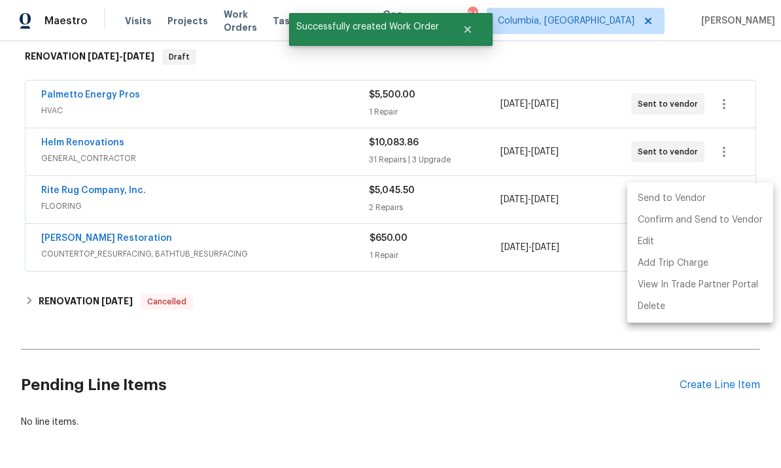
click at [662, 193] on li "Send to Vendor" at bounding box center [700, 199] width 146 height 22
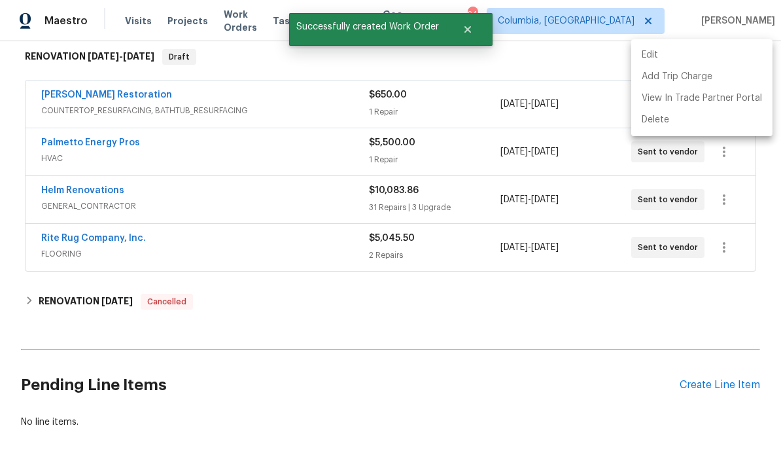
click at [86, 190] on div at bounding box center [390, 234] width 781 height 468
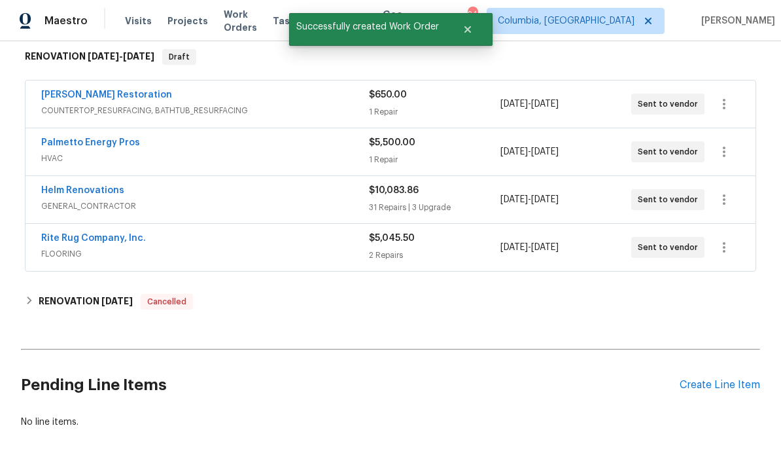
click at [101, 90] on link "[PERSON_NAME] Restoration" at bounding box center [106, 94] width 131 height 9
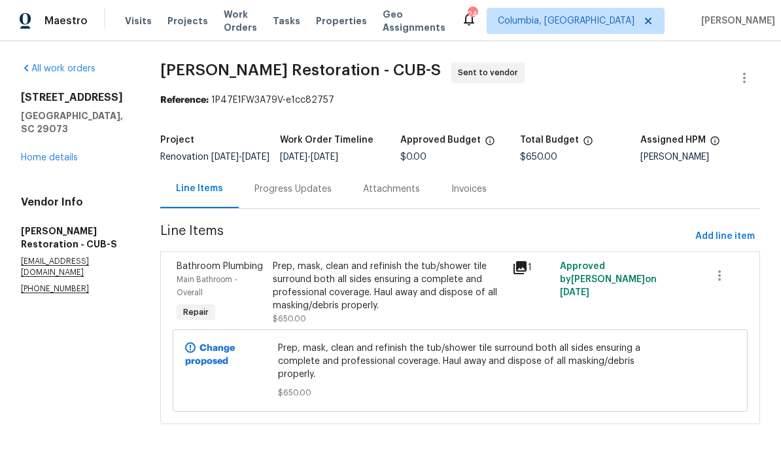
click at [304, 192] on div "Progress Updates" at bounding box center [292, 188] width 77 height 13
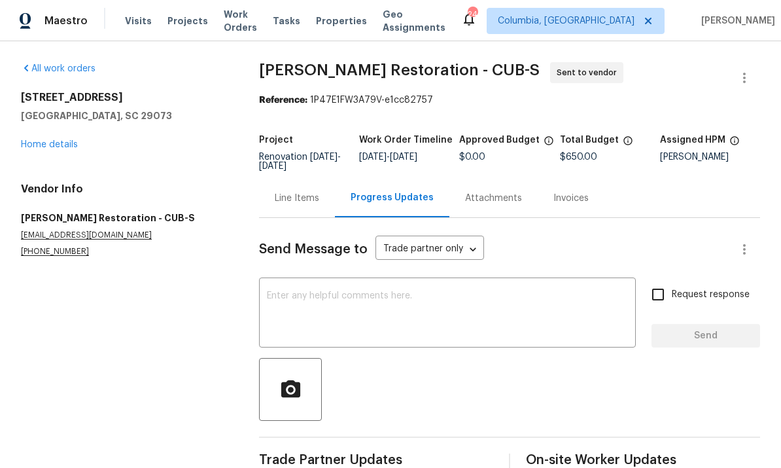
click at [336, 293] on textarea at bounding box center [447, 314] width 361 height 46
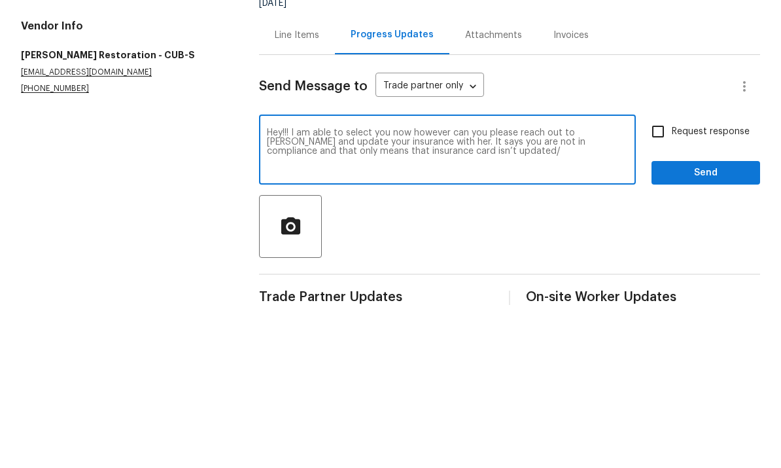
scroll to position [28, 0]
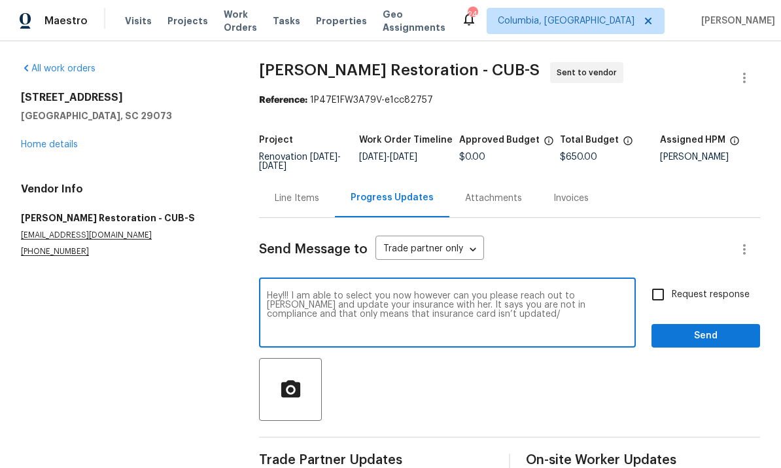
click at [473, 294] on textarea "Hey!!! I am able to select you now however can you please reach out to Taryn an…" at bounding box center [447, 314] width 361 height 46
type textarea "Hey!!! I am able to select you now however can you please reach out to Taryn an…"
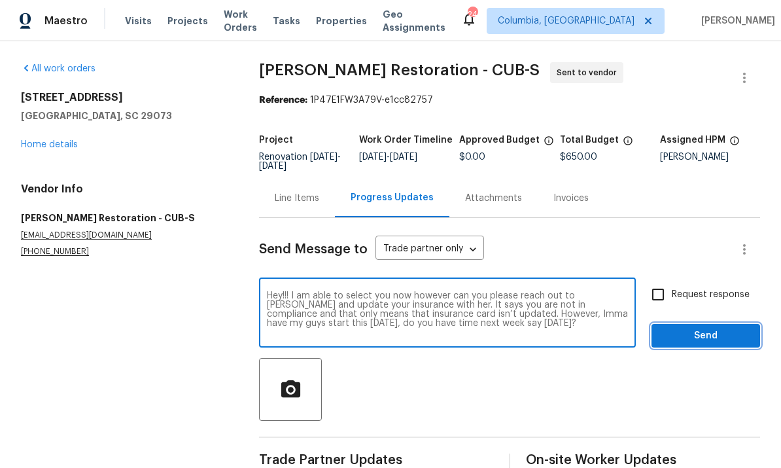
click at [702, 328] on span "Send" at bounding box center [706, 336] width 88 height 16
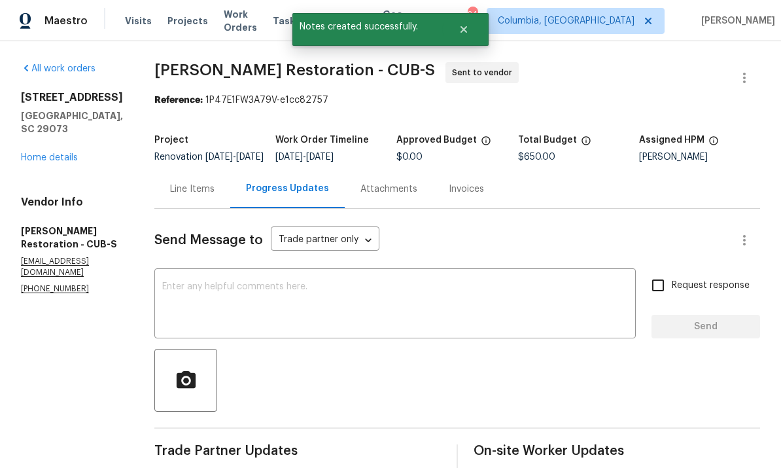
click at [52, 153] on link "Home details" at bounding box center [49, 157] width 57 height 9
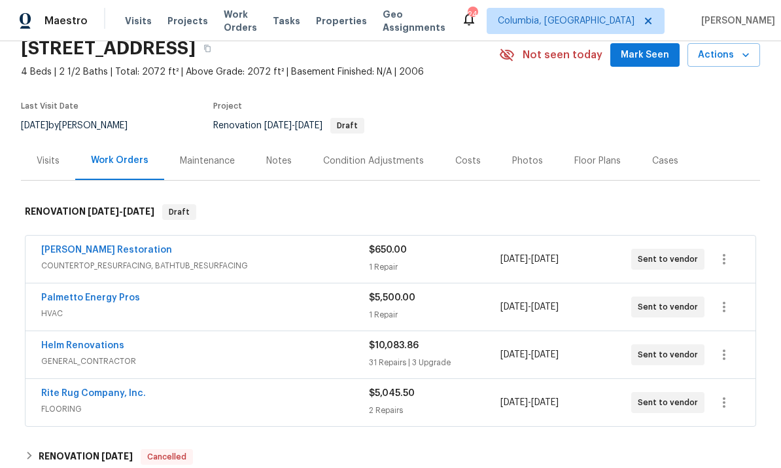
scroll to position [56, 0]
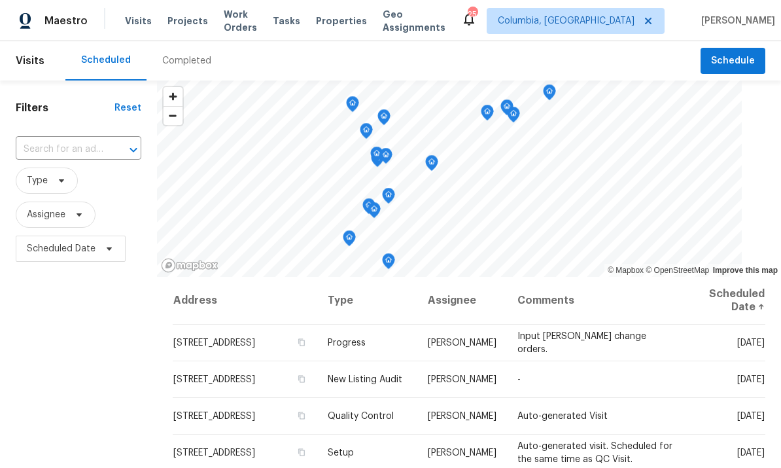
click at [177, 18] on span "Projects" at bounding box center [187, 20] width 41 height 13
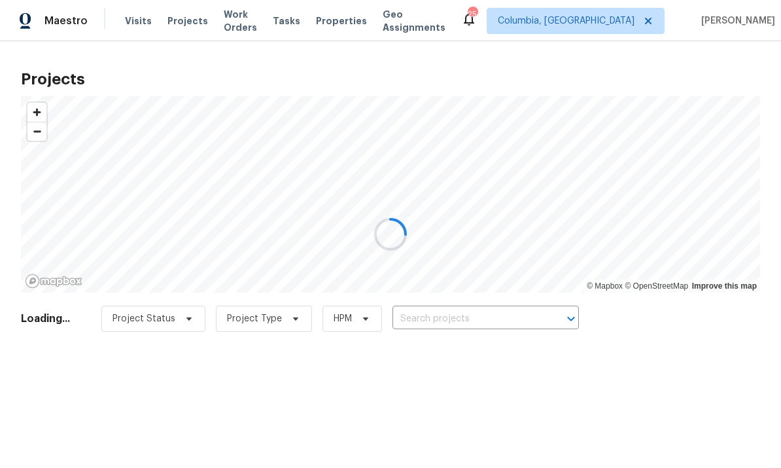
click at [470, 314] on div at bounding box center [390, 234] width 781 height 468
click at [485, 314] on div at bounding box center [390, 234] width 781 height 468
click at [455, 323] on div at bounding box center [390, 234] width 781 height 468
click at [470, 315] on div at bounding box center [390, 234] width 781 height 468
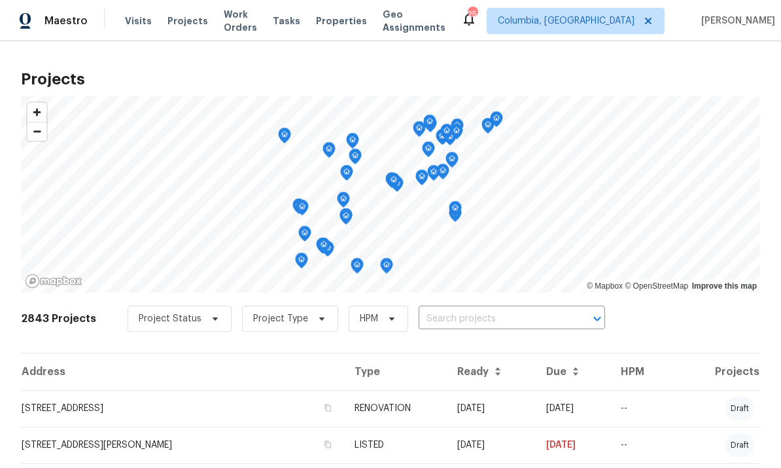
click at [459, 322] on input "text" at bounding box center [494, 319] width 150 height 20
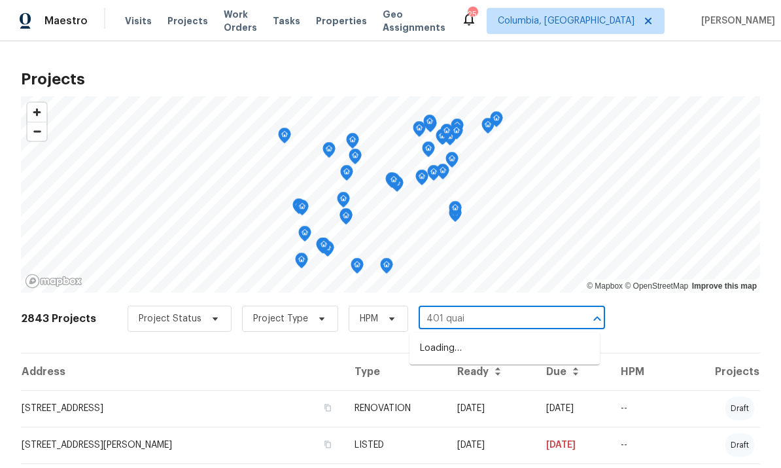
type input "401 quail"
click at [485, 354] on li "[STREET_ADDRESS]" at bounding box center [504, 348] width 190 height 22
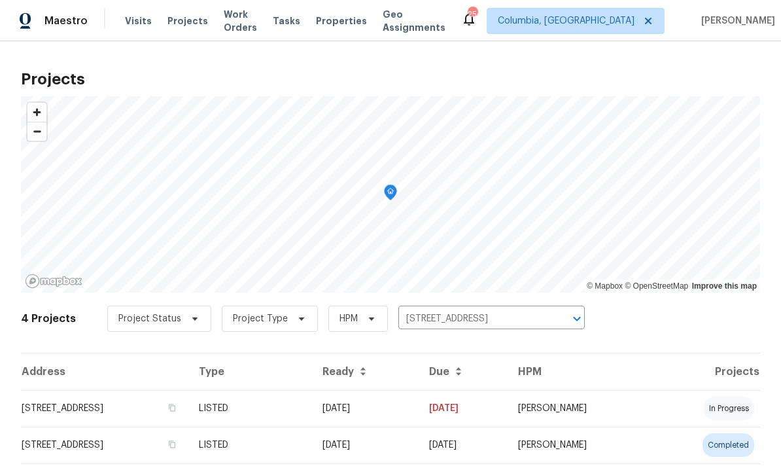
click at [165, 410] on td "[STREET_ADDRESS]" at bounding box center [104, 408] width 167 height 37
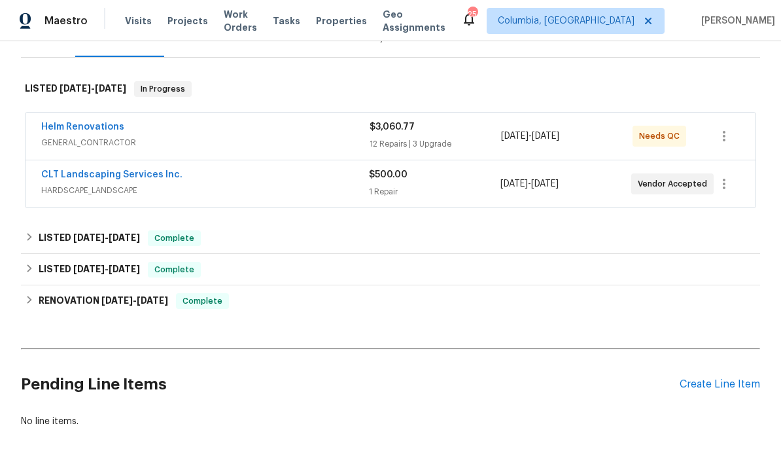
scroll to position [179, 0]
click at [85, 131] on link "Helm Renovations" at bounding box center [82, 127] width 83 height 9
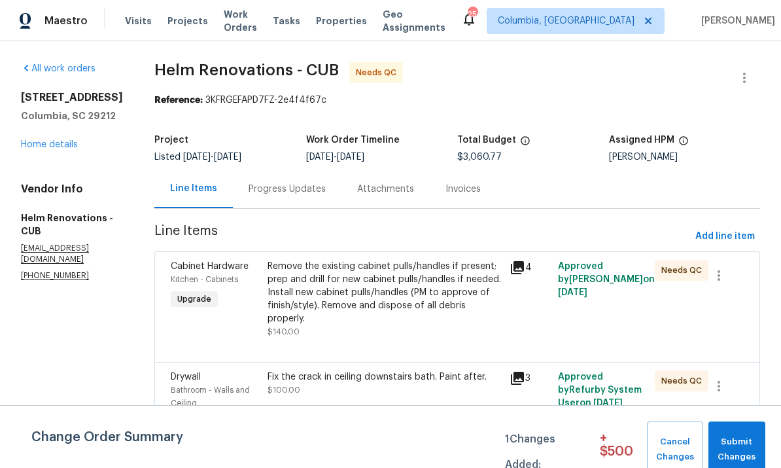
click at [56, 145] on link "Home details" at bounding box center [49, 144] width 57 height 9
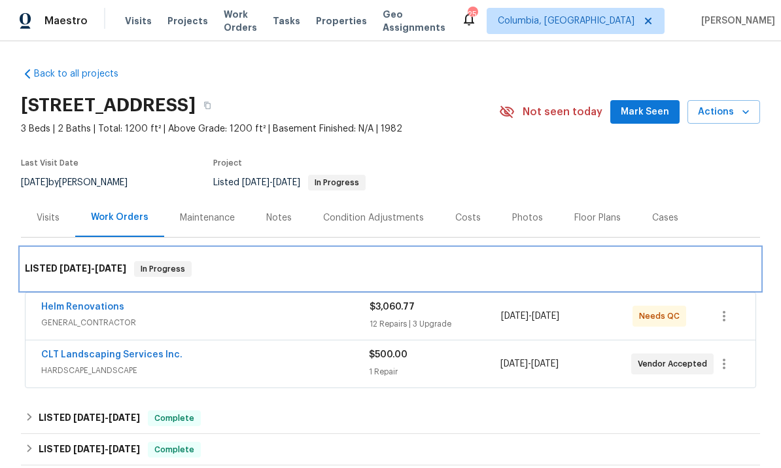
click at [377, 262] on div "LISTED 8/13/25 - 8/28/25 In Progress" at bounding box center [390, 269] width 731 height 16
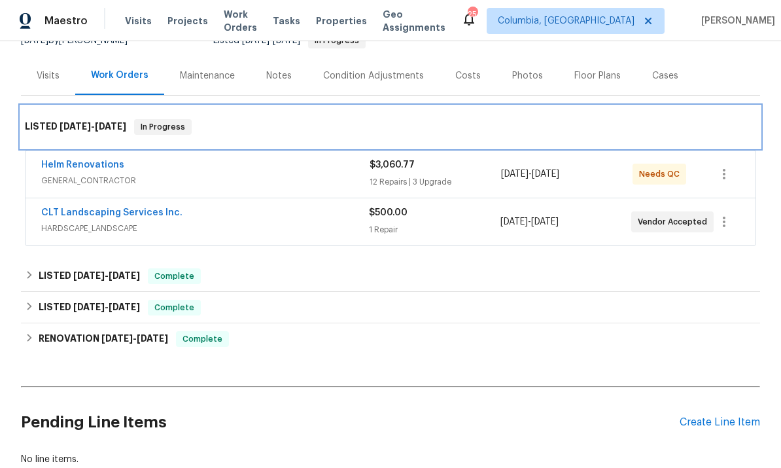
scroll to position [147, 0]
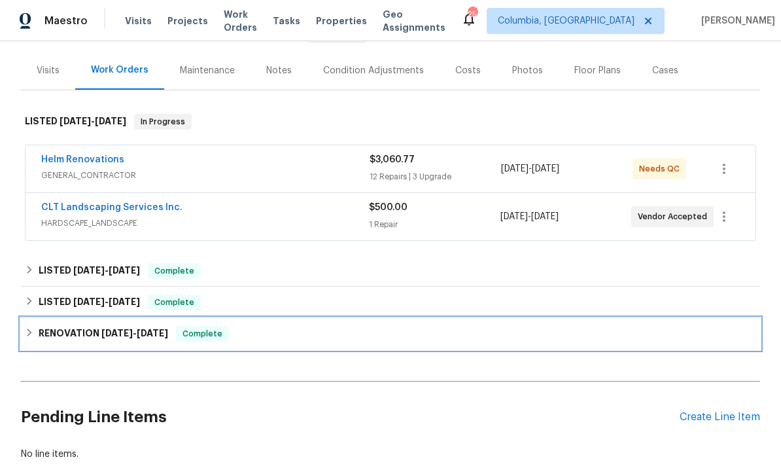
click at [145, 328] on span "2/7/25" at bounding box center [152, 332] width 31 height 9
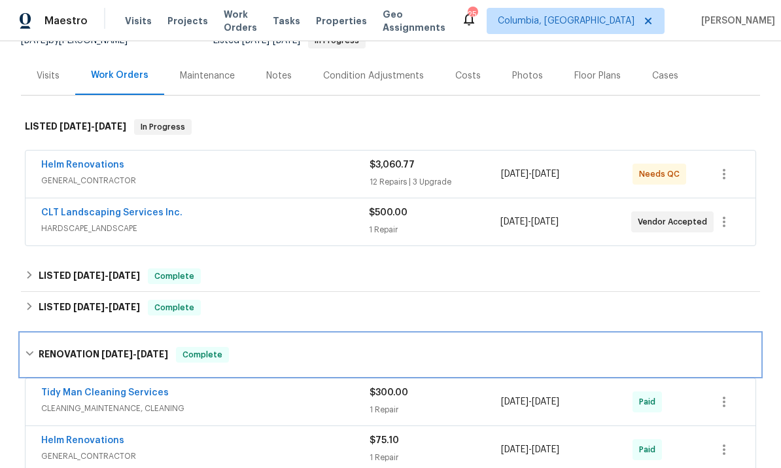
scroll to position [107, 0]
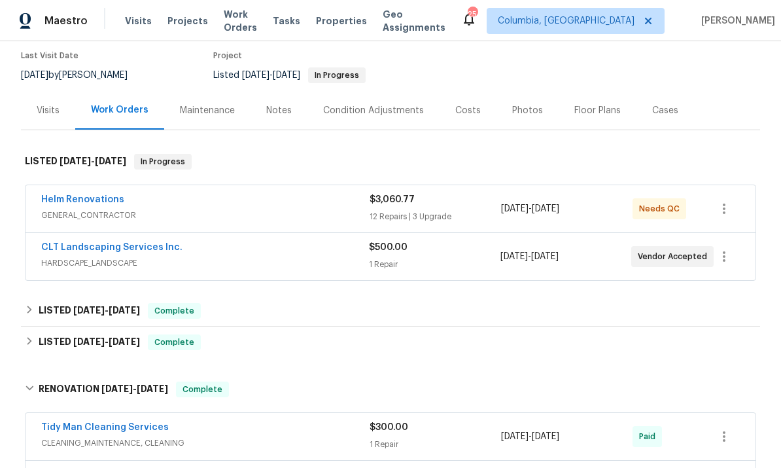
click at [280, 112] on div "Notes" at bounding box center [279, 110] width 26 height 13
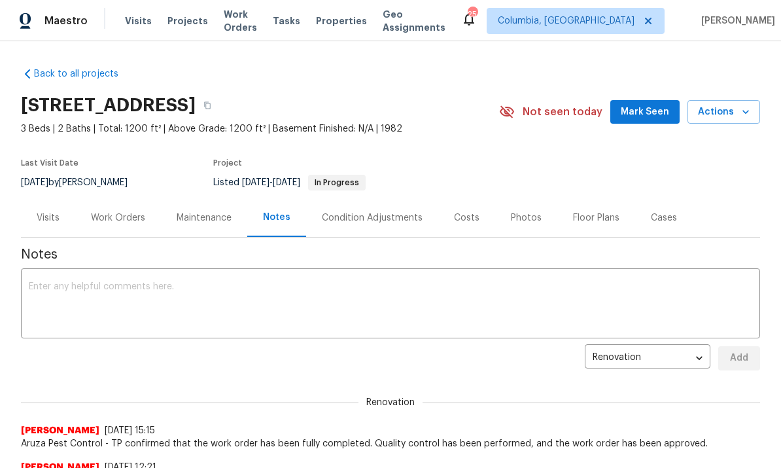
click at [130, 222] on div "Work Orders" at bounding box center [118, 217] width 54 height 13
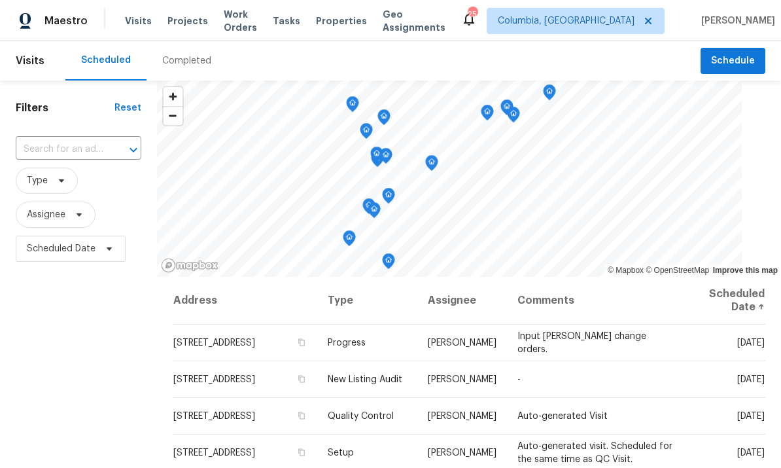
click at [180, 26] on span "Projects" at bounding box center [187, 20] width 41 height 13
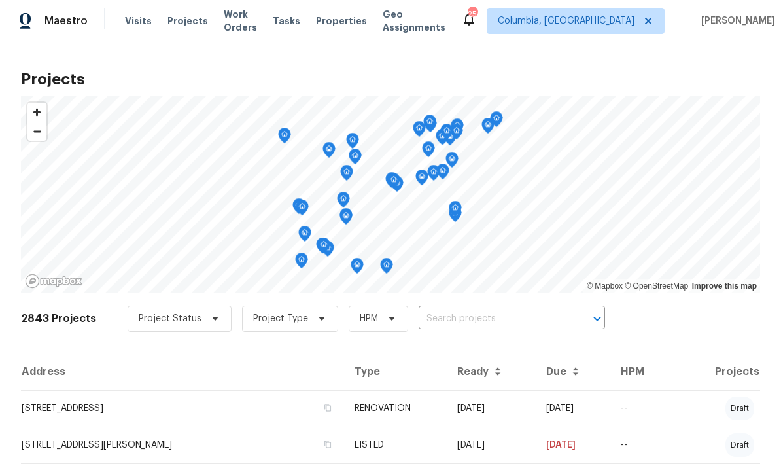
click at [455, 315] on input "text" at bounding box center [494, 319] width 150 height 20
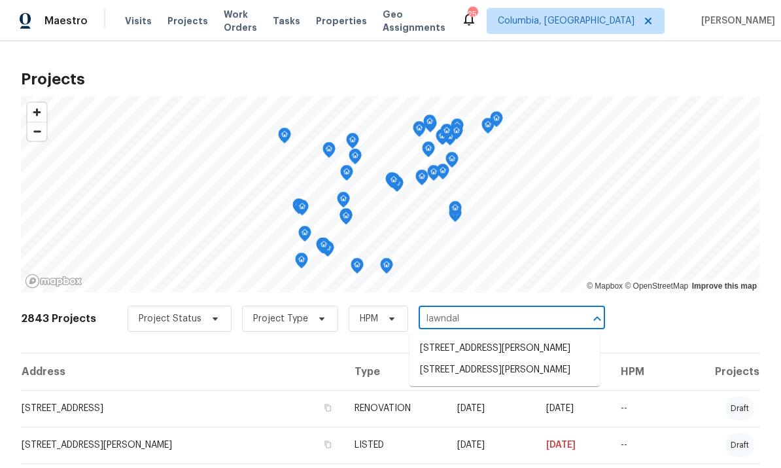
type input "lawndale"
click at [460, 373] on li "[STREET_ADDRESS][PERSON_NAME]" at bounding box center [504, 370] width 190 height 22
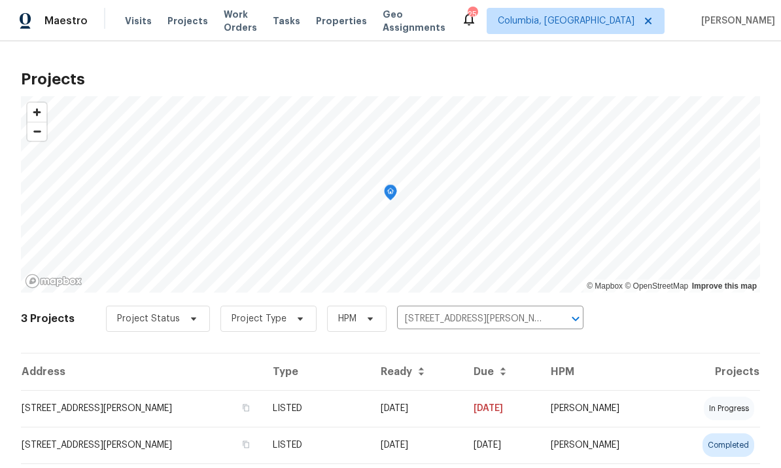
click at [136, 404] on td "[STREET_ADDRESS][PERSON_NAME]" at bounding box center [141, 408] width 241 height 37
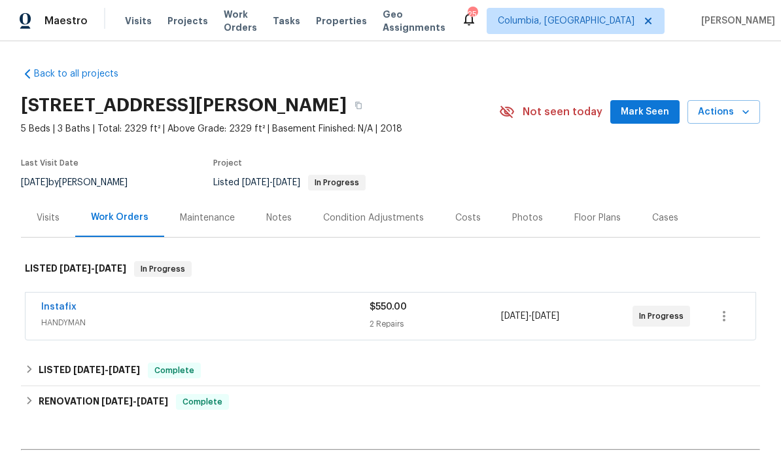
click at [64, 303] on link "Instafix" at bounding box center [58, 306] width 35 height 9
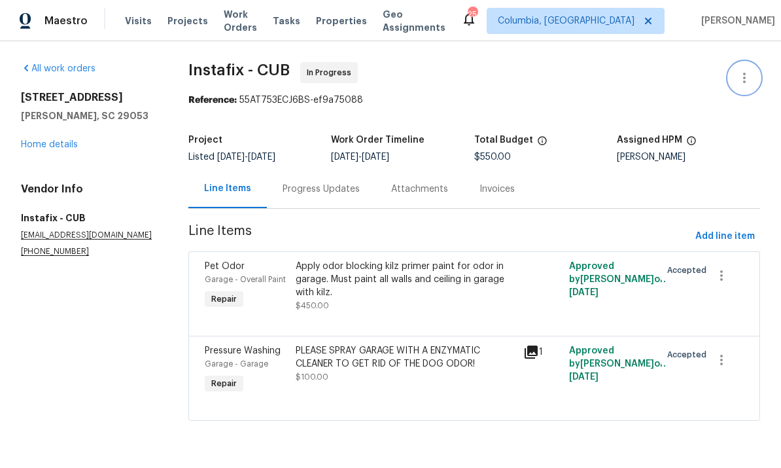
click at [748, 76] on icon "button" at bounding box center [744, 78] width 16 height 16
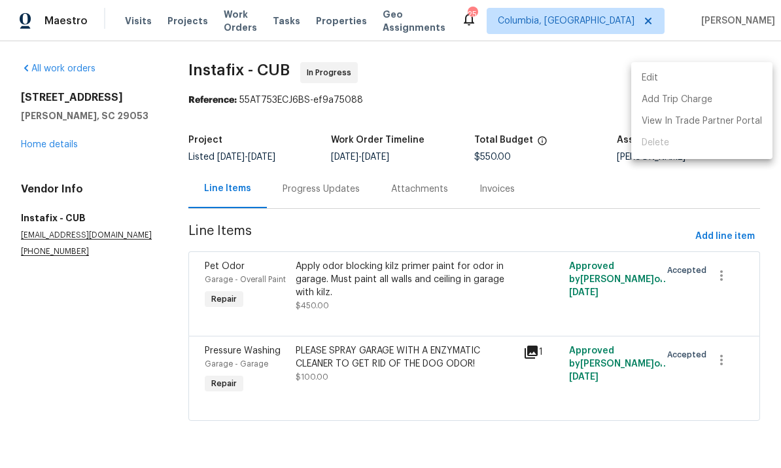
click at [658, 75] on li "Edit" at bounding box center [701, 78] width 141 height 22
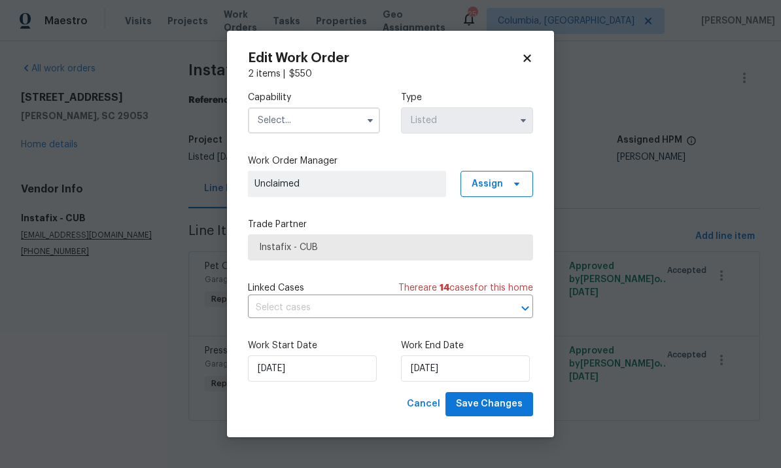
click at [339, 119] on input "text" at bounding box center [314, 120] width 132 height 26
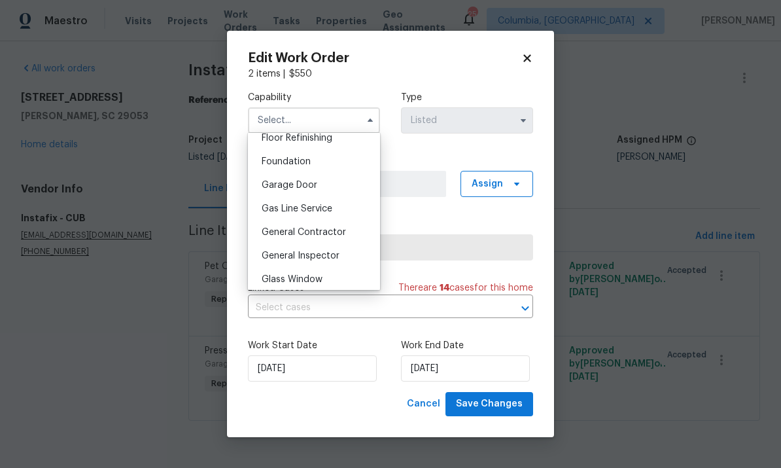
scroll to position [542, 0]
click at [341, 228] on span "General Contractor" at bounding box center [304, 231] width 84 height 9
type input "General Contractor"
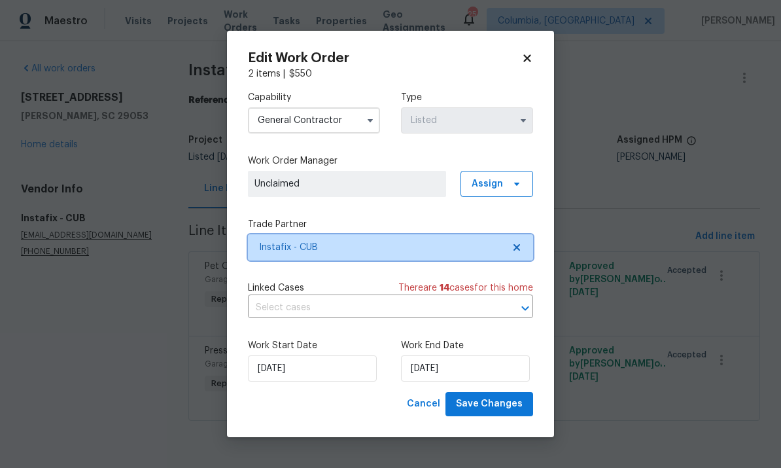
click at [373, 242] on span "Instafix - CUB" at bounding box center [381, 247] width 244 height 13
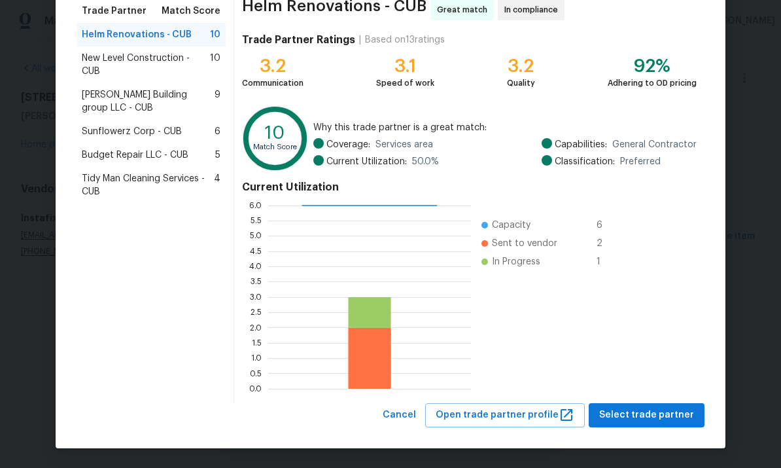
scroll to position [109, 0]
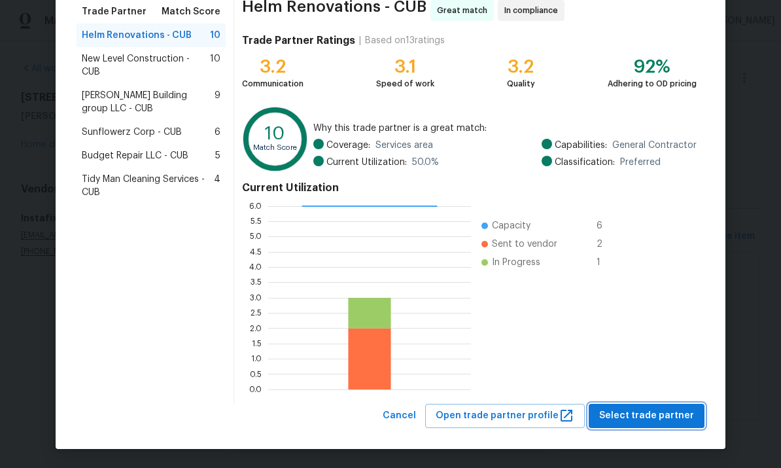
click at [638, 421] on span "Select trade partner" at bounding box center [646, 415] width 95 height 16
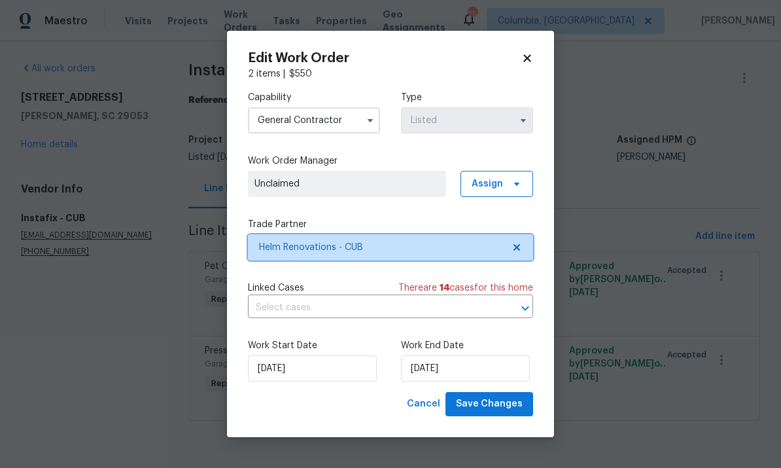
scroll to position [0, 0]
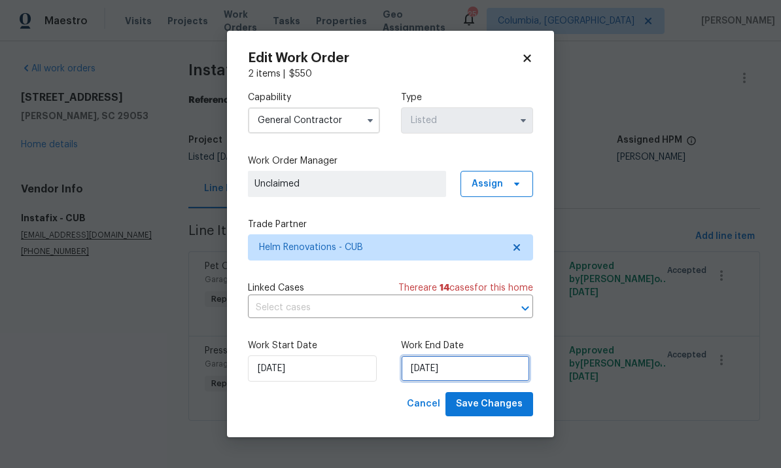
click at [483, 373] on input "[DATE]" at bounding box center [465, 368] width 129 height 26
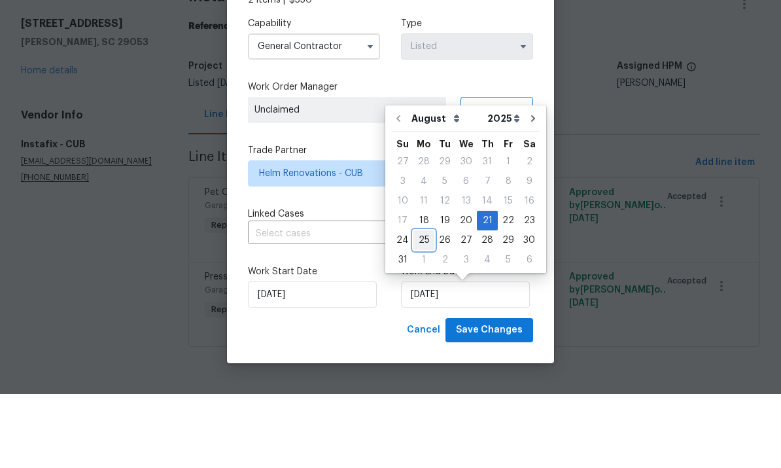
click at [424, 305] on div "25" at bounding box center [423, 314] width 21 height 18
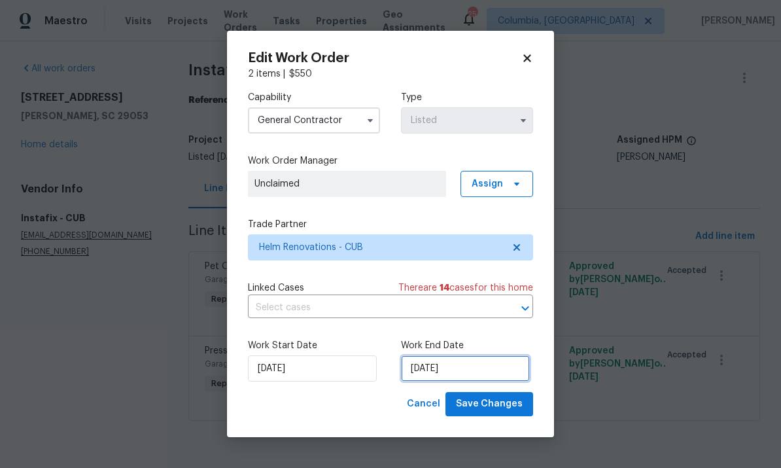
click at [477, 368] on input "[DATE]" at bounding box center [465, 368] width 129 height 26
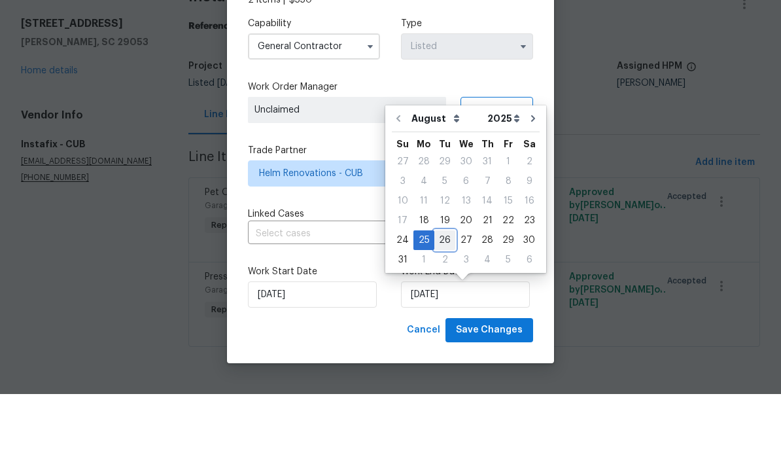
click at [440, 305] on div "26" at bounding box center [444, 314] width 21 height 18
type input "[DATE]"
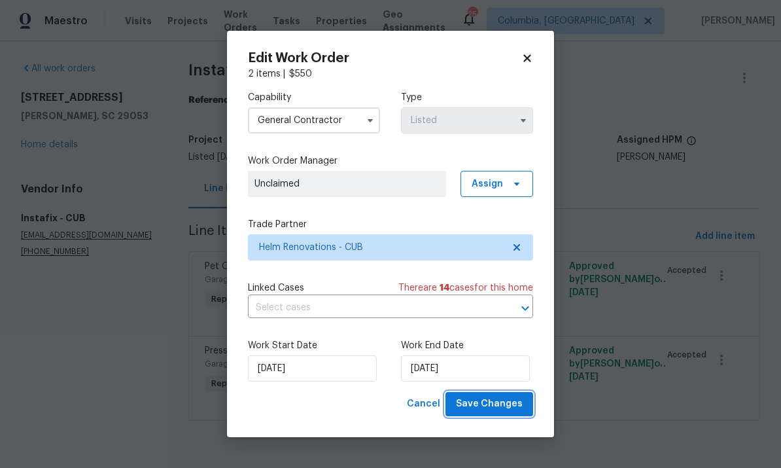
click at [497, 407] on span "Save Changes" at bounding box center [489, 404] width 67 height 16
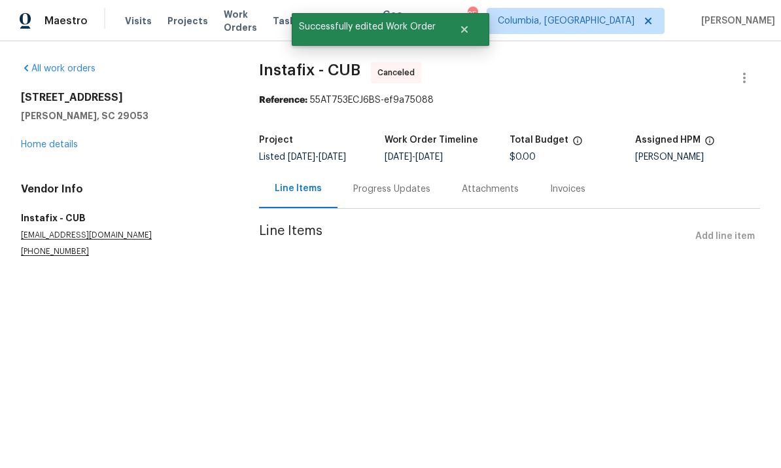
click at [52, 141] on link "Home details" at bounding box center [49, 144] width 57 height 9
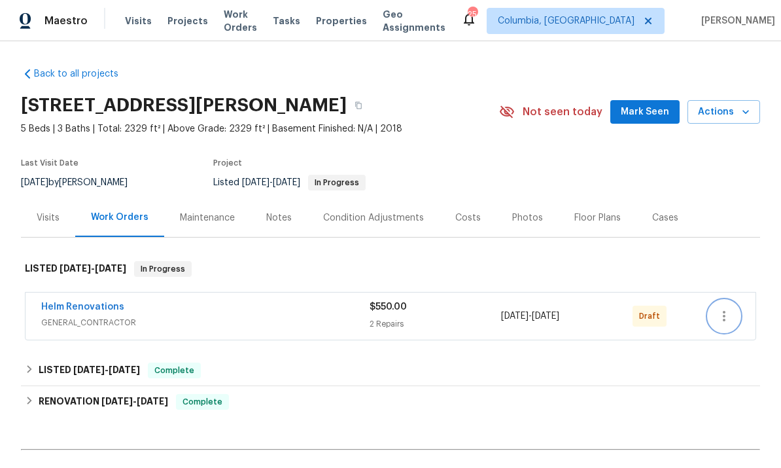
click at [728, 318] on icon "button" at bounding box center [724, 316] width 16 height 16
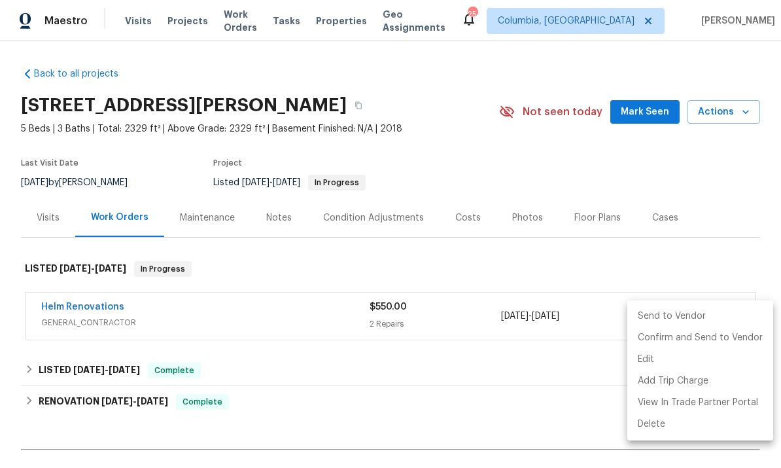
click at [669, 326] on li "Send to Vendor" at bounding box center [700, 316] width 146 height 22
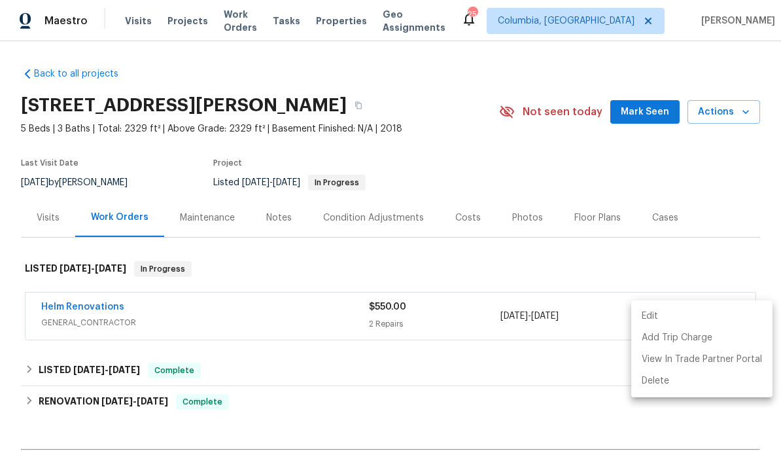
click at [712, 265] on div at bounding box center [390, 234] width 781 height 468
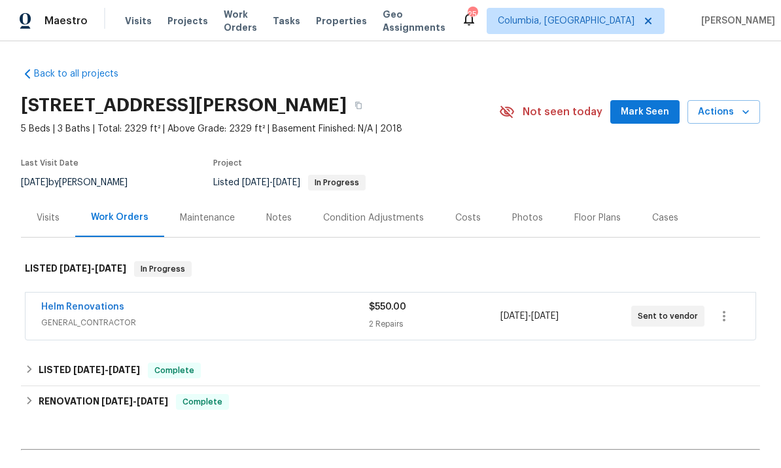
click at [85, 307] on link "Helm Renovations" at bounding box center [82, 306] width 83 height 9
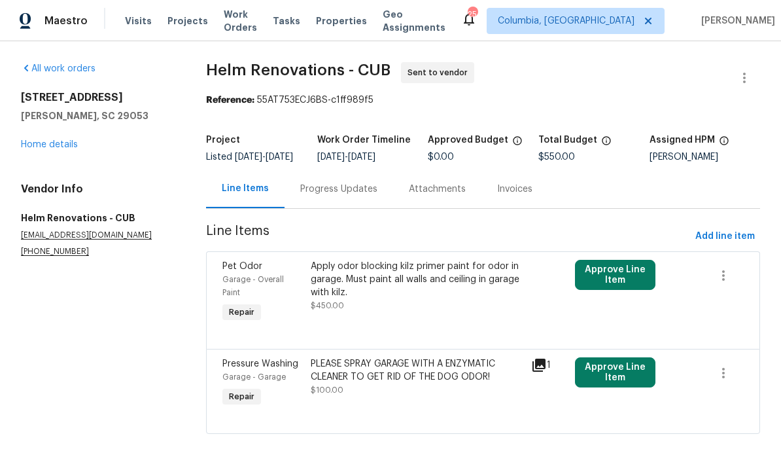
click at [326, 208] on div "Progress Updates" at bounding box center [339, 188] width 109 height 39
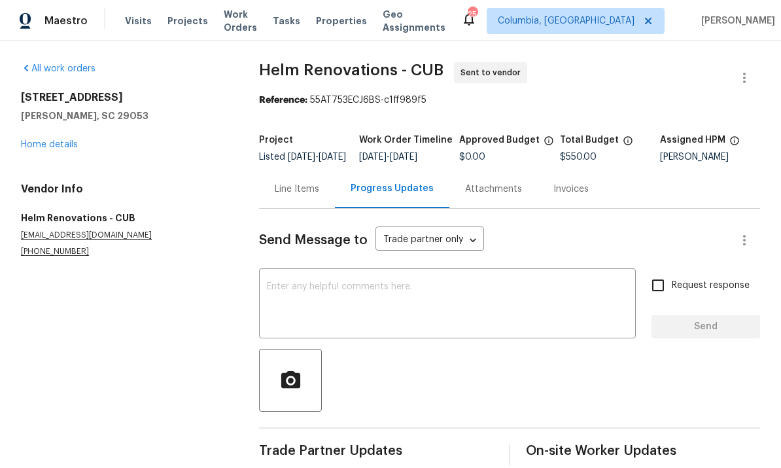
click at [330, 298] on textarea at bounding box center [447, 305] width 361 height 46
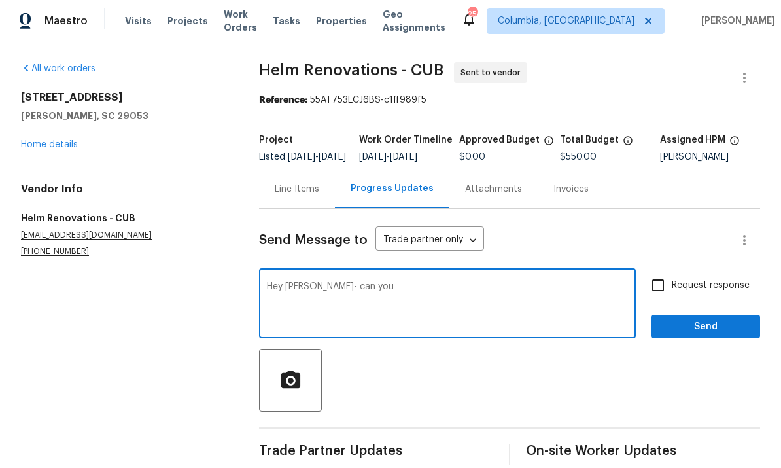
click at [430, 308] on textarea "Hey Hector- can you" at bounding box center [447, 305] width 361 height 46
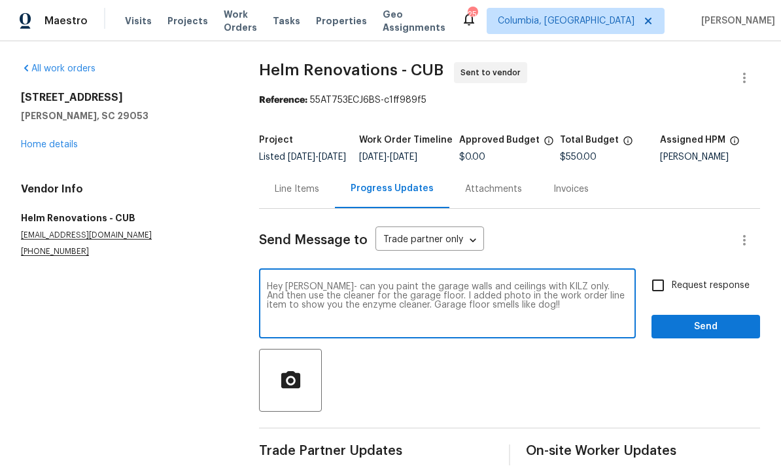
type textarea "Hey Hector- can you paint the garage walls and ceilings with KILZ only. And the…"
click at [703, 335] on span "Send" at bounding box center [706, 327] width 88 height 16
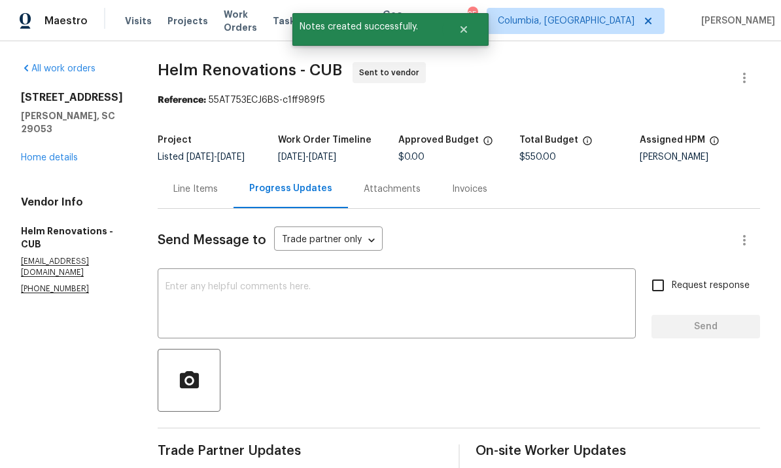
click at [56, 153] on link "Home details" at bounding box center [49, 157] width 57 height 9
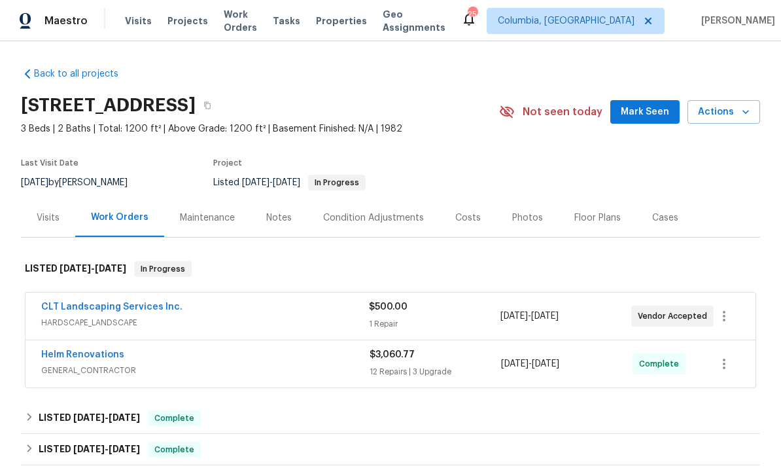
click at [149, 302] on link "CLT Landscaping Services Inc." at bounding box center [111, 306] width 141 height 9
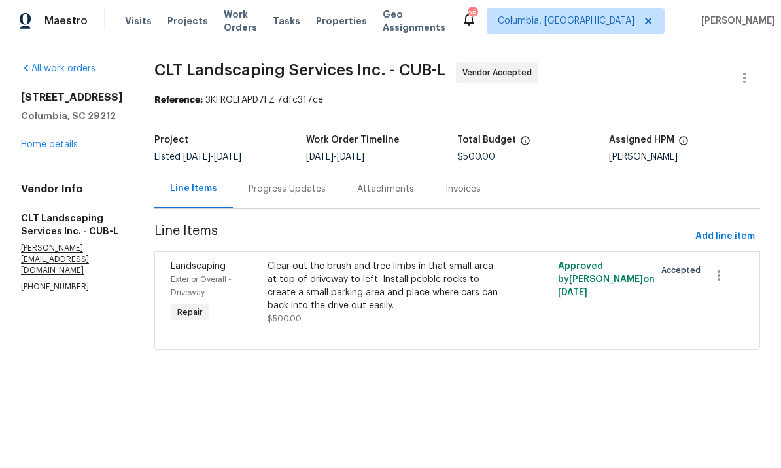
click at [288, 189] on div "Progress Updates" at bounding box center [287, 188] width 77 height 13
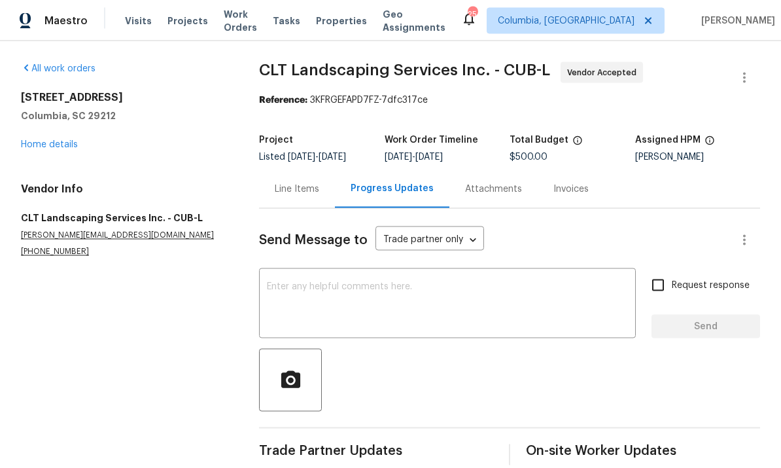
scroll to position [19, 0]
click at [470, 282] on textarea at bounding box center [447, 305] width 361 height 46
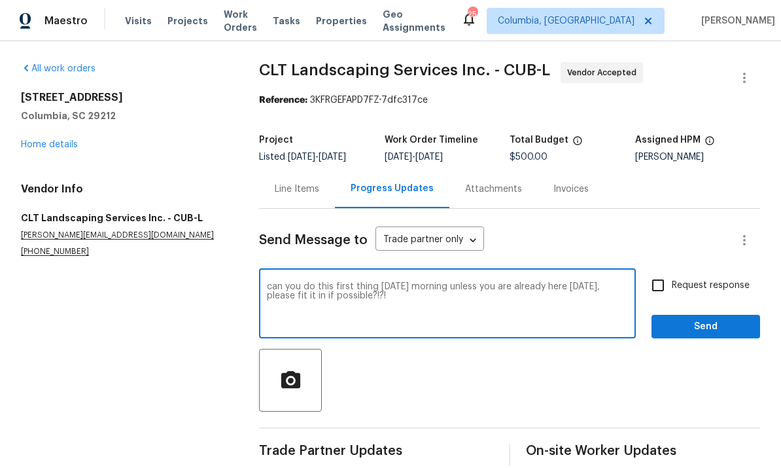
type textarea "can you do this first thing [DATE] morning unless you are already here [DATE], …"
click at [704, 319] on span "Send" at bounding box center [706, 327] width 88 height 16
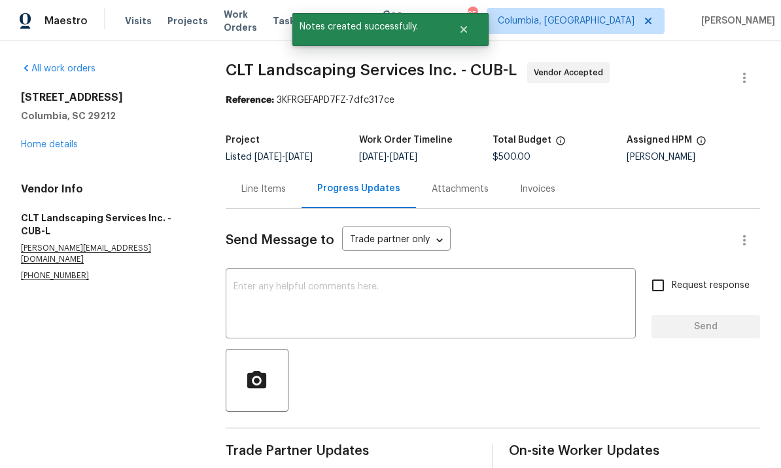
click at [56, 140] on link "Home details" at bounding box center [49, 144] width 57 height 9
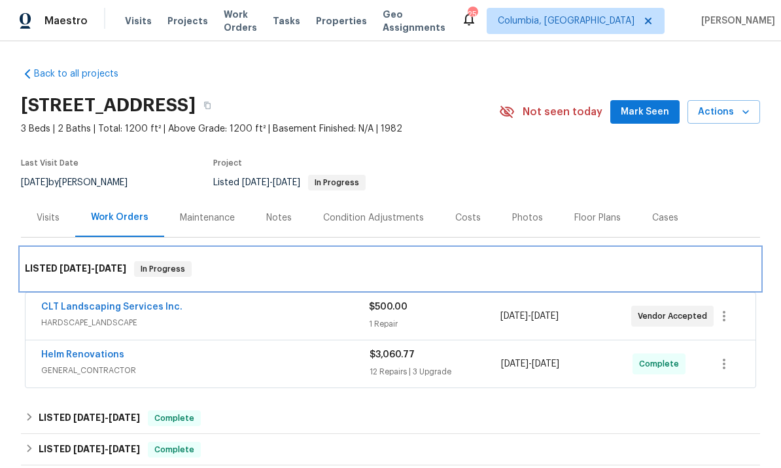
click at [330, 261] on div "LISTED [DATE] - [DATE] In Progress" at bounding box center [390, 269] width 731 height 16
